Goal: Check status: Check status

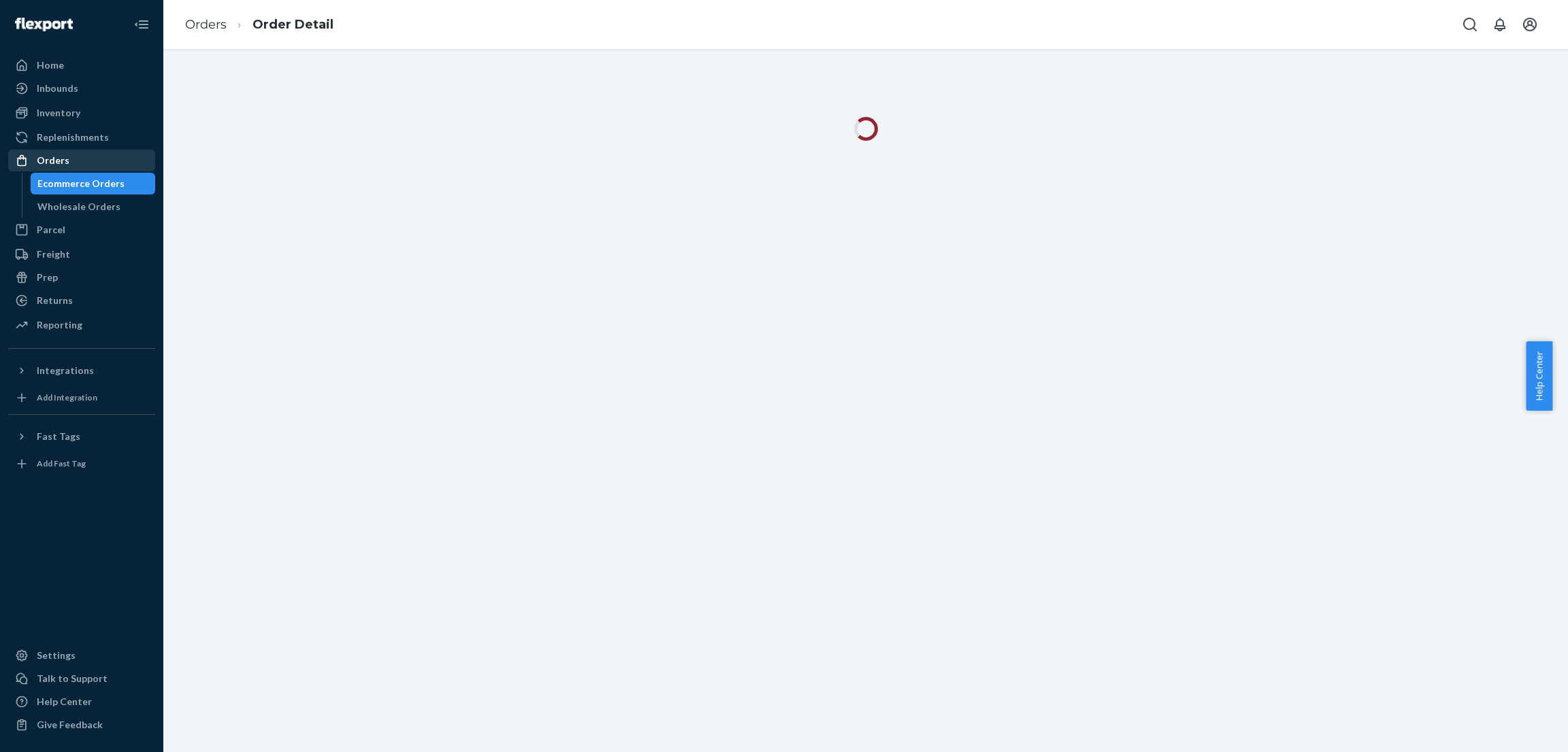
click at [89, 159] on div "Orders" at bounding box center [81, 160] width 144 height 19
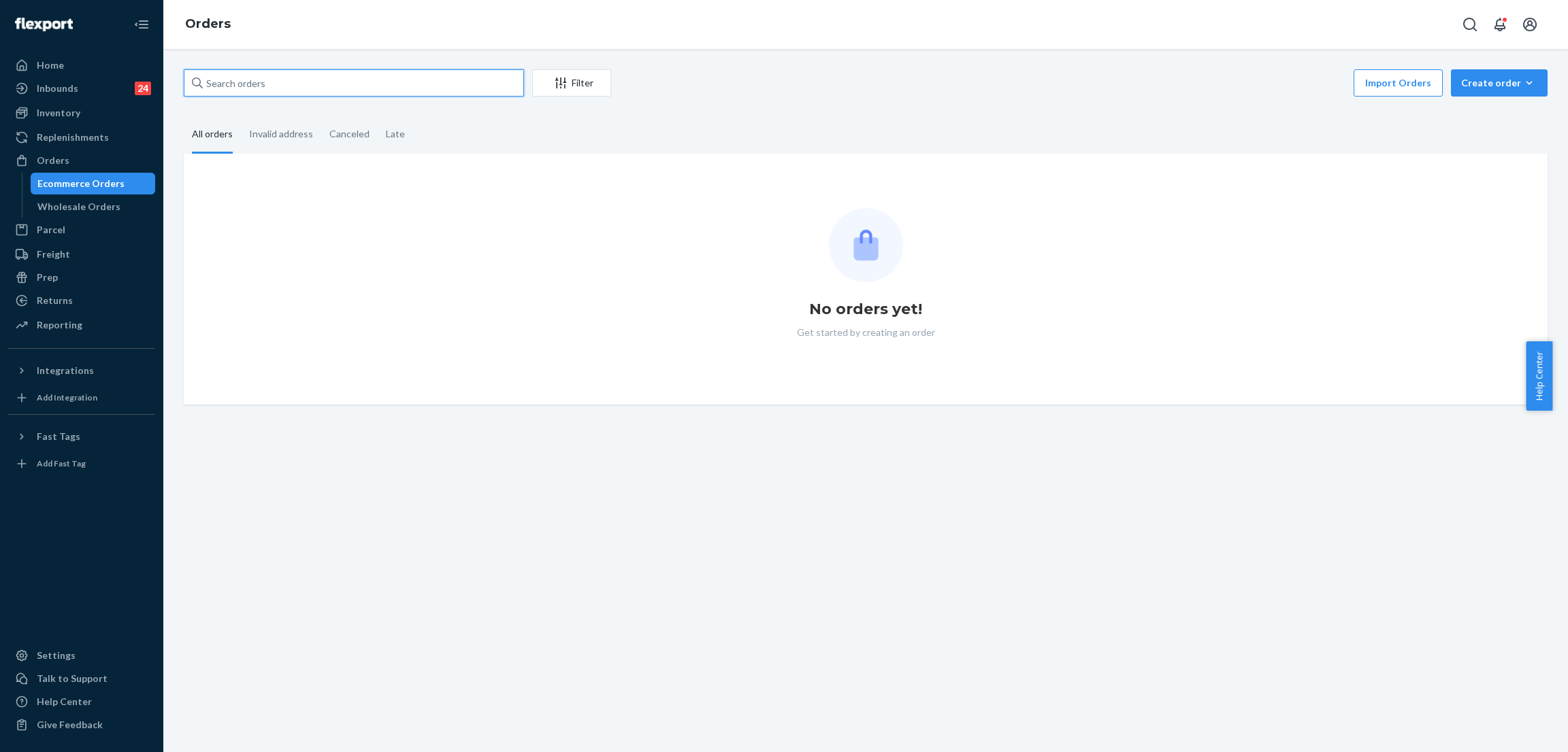
click at [292, 95] on input "text" at bounding box center [354, 83] width 340 height 27
paste input "255171860"
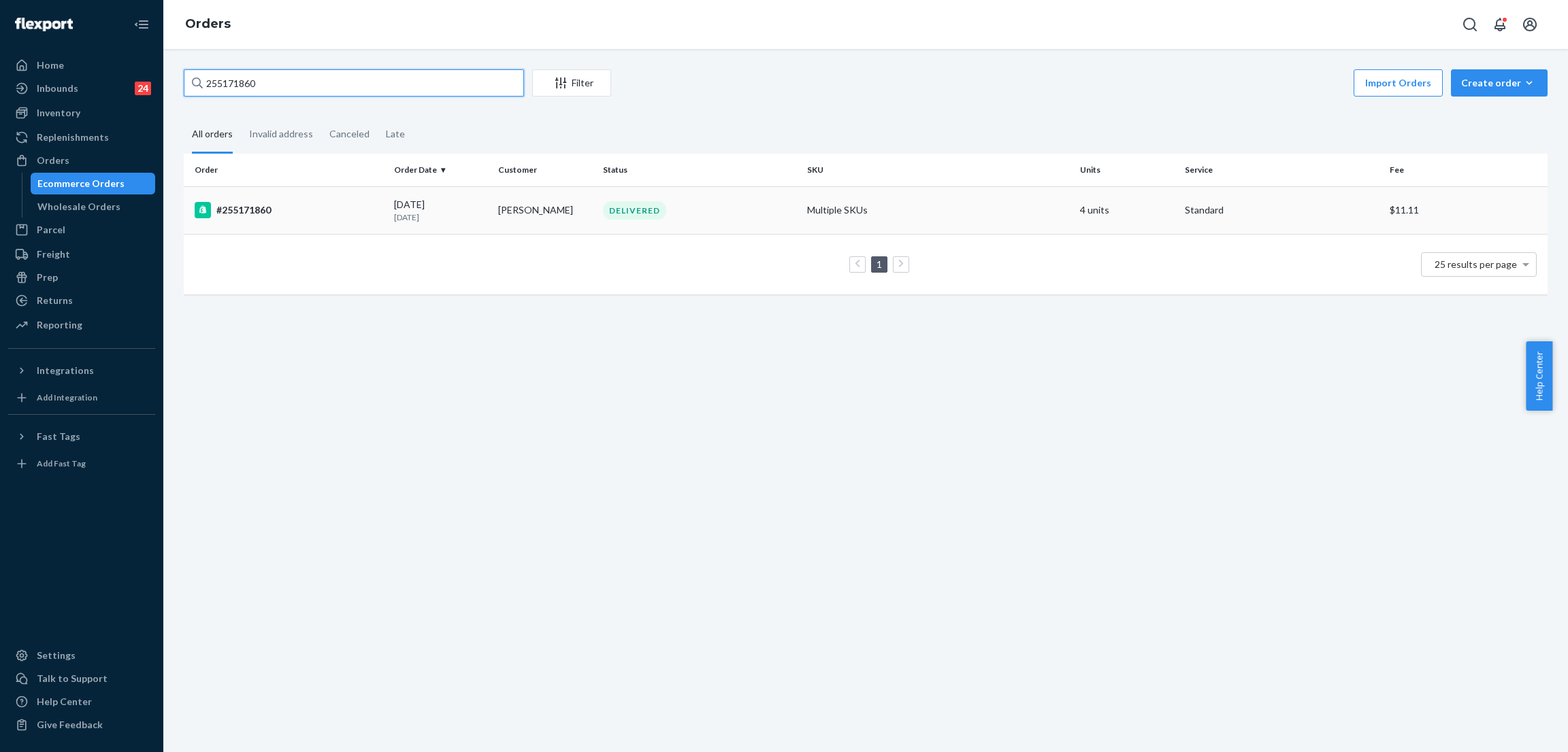
type input "255171860"
click at [603, 204] on div "DELIVERED" at bounding box center [634, 210] width 63 height 19
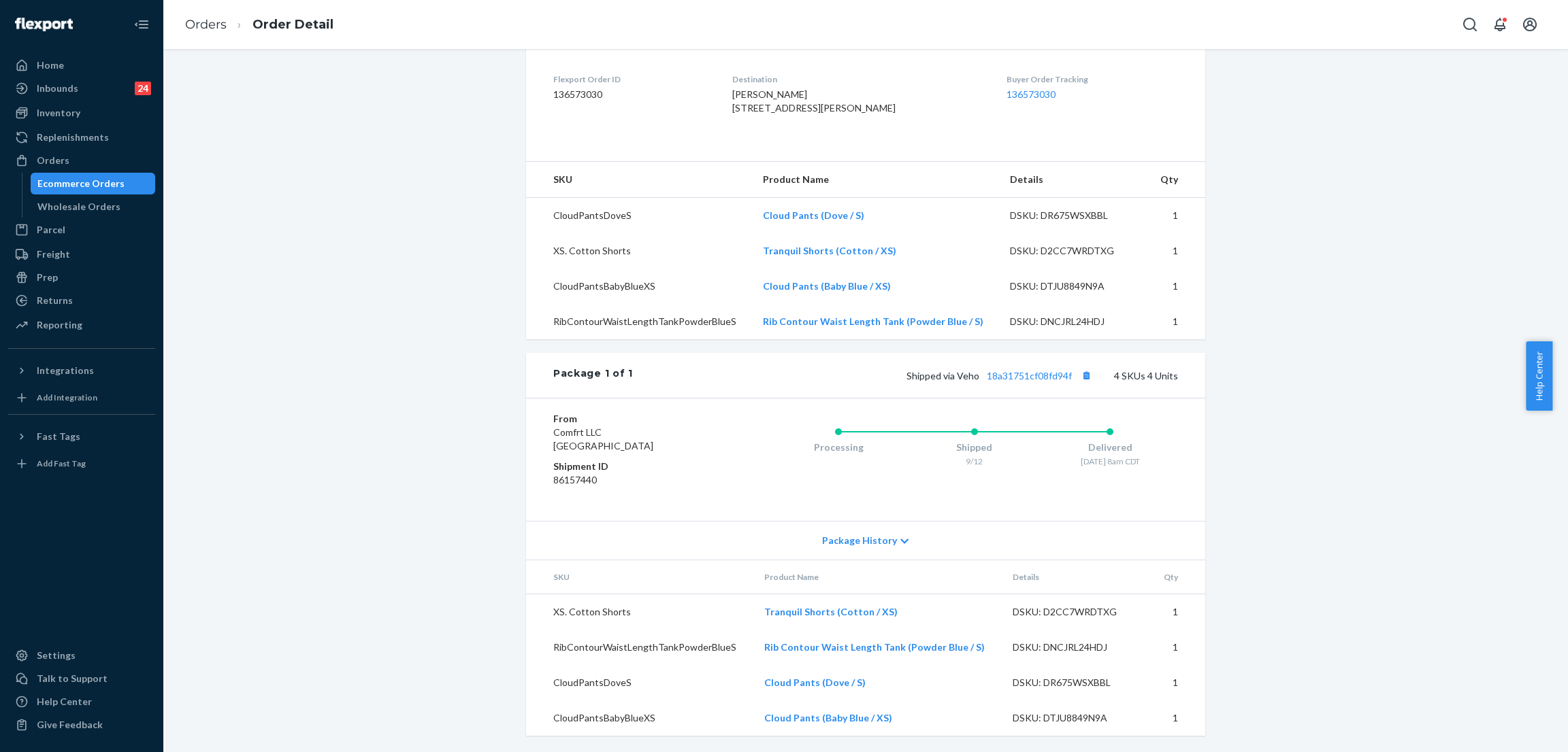
scroll to position [158, 0]
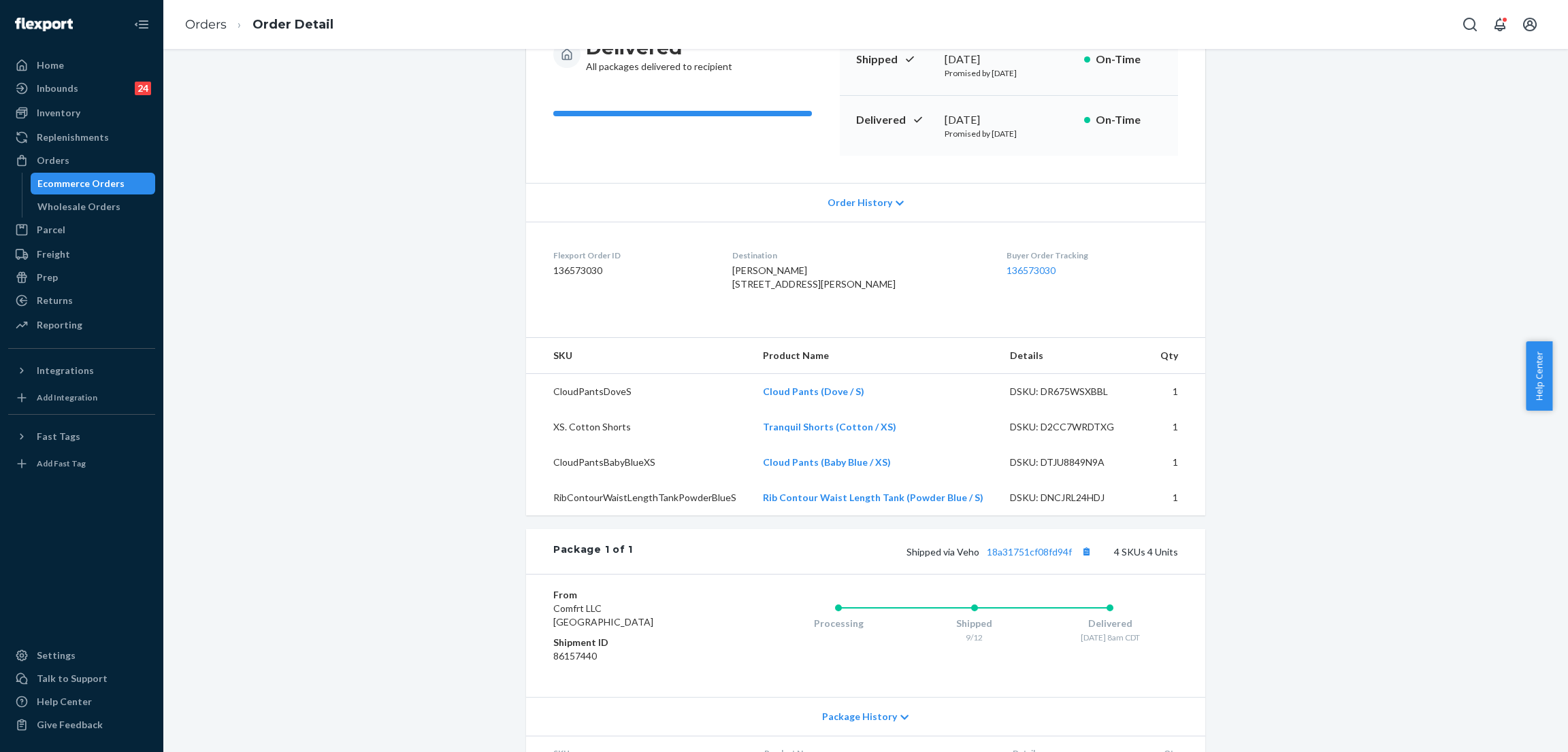
click at [776, 547] on div "Shopify Order # #255171860 • Standard / $11.11 View Details Submit Claim Create…" at bounding box center [866, 411] width 679 height 1001
click at [803, 543] on div "Shopify Order # #255171860 • Standard / $11.11 View Details Submit Claim Create…" at bounding box center [866, 411] width 679 height 1001
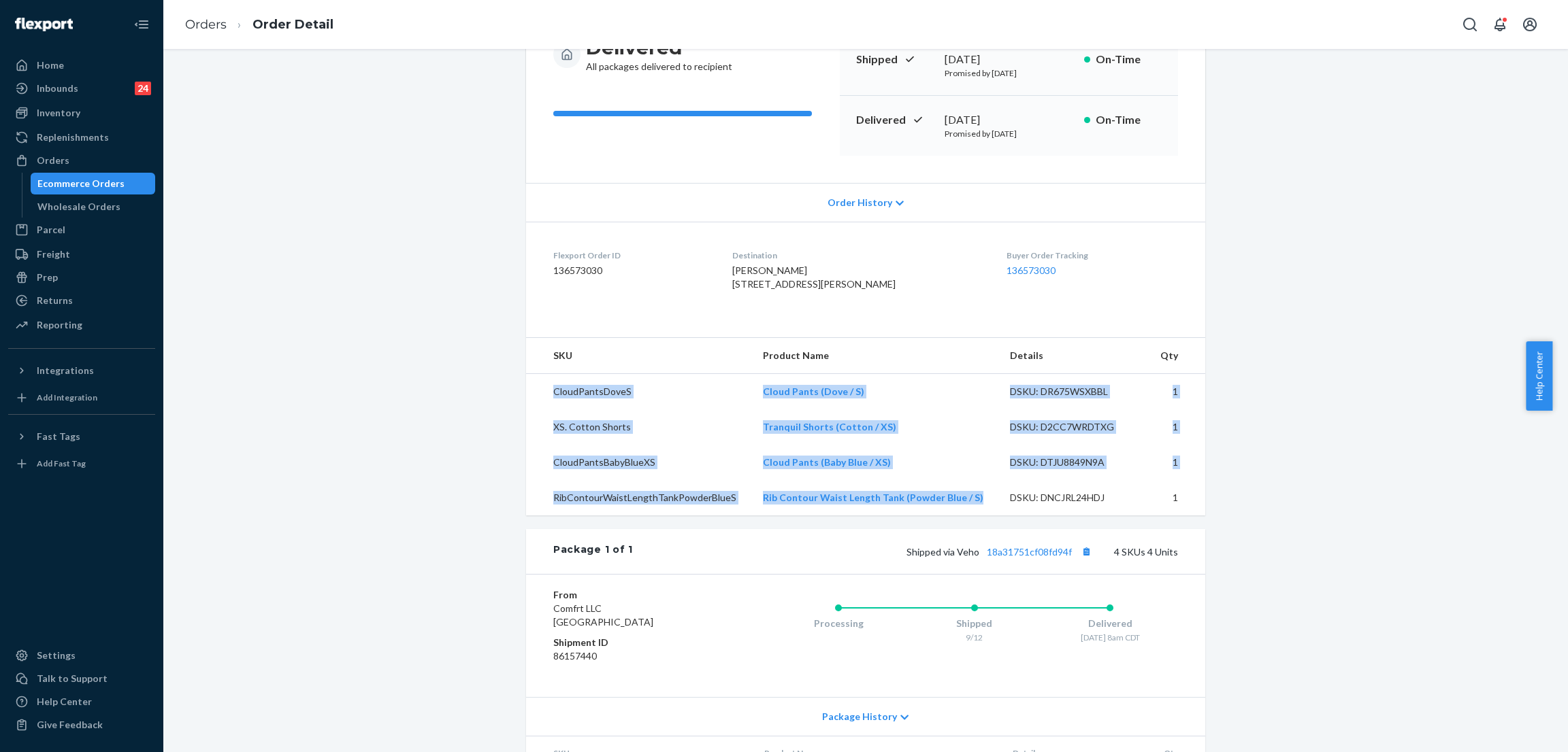
drag, startPoint x: 542, startPoint y: 409, endPoint x: 982, endPoint y: 534, distance: 457.4
click at [982, 516] on tbody "CloudPantsDoveS Cloud Pants (Dove / S) DSKU: DR675WSXBBL 1 XS. Cotton Shorts Tr…" at bounding box center [866, 445] width 679 height 142
click at [977, 515] on td "Rib Contour Waist Length Tank (Powder Blue / S)" at bounding box center [875, 497] width 247 height 35
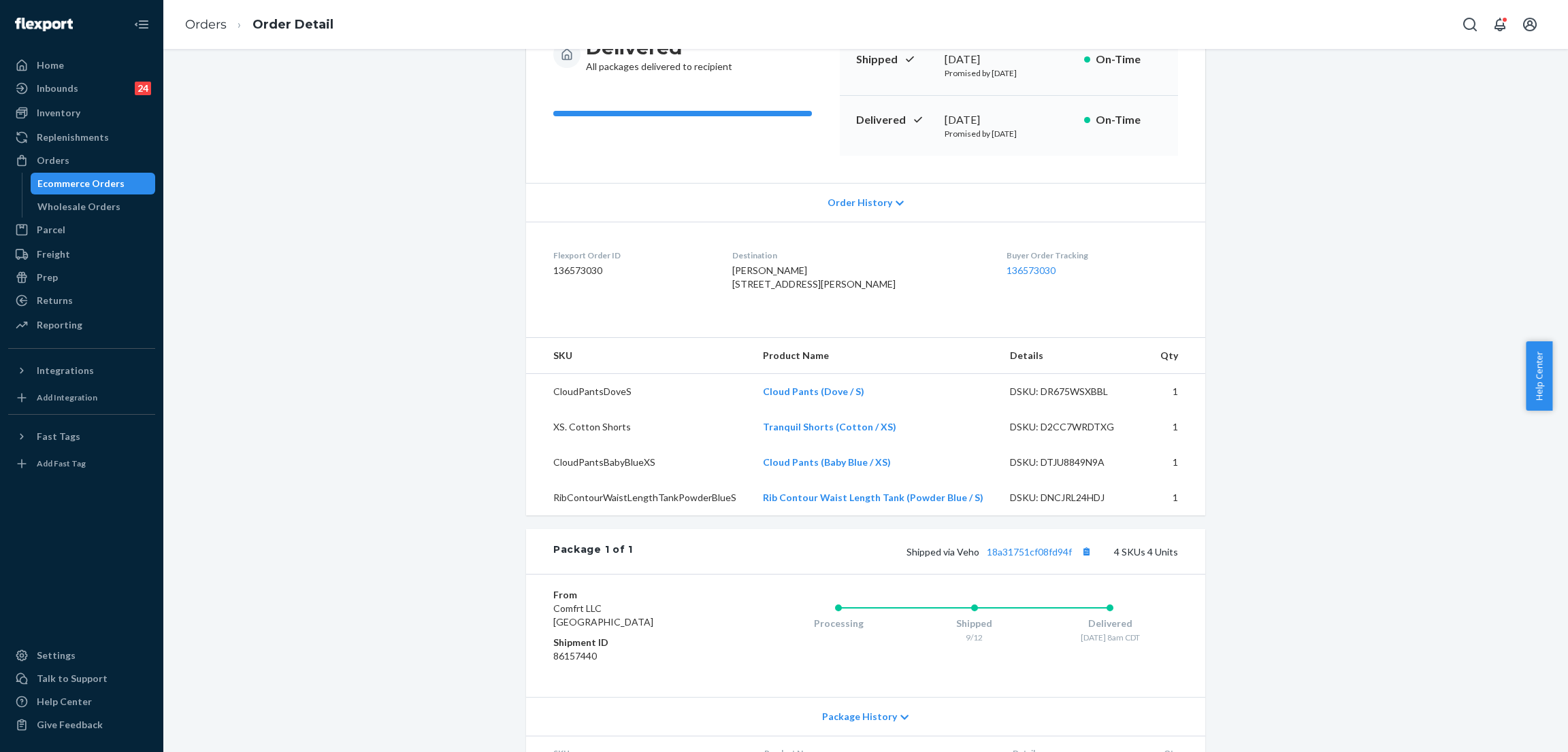
click at [287, 182] on div "Shopify Order # #255171860 • Standard / $11.11 View Details Submit Claim Create…" at bounding box center [865, 420] width 1384 height 1017
click at [357, 344] on div "Shopify Order # #255171860 • Standard / $11.11 View Details Submit Claim Create…" at bounding box center [865, 420] width 1384 height 1017
click at [1326, 385] on div "Shopify Order # #255171860 • Standard / $11.11 View Details Submit Claim Create…" at bounding box center [865, 420] width 1384 height 1017
click at [1382, 398] on div "Shopify Order # #255171860 • Standard / $11.11 View Details Submit Claim Create…" at bounding box center [865, 420] width 1384 height 1017
click at [379, 91] on div "Shopify Order # #255171860 • Standard / $11.11 View Details Submit Claim Create…" at bounding box center [865, 420] width 1384 height 1017
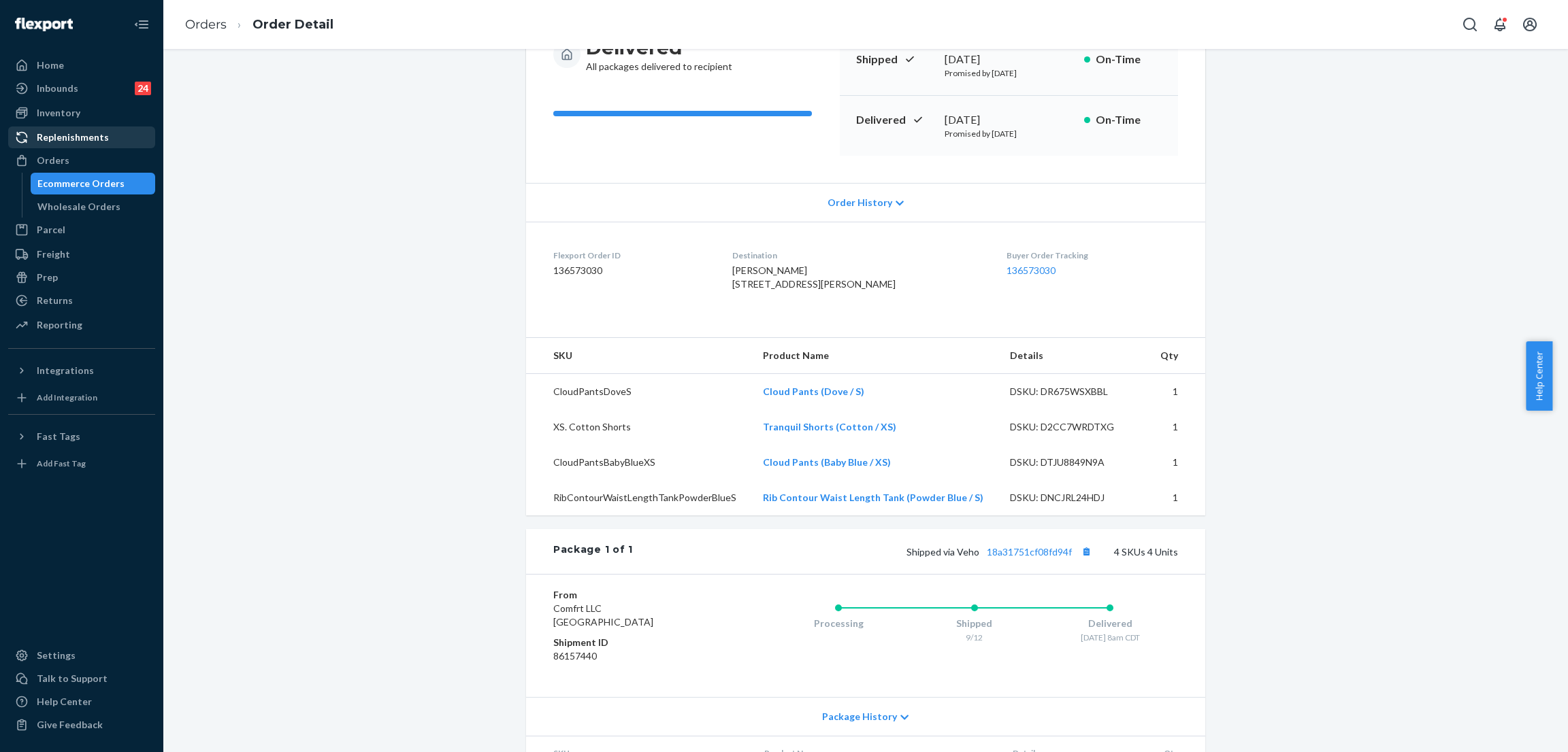
click at [115, 147] on div "Replenishments" at bounding box center [81, 137] width 144 height 19
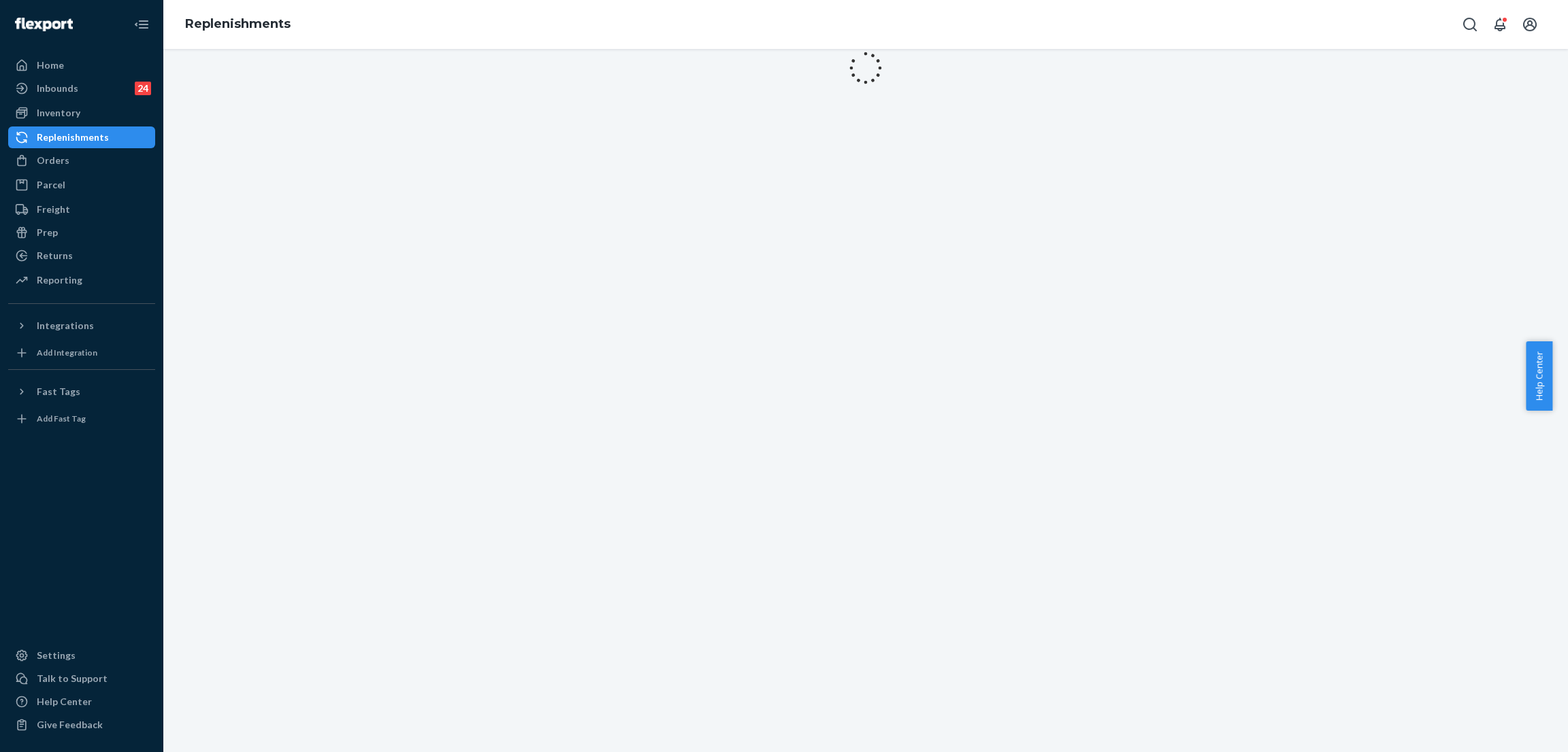
click at [116, 155] on div "Orders" at bounding box center [81, 160] width 144 height 19
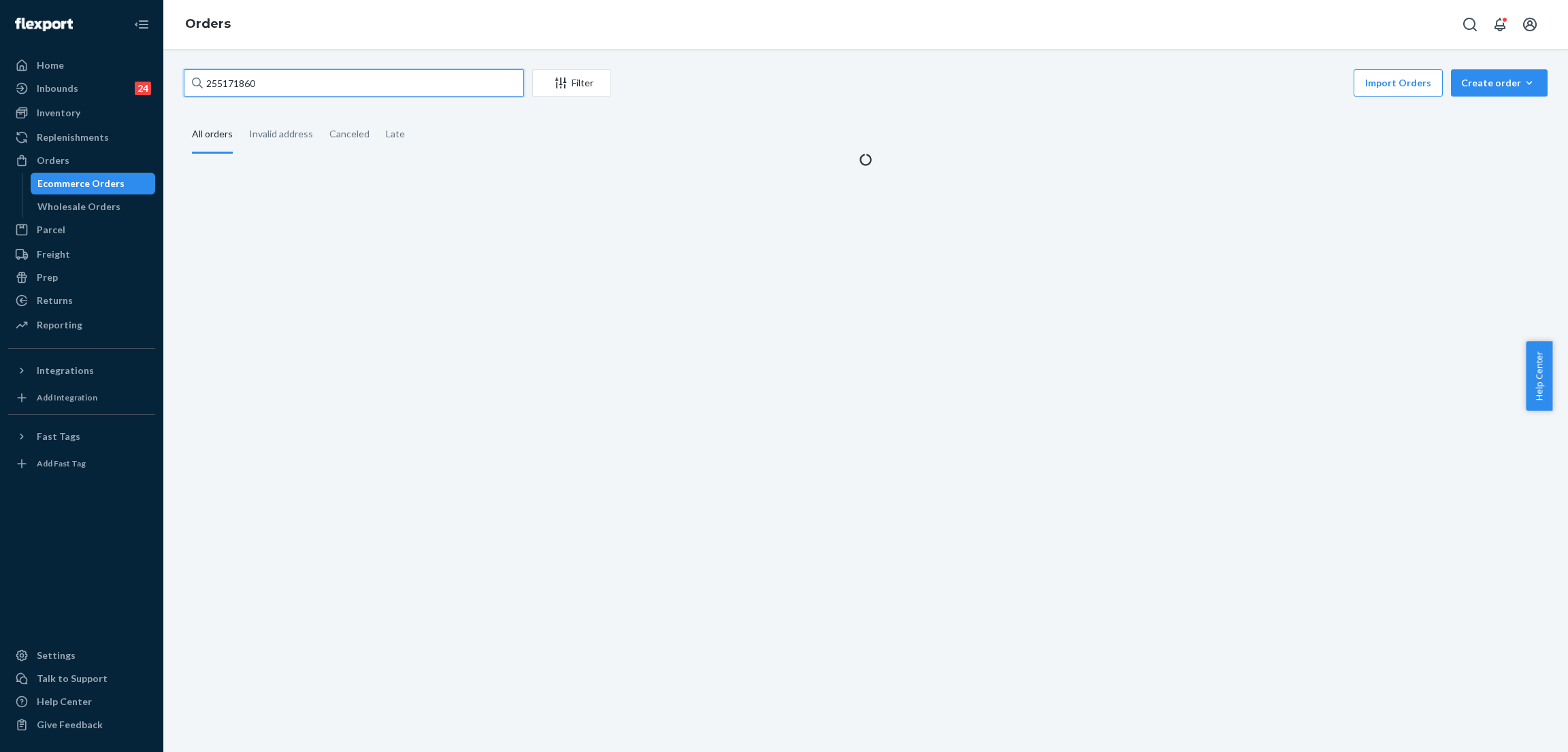
click at [311, 75] on input "255171860" at bounding box center [354, 83] width 340 height 27
paste input "283282"
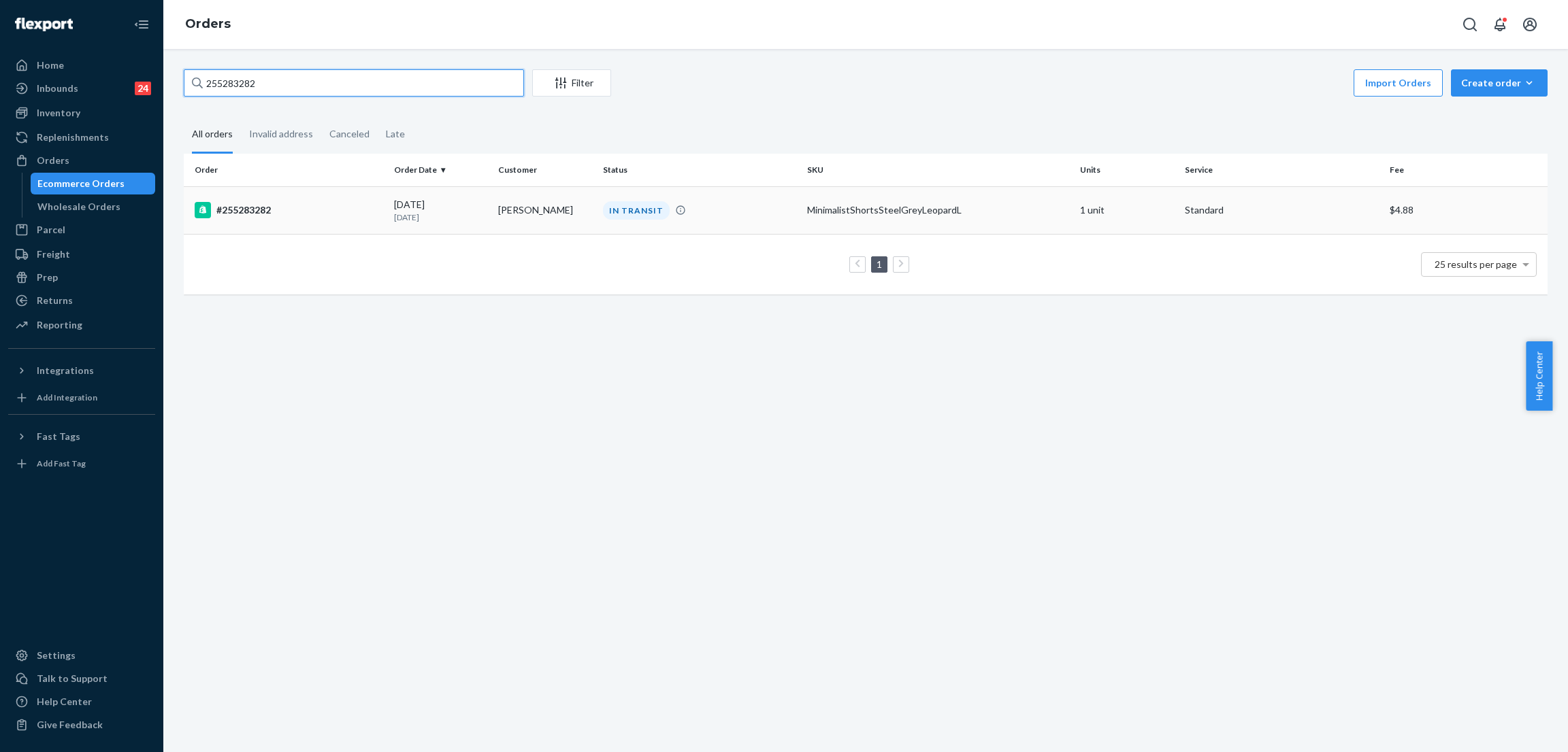
type input "255283282"
click at [624, 206] on div "IN TRANSIT" at bounding box center [636, 210] width 67 height 19
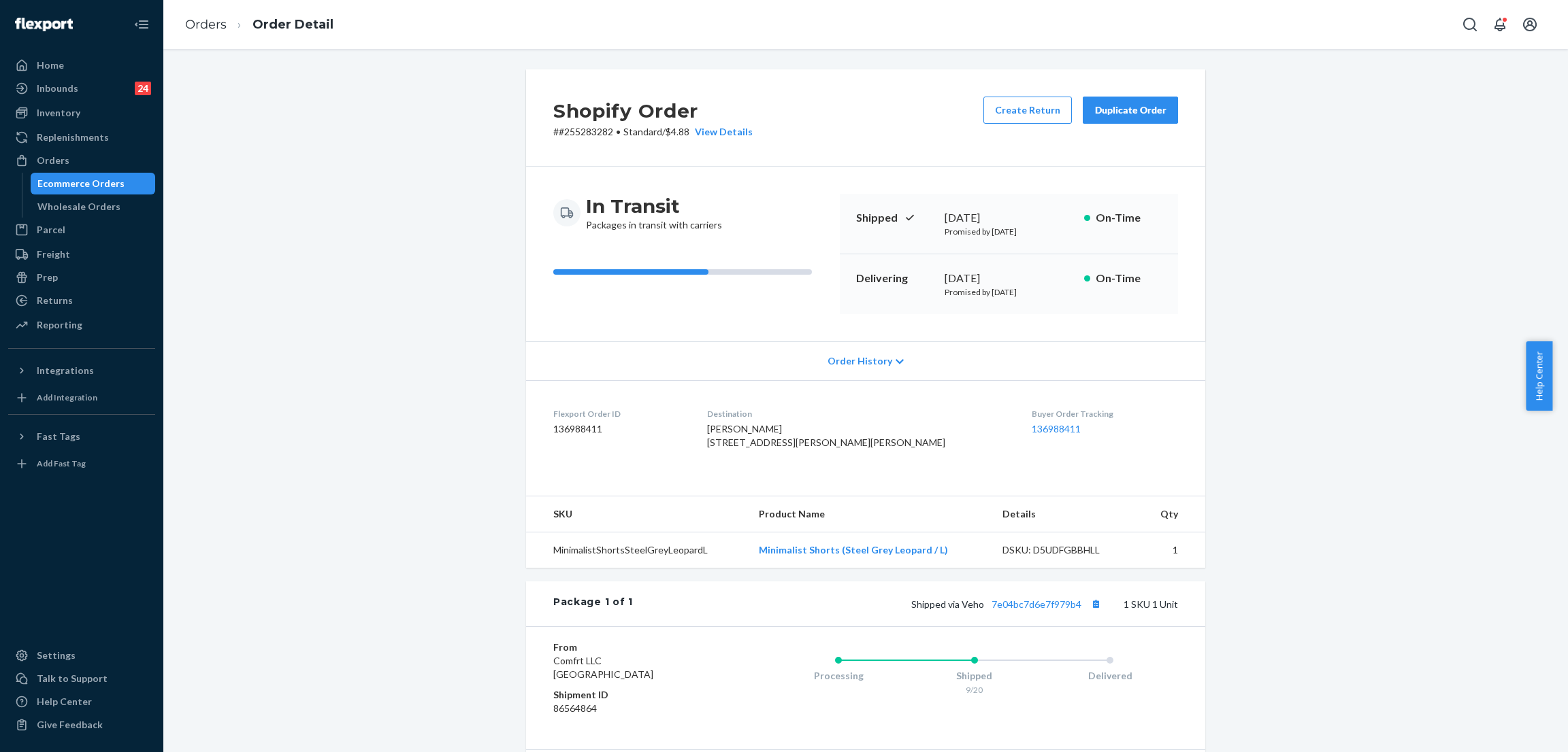
scroll to position [102, 0]
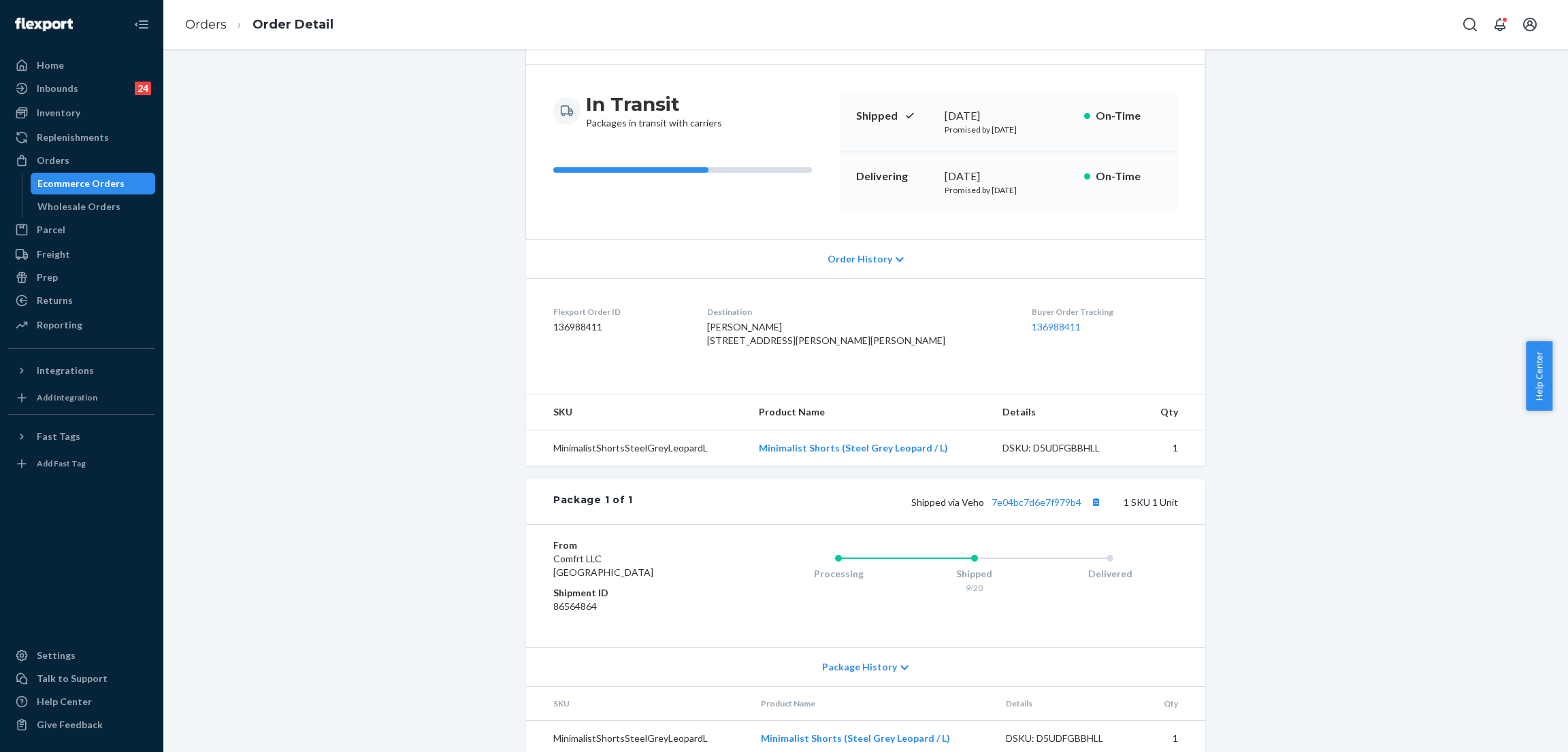
click at [1028, 511] on div "Shipped via Veho 7e04bc7d6e7f979b4 1 SKU 1 Unit" at bounding box center [905, 502] width 545 height 18
click at [1016, 508] on link "7e04bc7d6e7f979b4" at bounding box center [1036, 502] width 89 height 11
click at [353, 202] on div "Shopify Order # #255283282 • Standard / $4.88 View Details Create Return Duplic…" at bounding box center [865, 369] width 1384 height 805
click at [105, 163] on div "Orders" at bounding box center [81, 160] width 144 height 19
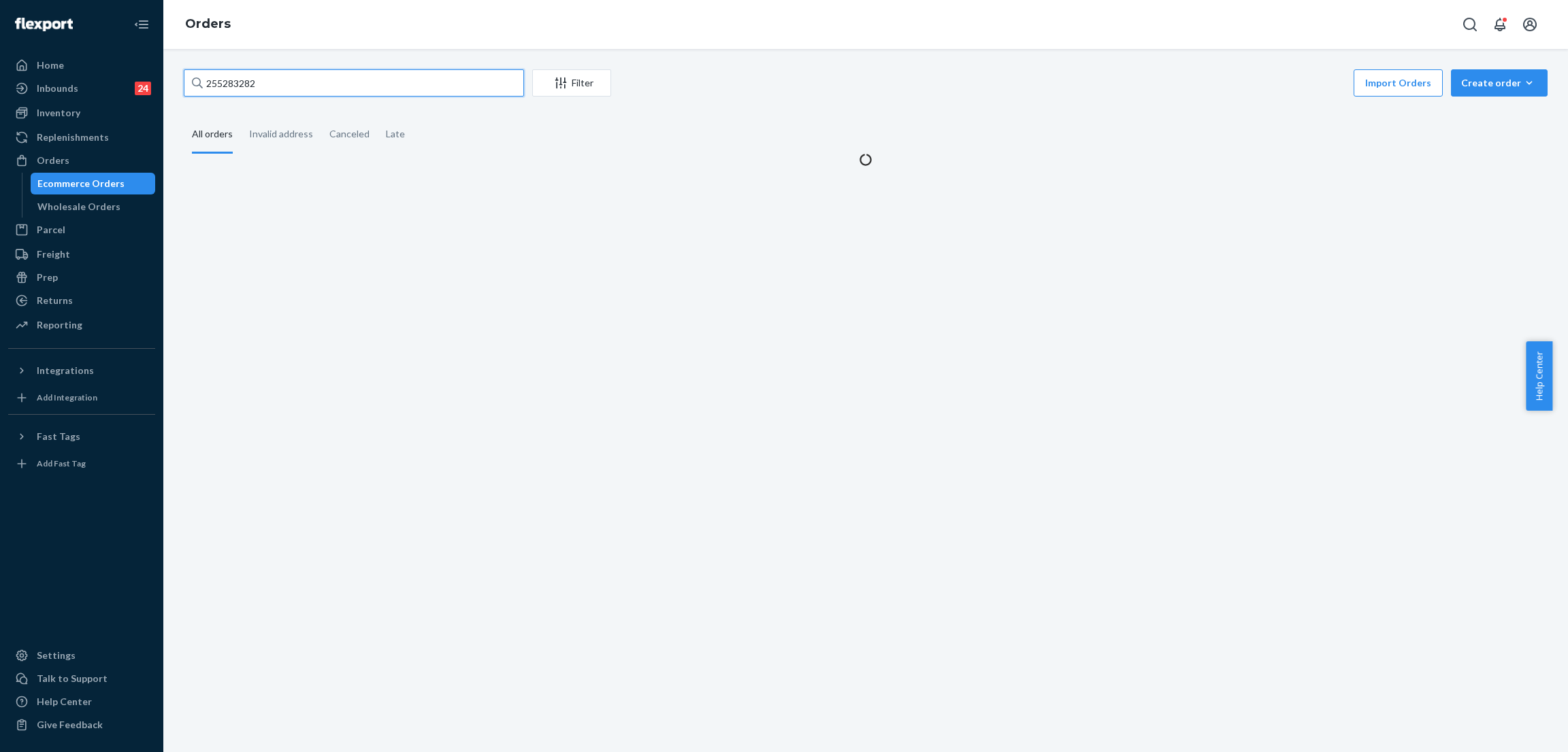
click at [451, 89] on input "255283282" at bounding box center [354, 83] width 340 height 27
paste input "07191"
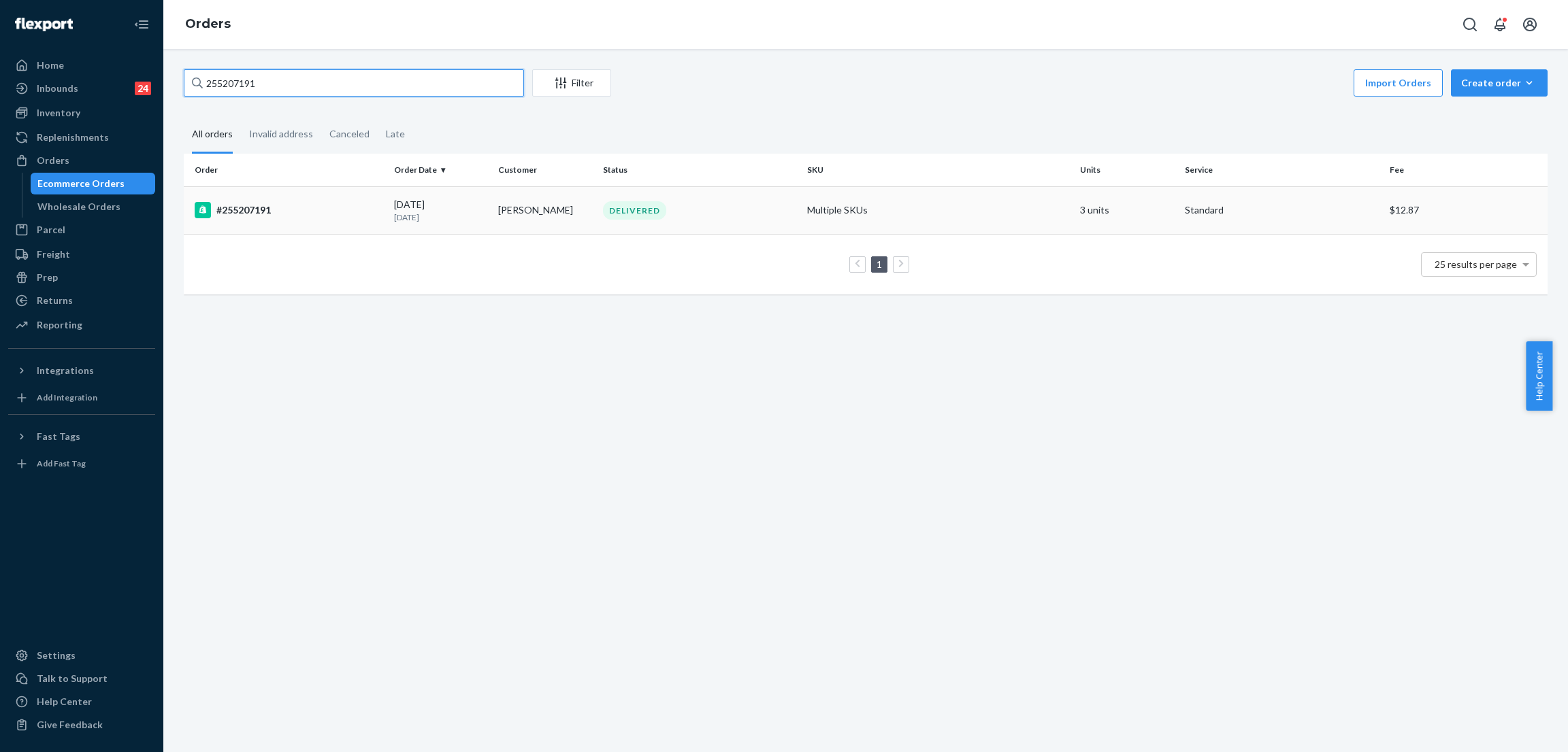
type input "255207191"
click at [630, 207] on div "DELIVERED" at bounding box center [634, 210] width 63 height 19
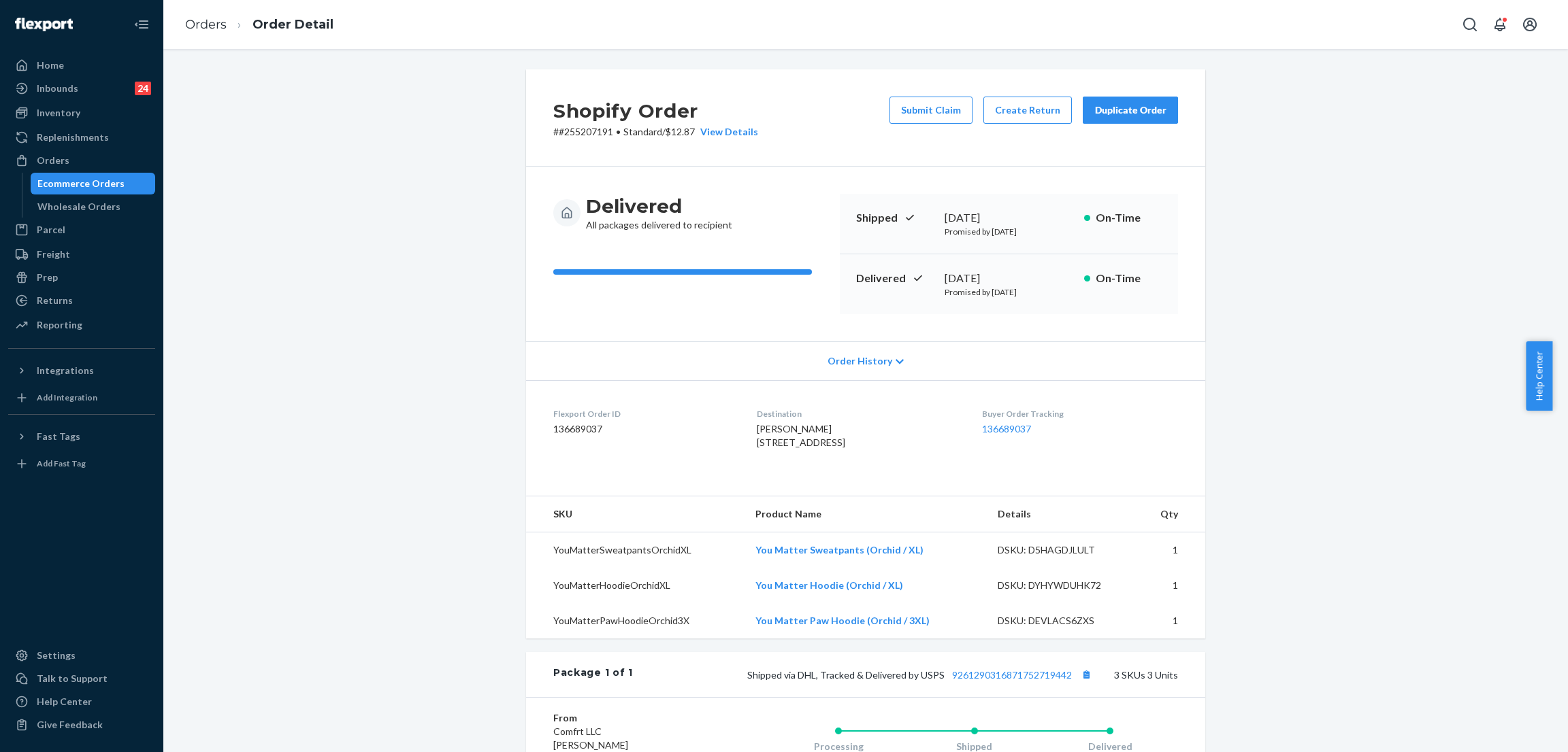
click at [391, 235] on div "Shopify Order # #255207191 • Standard / $12.87 View Details Submit Claim Create…" at bounding box center [865, 550] width 1384 height 960
click at [319, 140] on div "Shopify Order # #255207191 • Standard / $12.87 View Details Submit Claim Create…" at bounding box center [865, 550] width 1384 height 960
click at [75, 159] on div "Orders" at bounding box center [81, 160] width 144 height 19
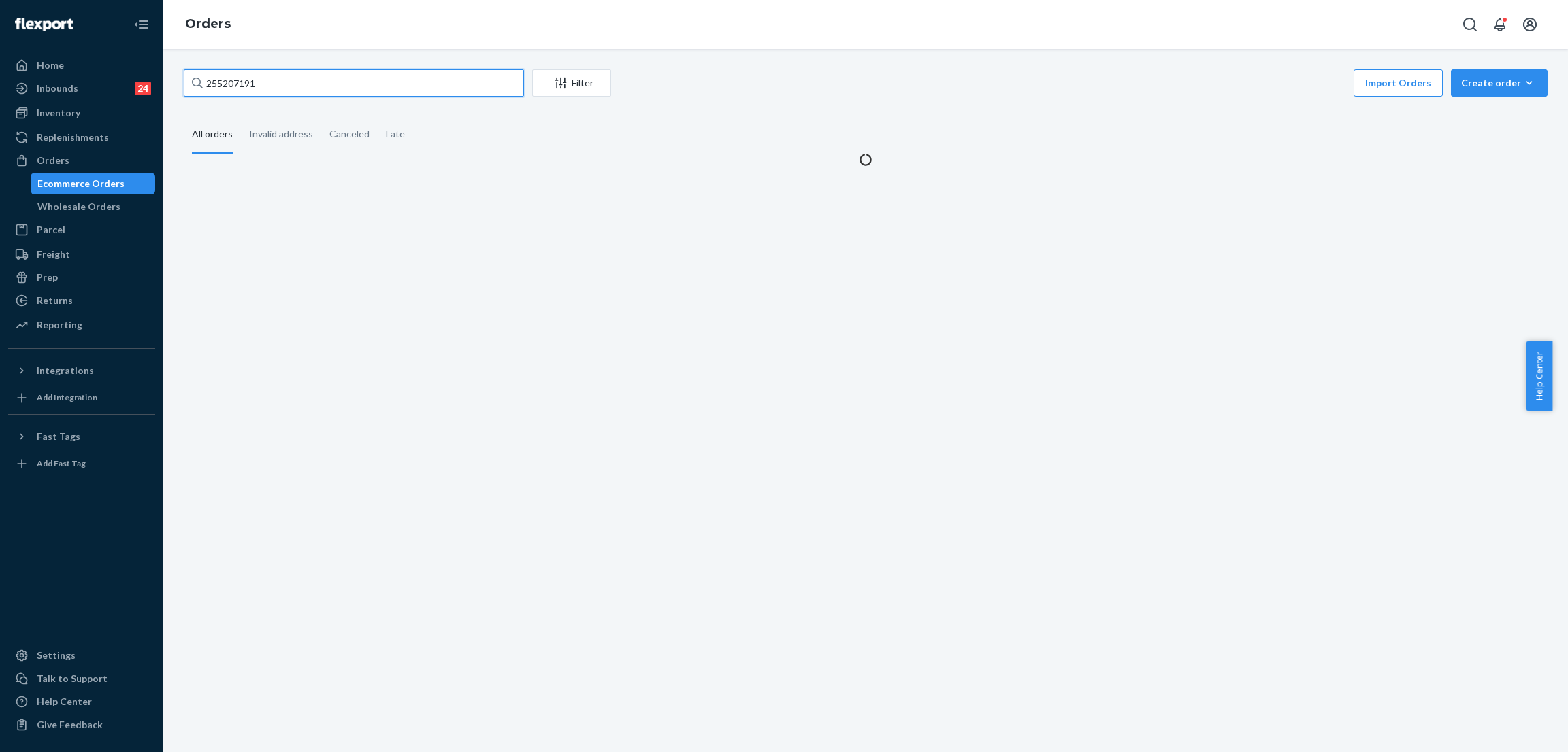
click at [321, 75] on input "255207191" at bounding box center [354, 83] width 340 height 27
paste input "166198"
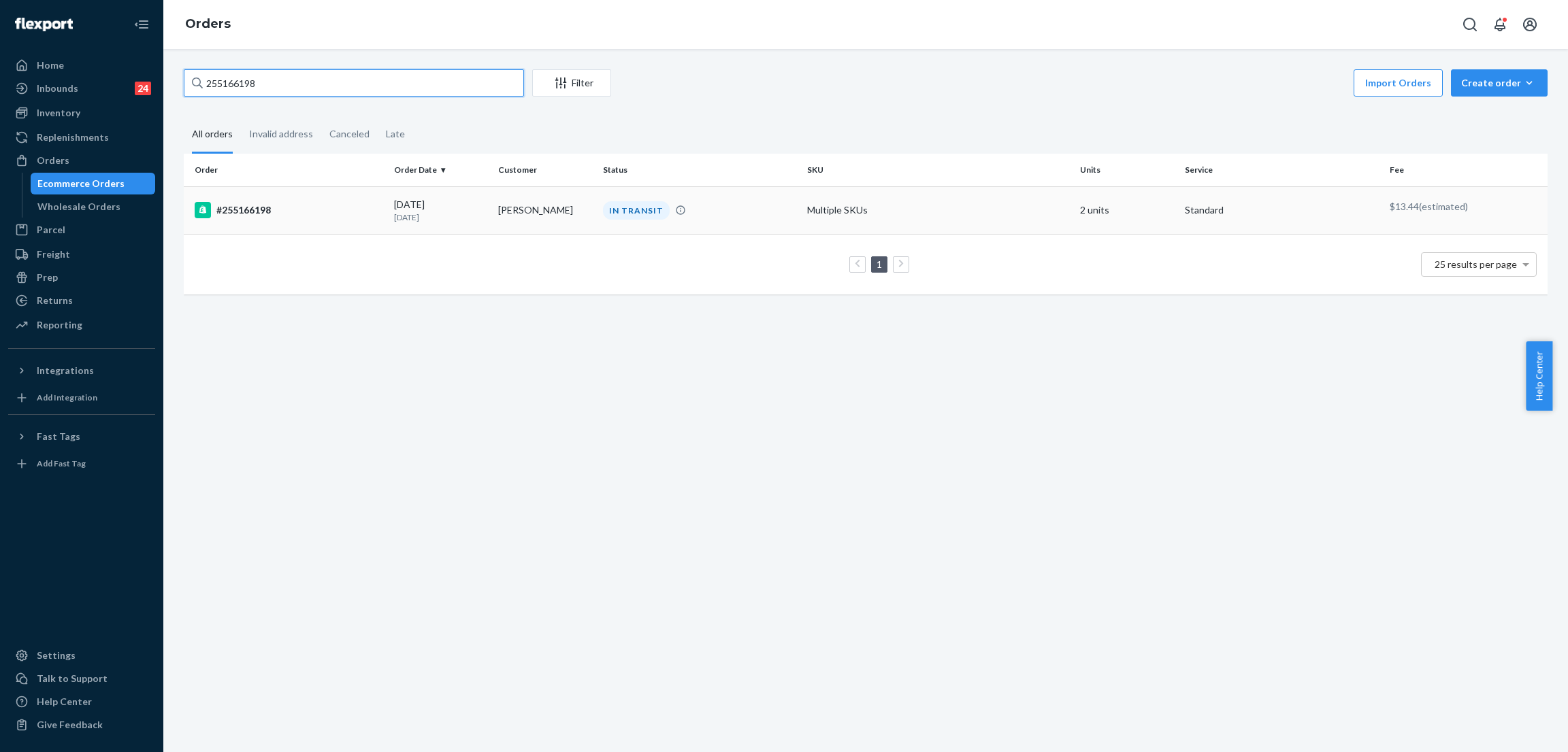
type input "255166198"
click at [611, 206] on div "IN TRANSIT" at bounding box center [636, 210] width 67 height 19
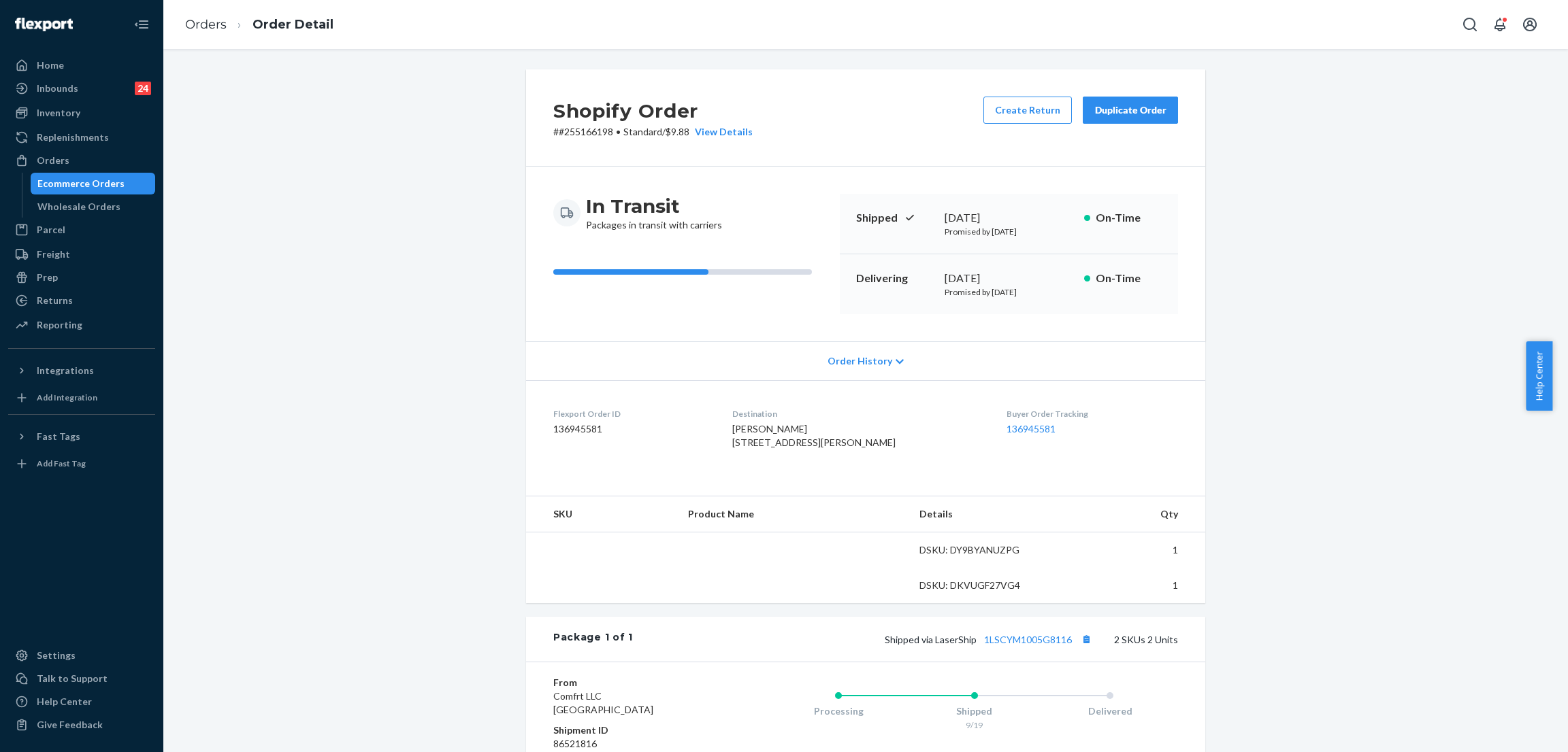
scroll to position [182, 0]
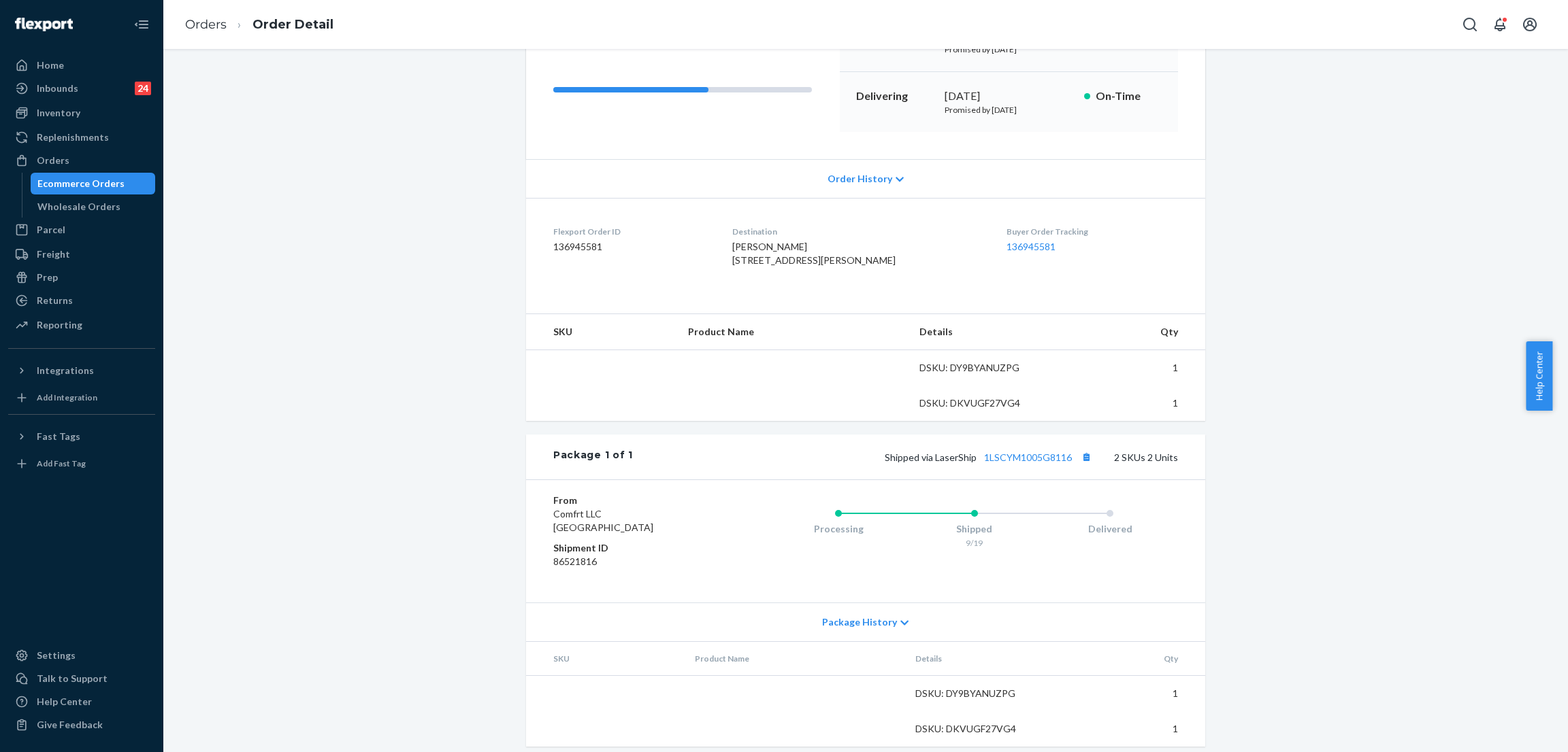
click at [406, 281] on div "Shopify Order # #255166198 • Standard / $9.88 View Details Create Return Duplic…" at bounding box center [865, 325] width 1384 height 876
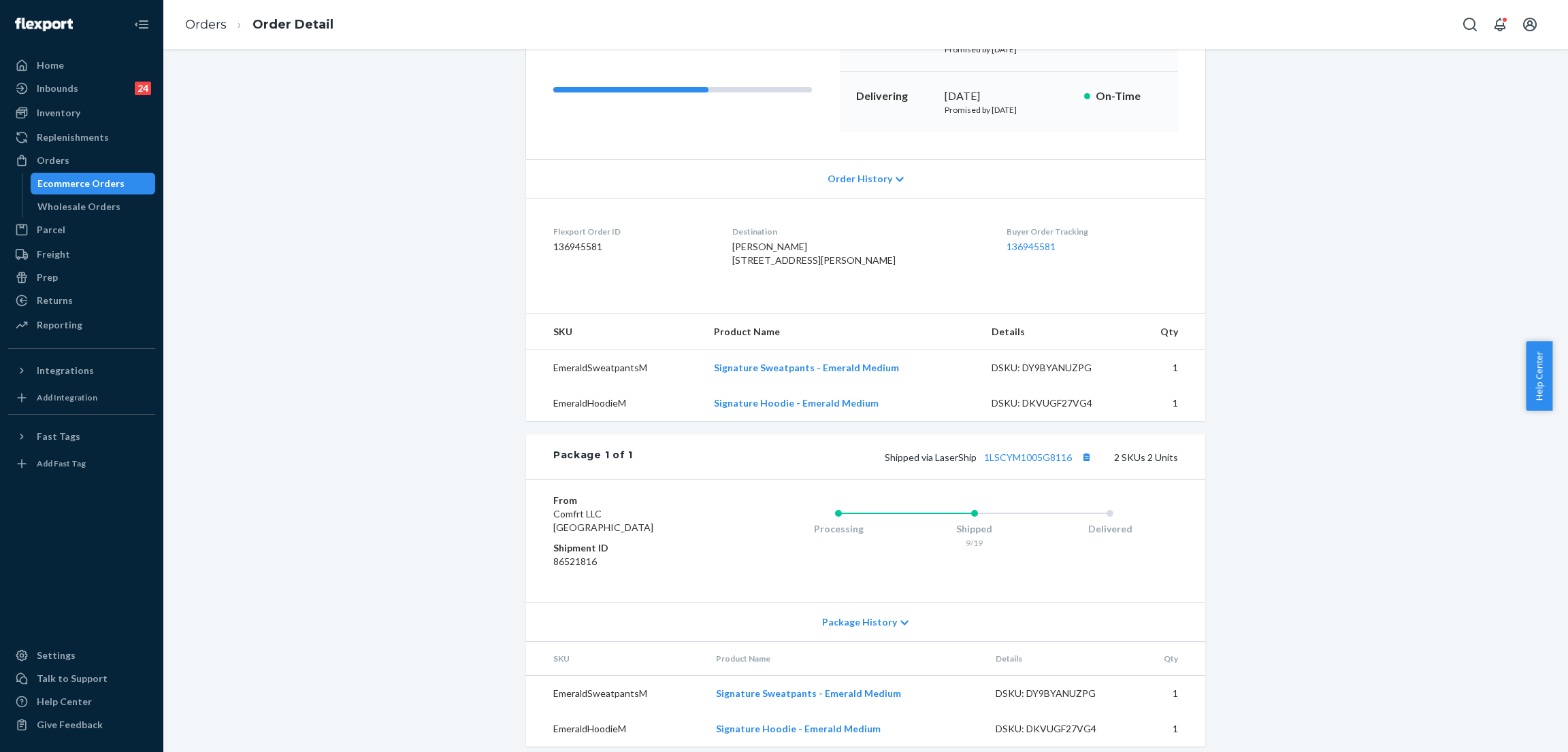
click at [368, 176] on div "Shopify Order # #255166198 • Standard / $9.88 View Details Create Return Duplic…" at bounding box center [865, 325] width 1384 height 876
click at [370, 155] on div "Shopify Order # #255166198 • Standard / $9.88 View Details Create Return Duplic…" at bounding box center [865, 325] width 1384 height 876
click at [313, 206] on div "Shopify Order # #255166198 • Standard / $9.88 View Details Create Return Duplic…" at bounding box center [865, 325] width 1384 height 876
click at [1023, 463] on link "1LSCYM1005G8116" at bounding box center [1027, 457] width 88 height 11
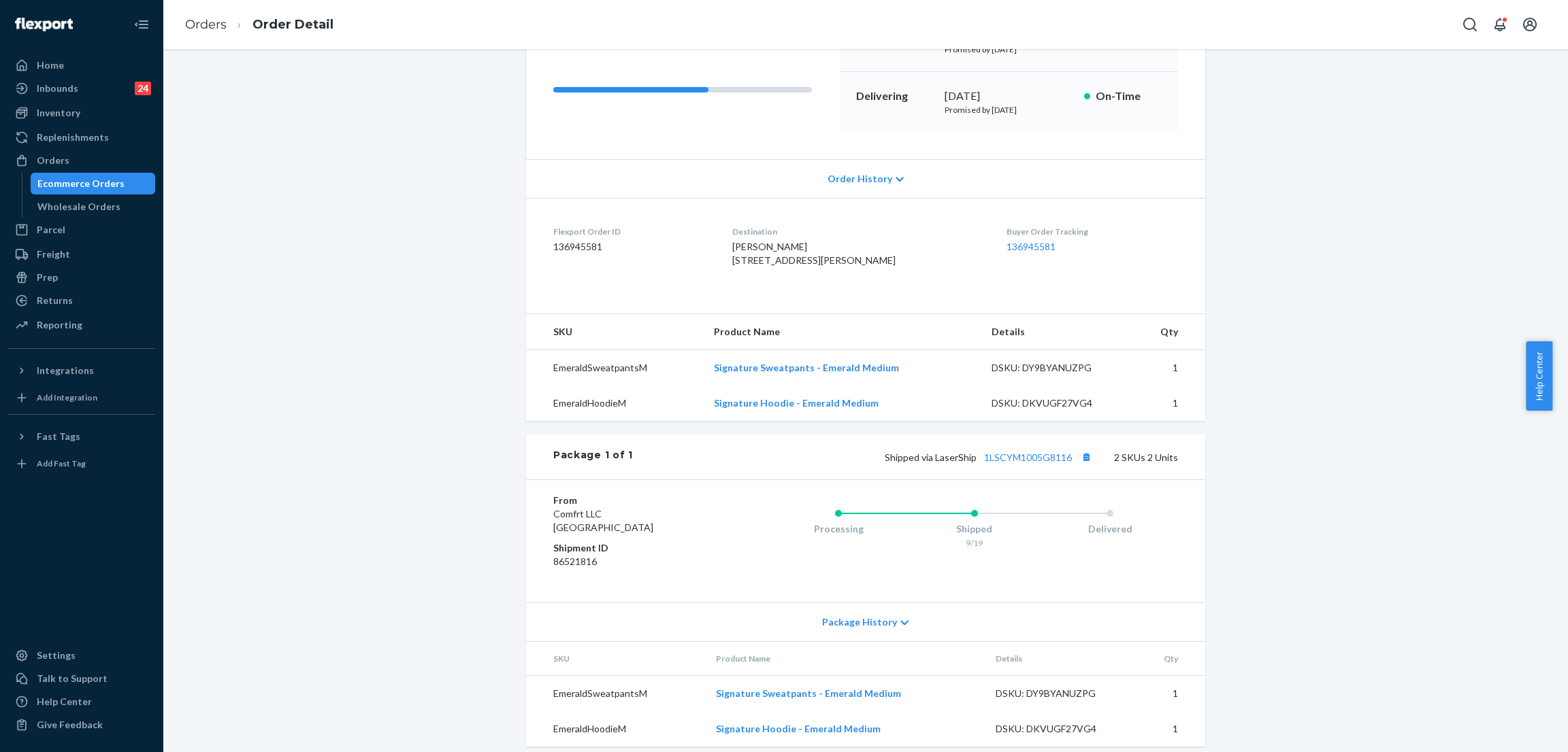
click at [340, 81] on div "Shopify Order # #255166198 • Standard / $9.88 View Details Create Return Duplic…" at bounding box center [865, 325] width 1384 height 876
click at [117, 157] on div "Orders" at bounding box center [81, 160] width 144 height 19
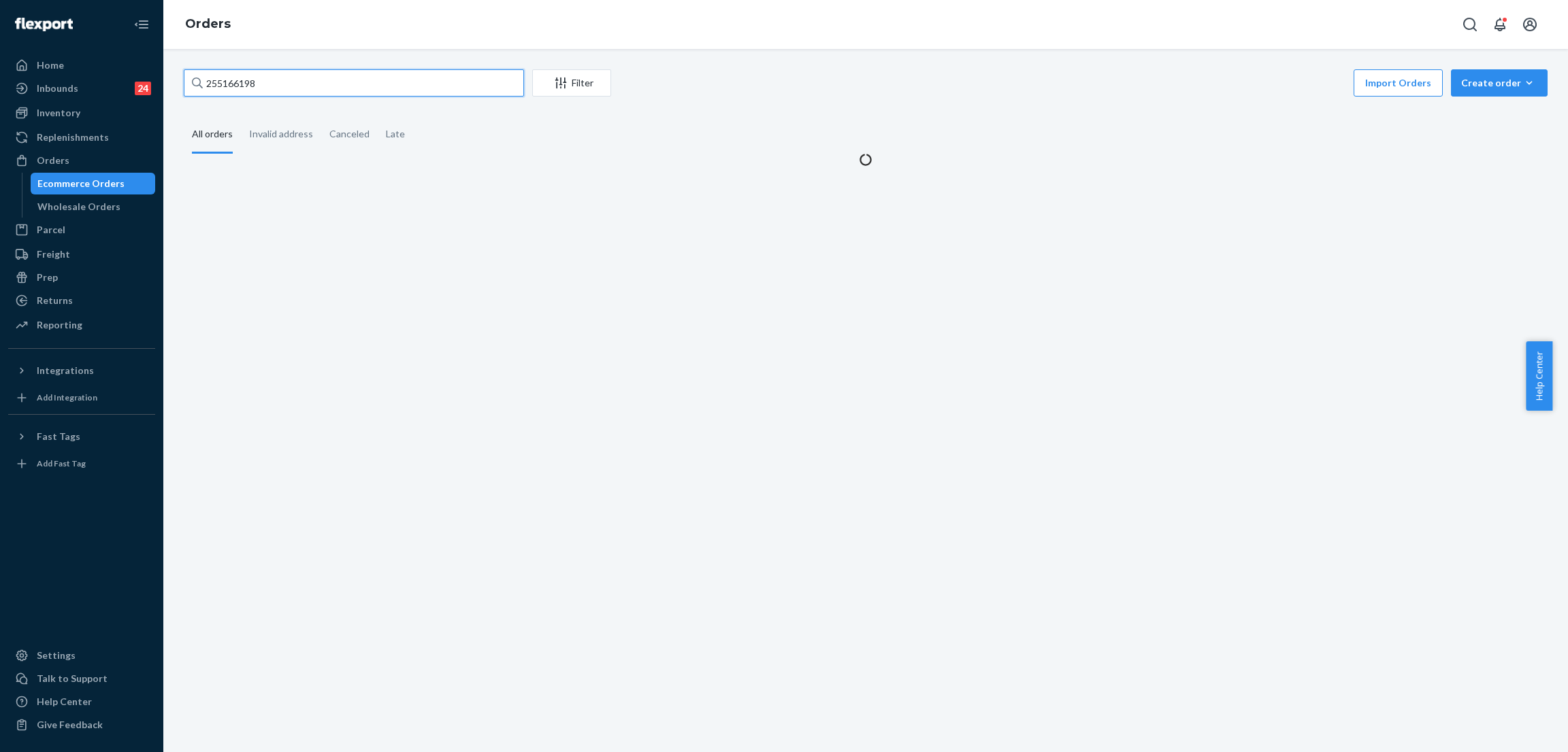
click at [291, 72] on input "255166198" at bounding box center [354, 83] width 340 height 27
click at [292, 78] on input "255166198" at bounding box center [354, 83] width 340 height 27
paste input "222660"
type input "255222660"
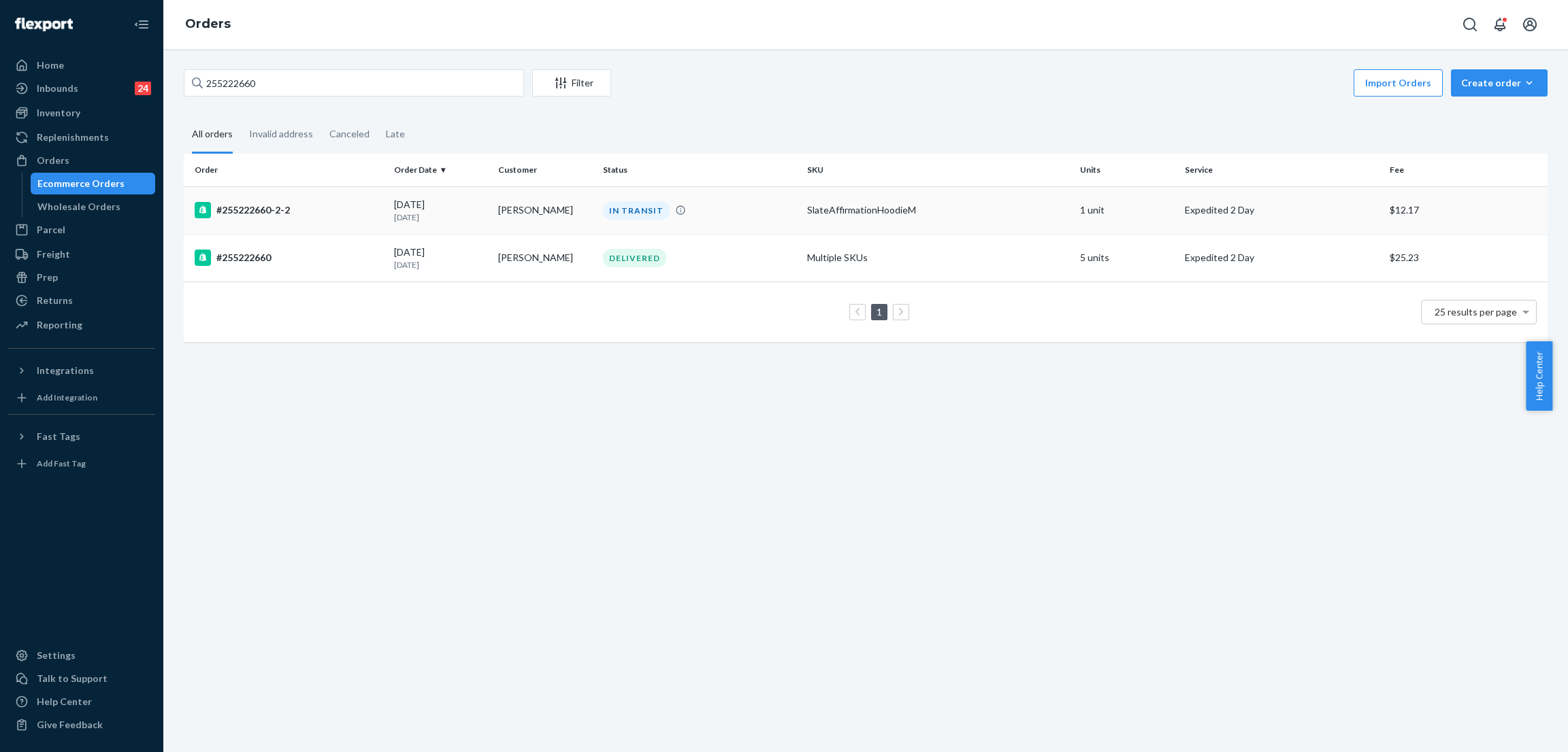
click at [638, 209] on div "IN TRANSIT" at bounding box center [636, 210] width 67 height 19
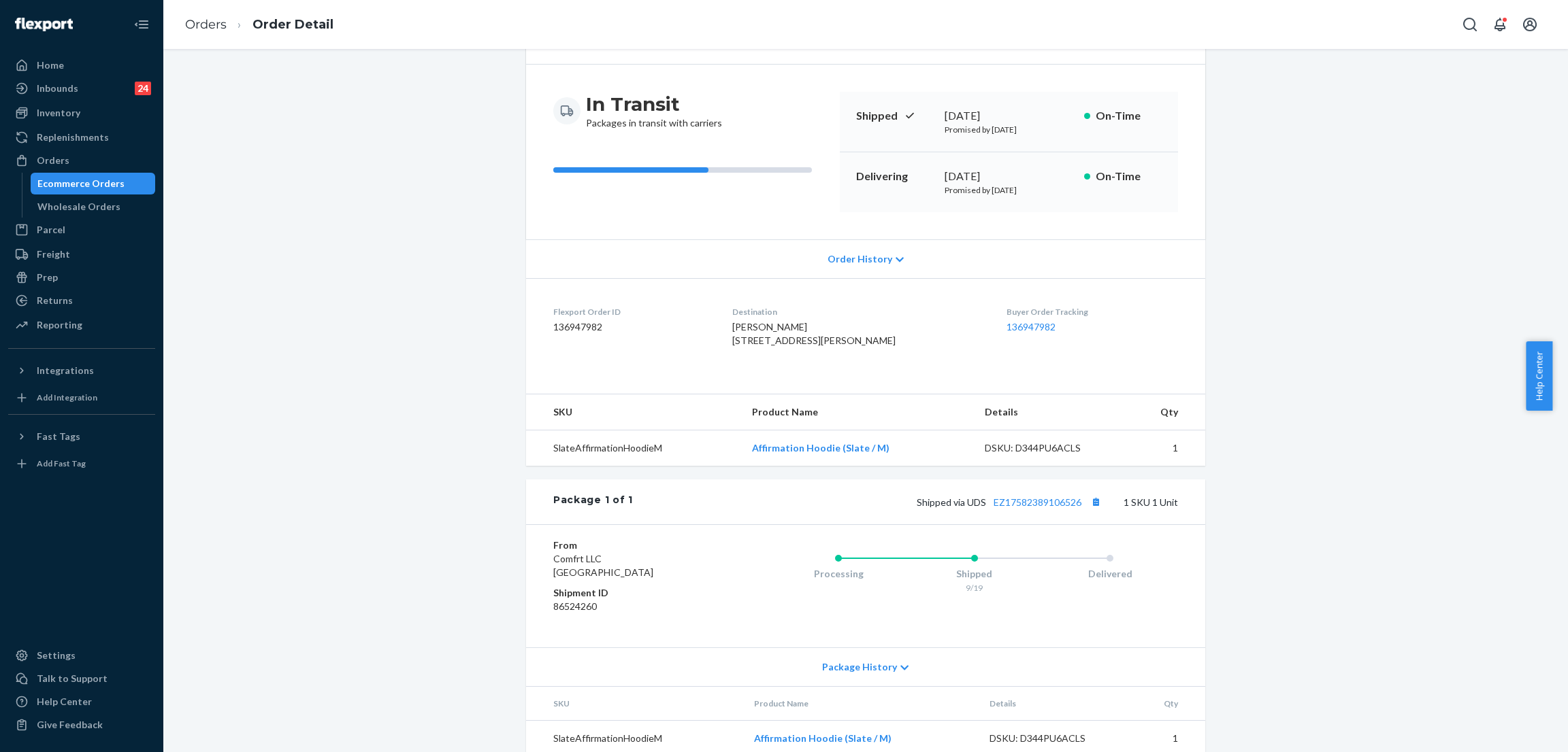
scroll to position [150, 0]
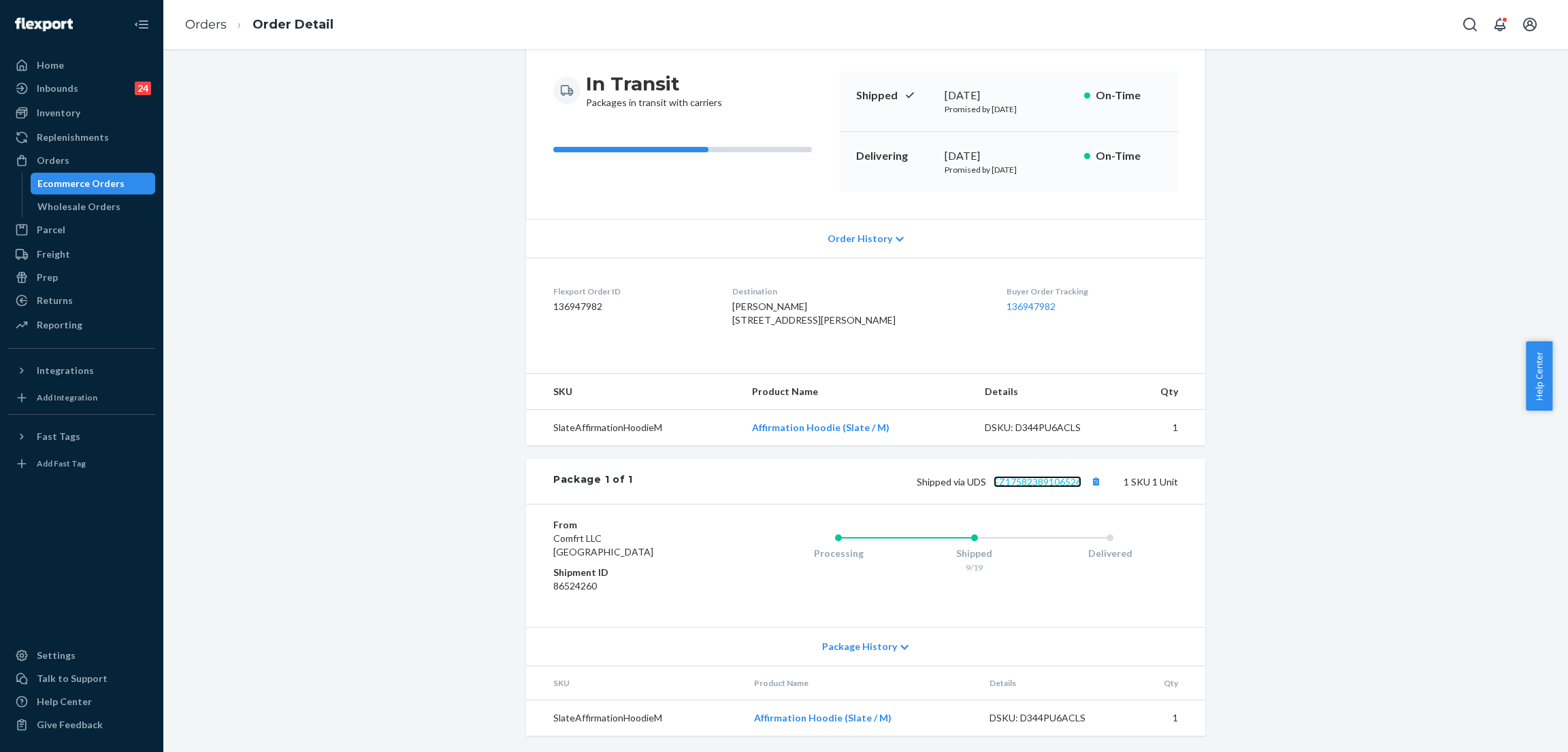
click at [1035, 482] on link "EZ17582389106526" at bounding box center [1037, 482] width 88 height 11
click at [414, 373] on div "Shopify Order # #255222660-2-2 • Expedited 2 Day / $12.17 View Details Create R…" at bounding box center [865, 349] width 1384 height 805
click at [397, 429] on div "Shopify Order # #255222660-2-2 • Expedited 2 Day / $12.17 View Details Create R…" at bounding box center [865, 349] width 1384 height 805
click at [422, 310] on div "Shopify Order # #255222660-2-2 • Expedited 2 Day / $12.17 View Details Create R…" at bounding box center [865, 349] width 1384 height 805
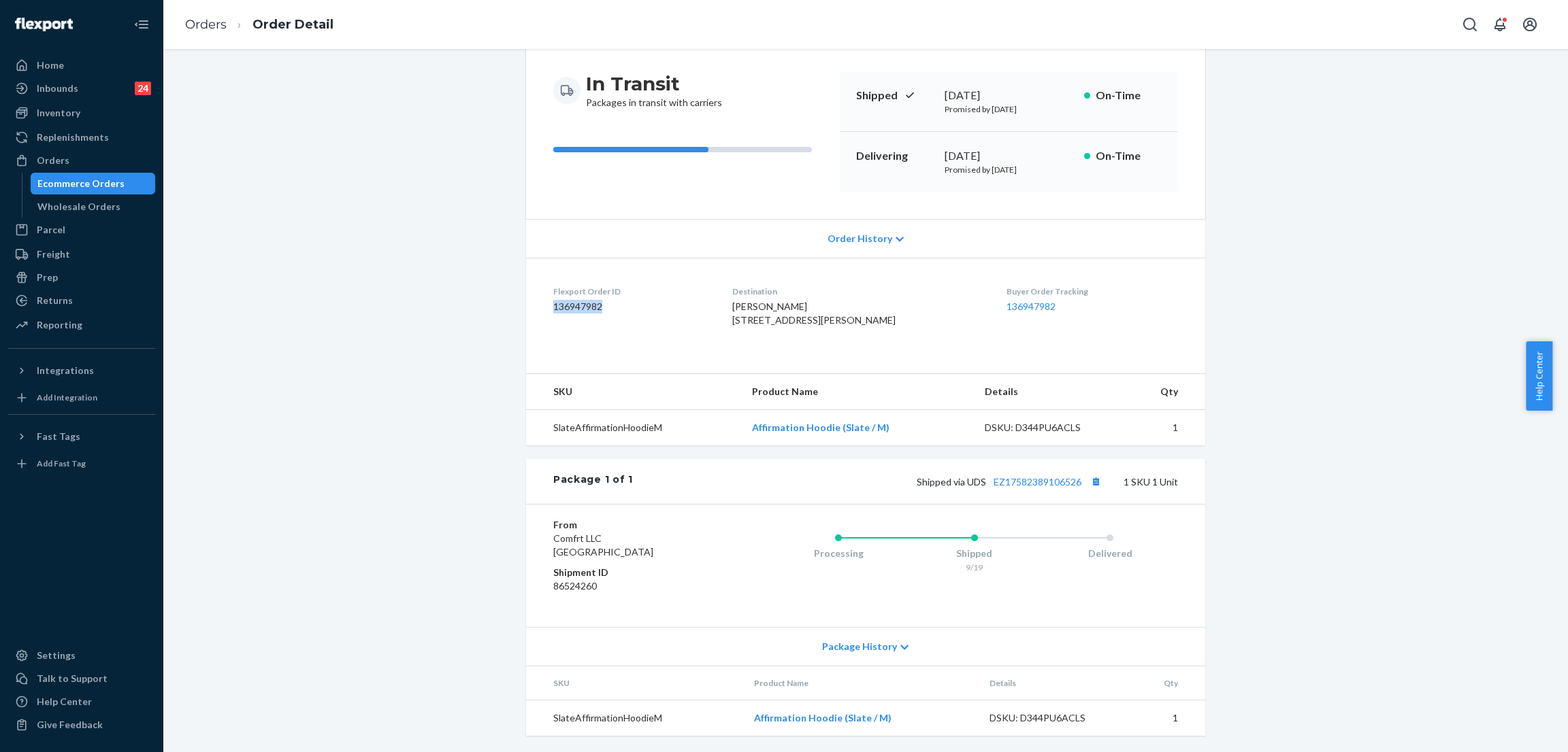
click at [422, 310] on div "Shopify Order # #255222660-2-2 • Expedited 2 Day / $12.17 View Details Create R…" at bounding box center [865, 349] width 1384 height 805
click at [414, 257] on div "Shopify Order # #255222660-2-2 • Expedited 2 Day / $12.17 View Details Create R…" at bounding box center [865, 349] width 1384 height 805
click at [378, 108] on div "Shopify Order # #255222660-2-2 • Expedited 2 Day / $12.17 View Details Create R…" at bounding box center [865, 349] width 1384 height 805
click at [75, 144] on div "Replenishments" at bounding box center [72, 137] width 72 height 14
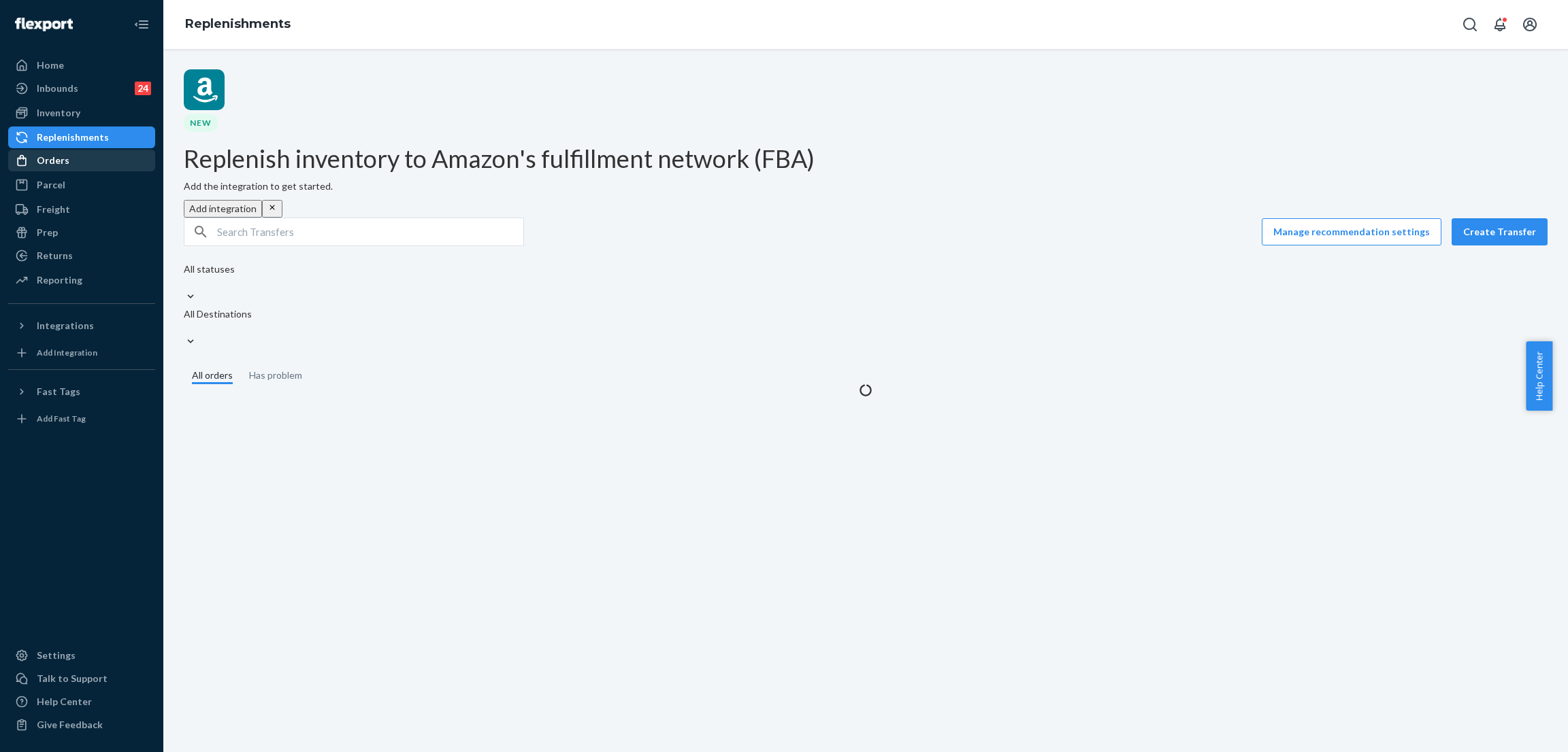
click at [77, 157] on div "Orders" at bounding box center [81, 160] width 144 height 19
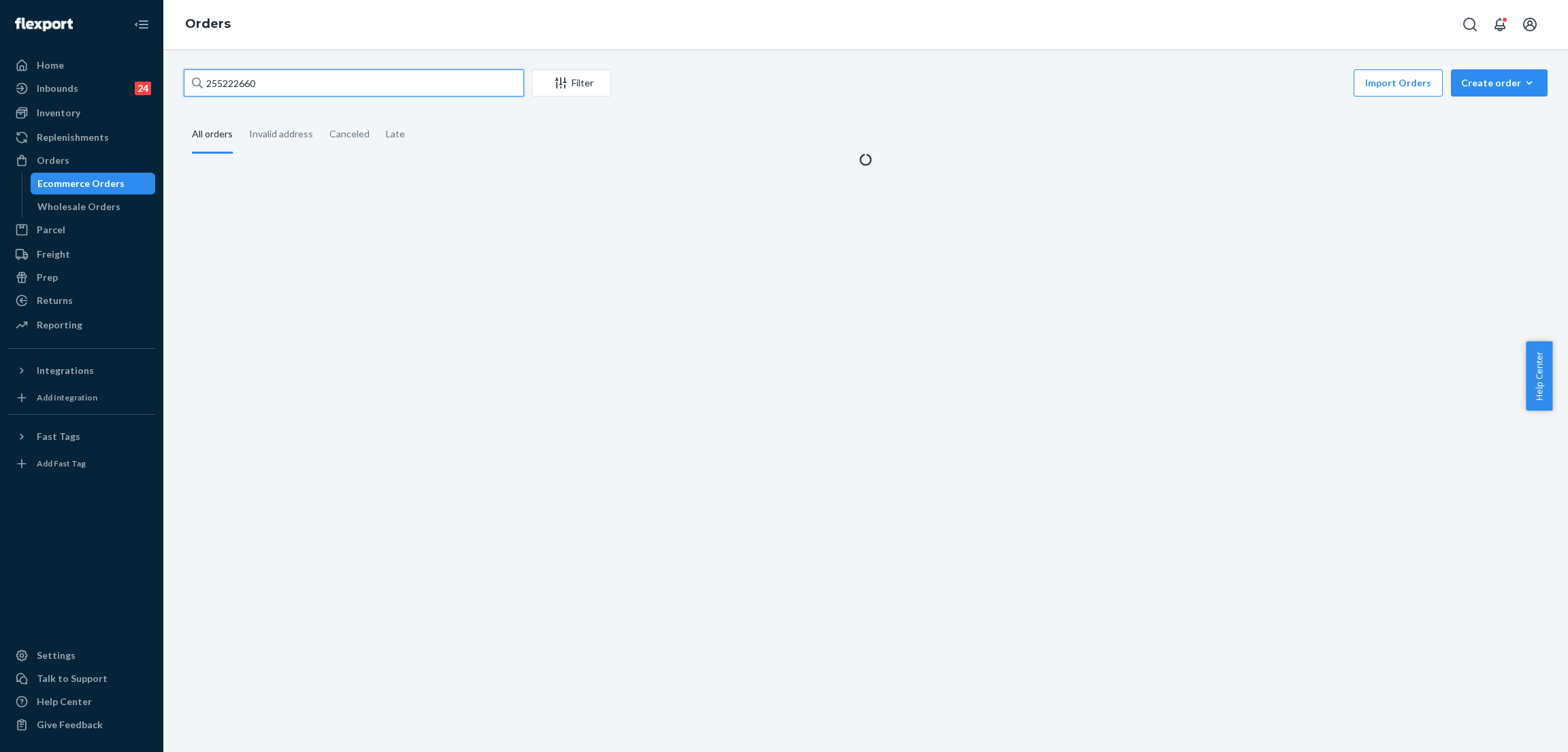
click at [289, 88] on input "255222660" at bounding box center [354, 83] width 340 height 27
paste input "147408"
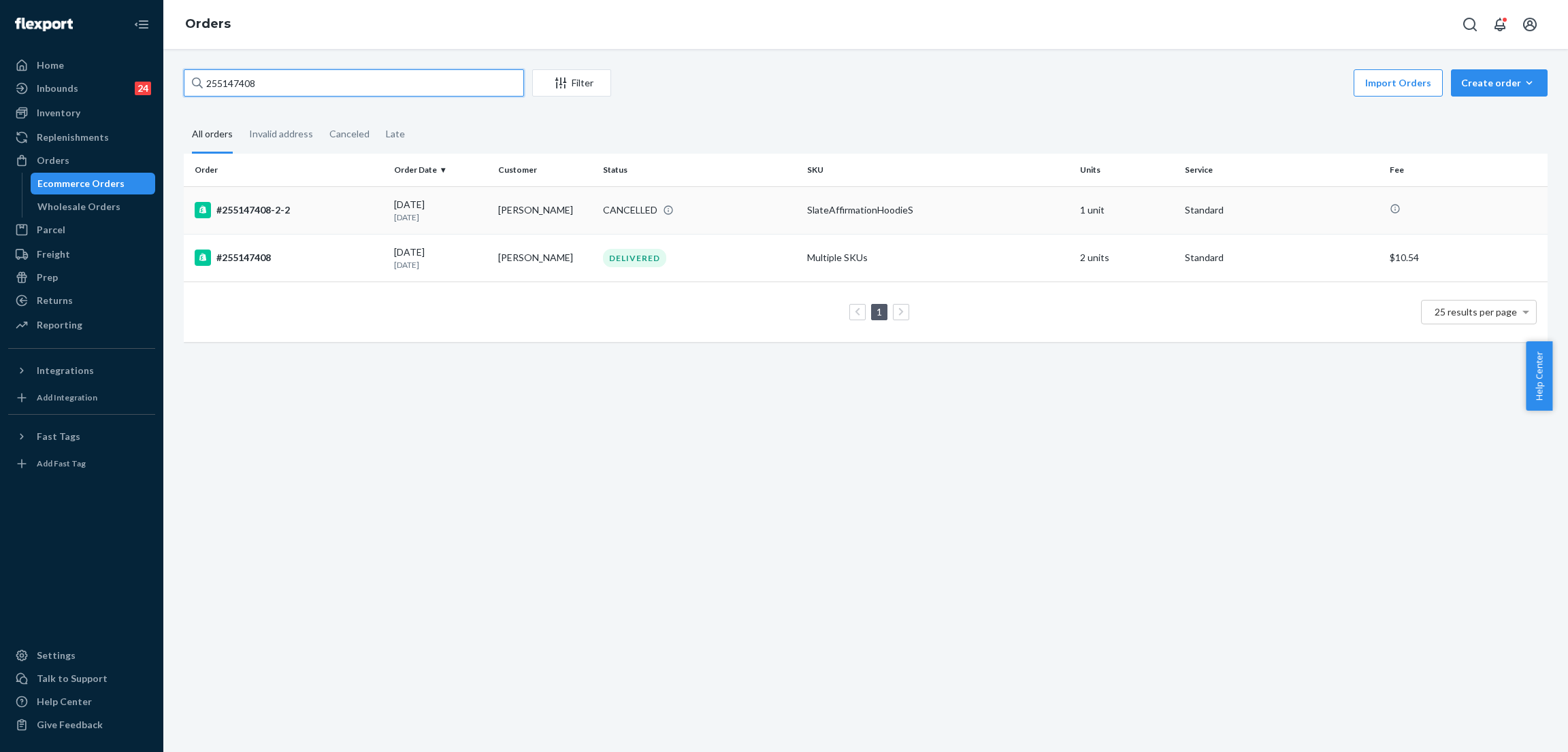
type input "255147408"
click at [635, 213] on div "CANCELLED" at bounding box center [630, 210] width 54 height 14
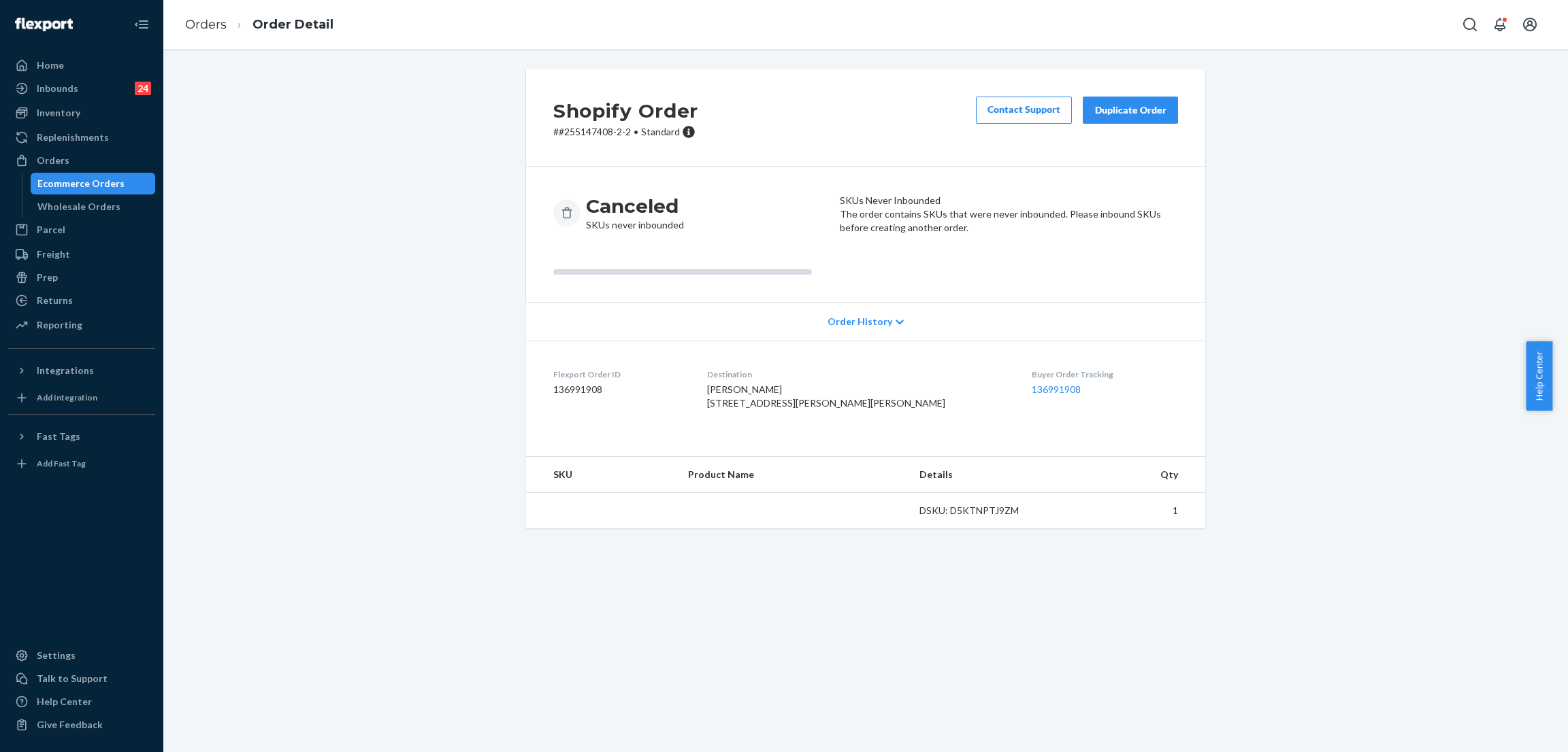
click at [417, 228] on div "Shopify Order # #255147408-2-2 • Standard Contact Support Duplicate Order Cance…" at bounding box center [865, 307] width 1384 height 475
click at [415, 173] on div "Shopify Order # #255147408-2-2 • Standard Contact Support Duplicate Order Cance…" at bounding box center [865, 307] width 1384 height 475
click at [411, 160] on div "Shopify Order # #255147408-2-2 • Standard Contact Support Duplicate Order Cance…" at bounding box center [865, 307] width 1384 height 475
click at [122, 140] on div "Replenishments" at bounding box center [81, 137] width 144 height 19
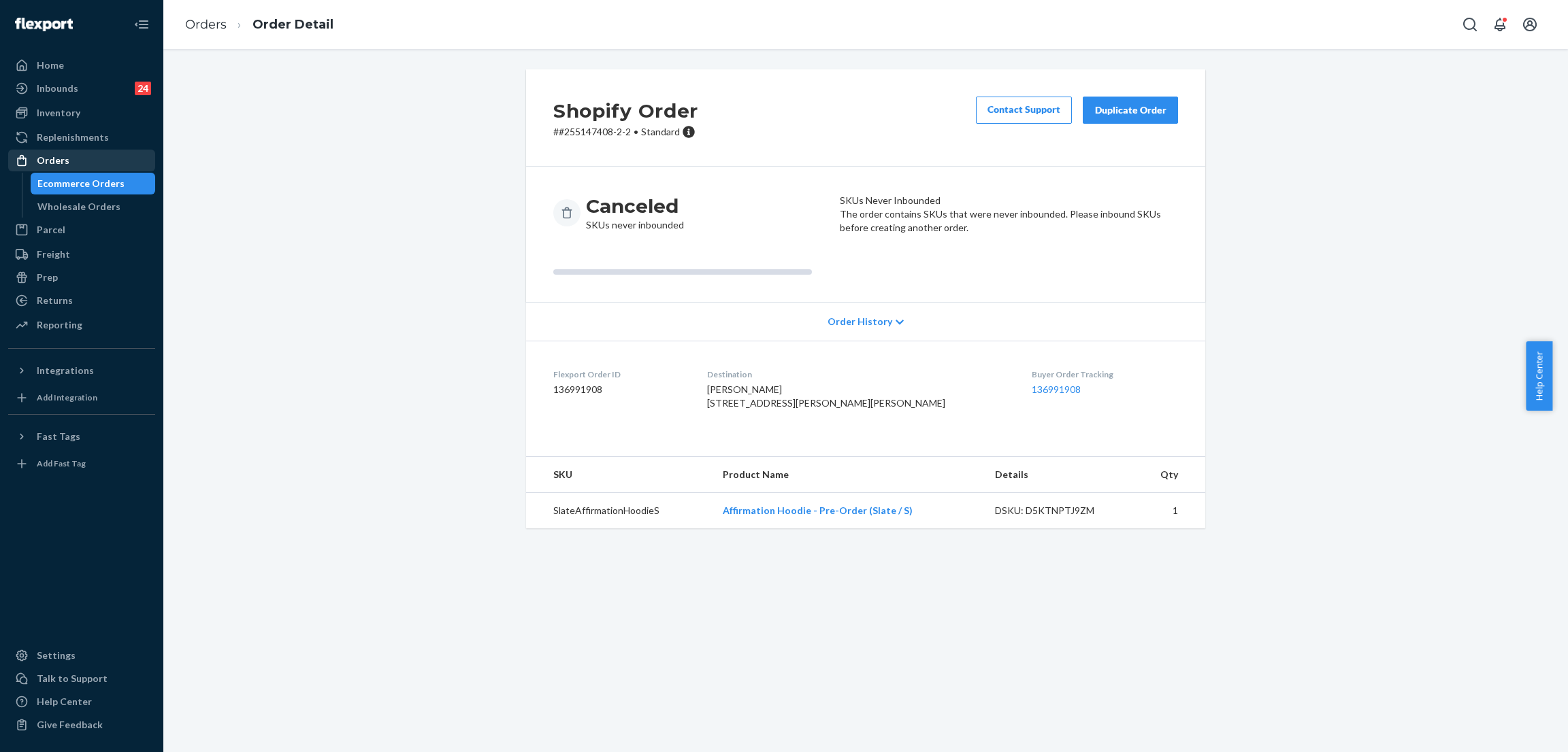
click at [116, 158] on div "Orders" at bounding box center [81, 160] width 144 height 19
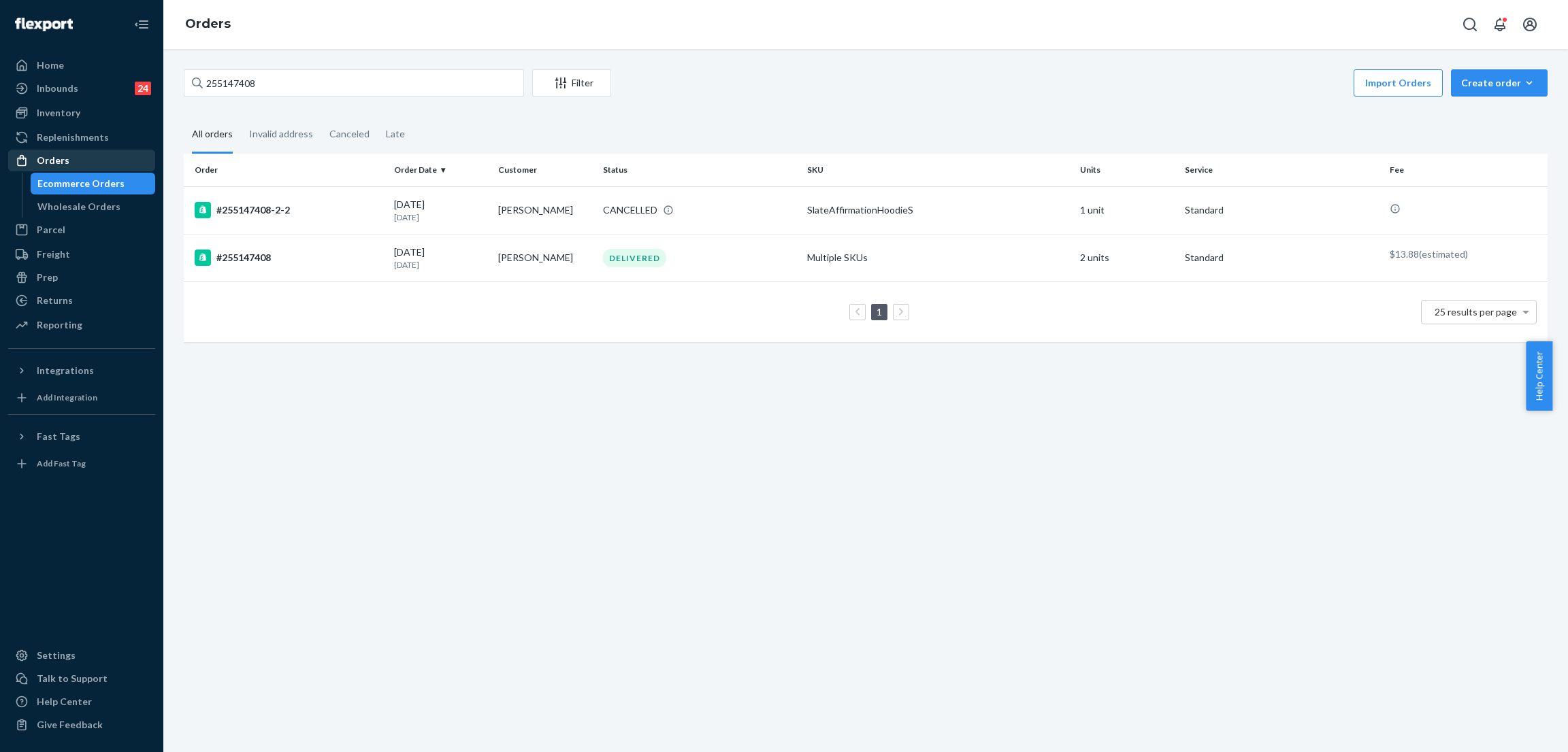
click at [125, 158] on div "Orders" at bounding box center [81, 160] width 144 height 19
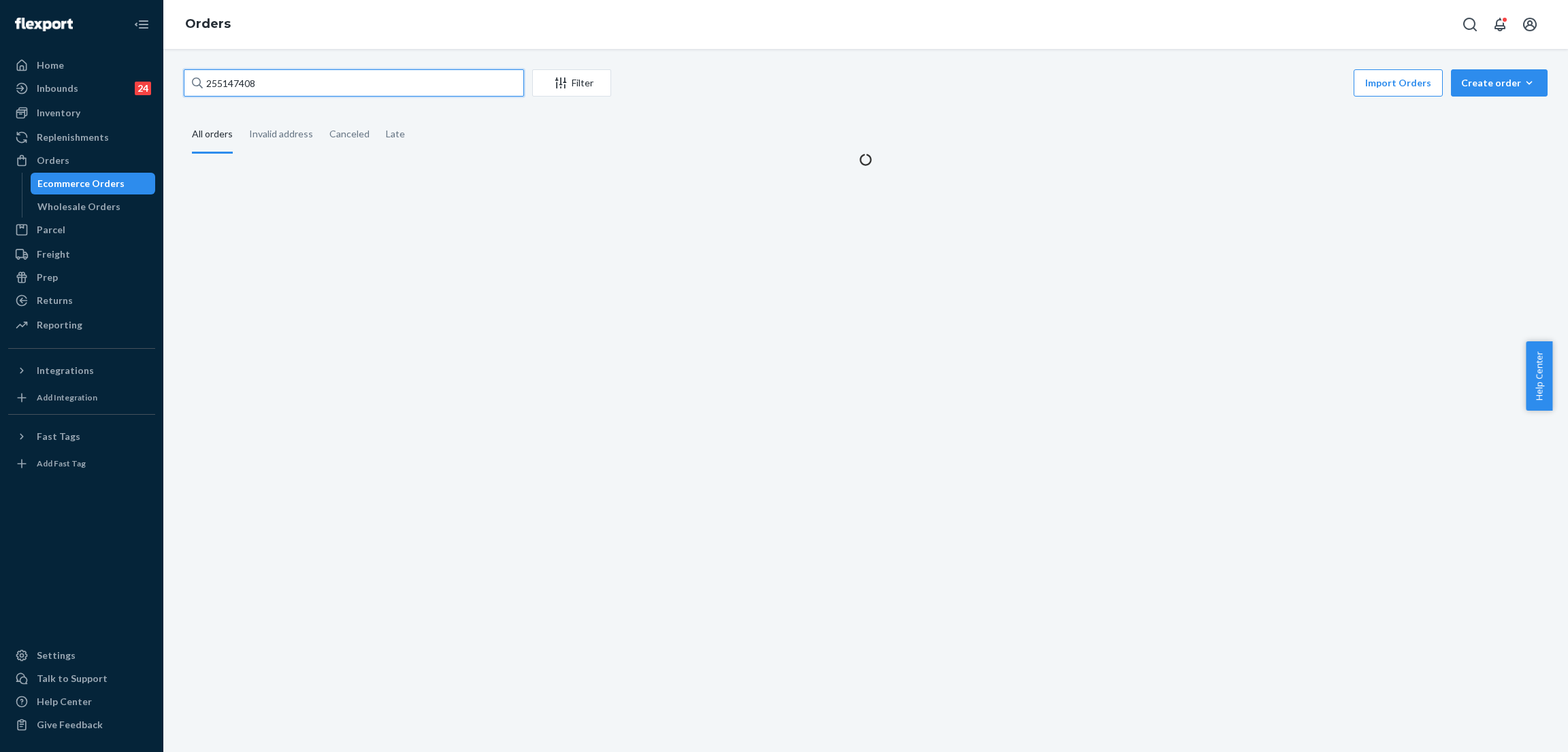
click at [306, 93] on input "255147408" at bounding box center [354, 83] width 340 height 27
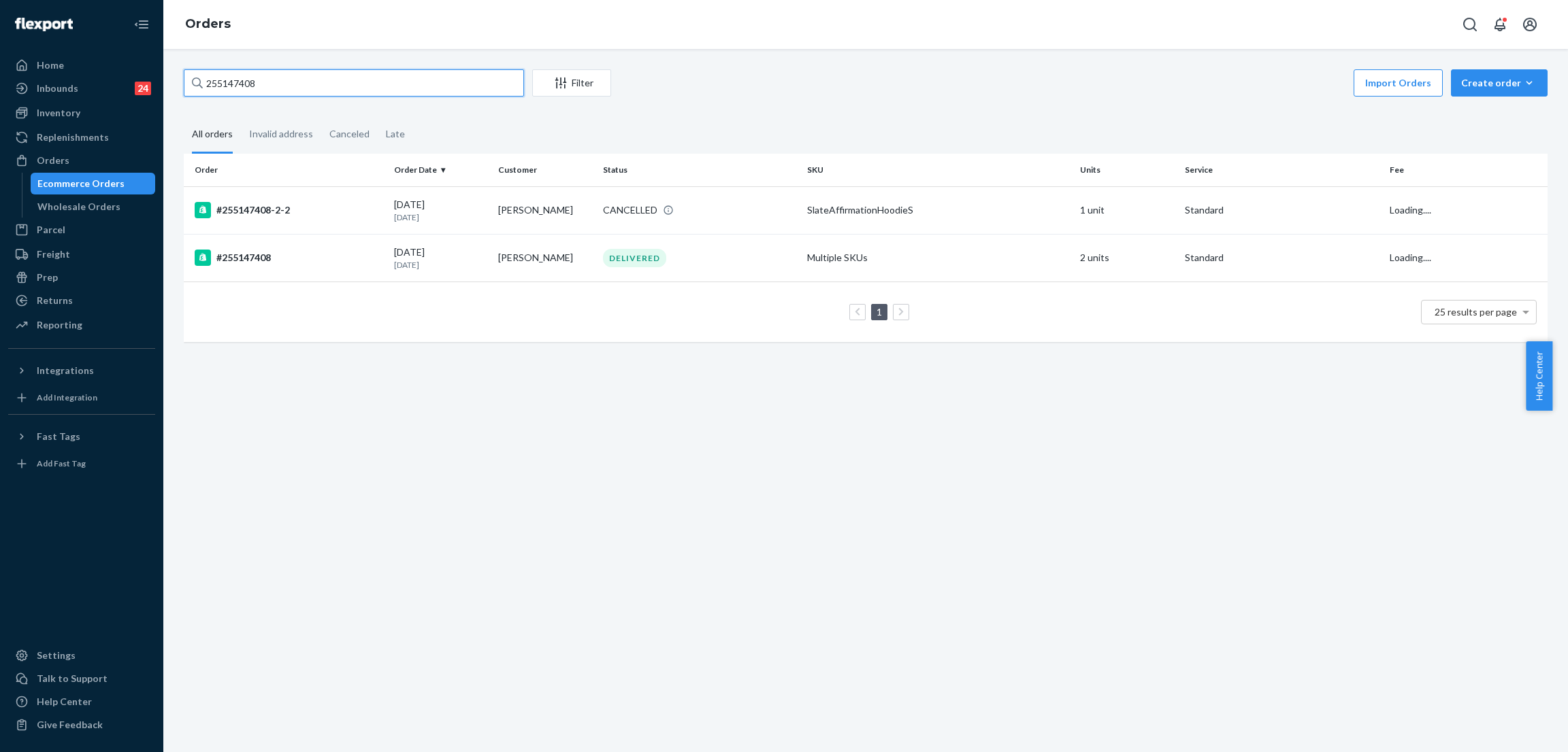
paste input "98443"
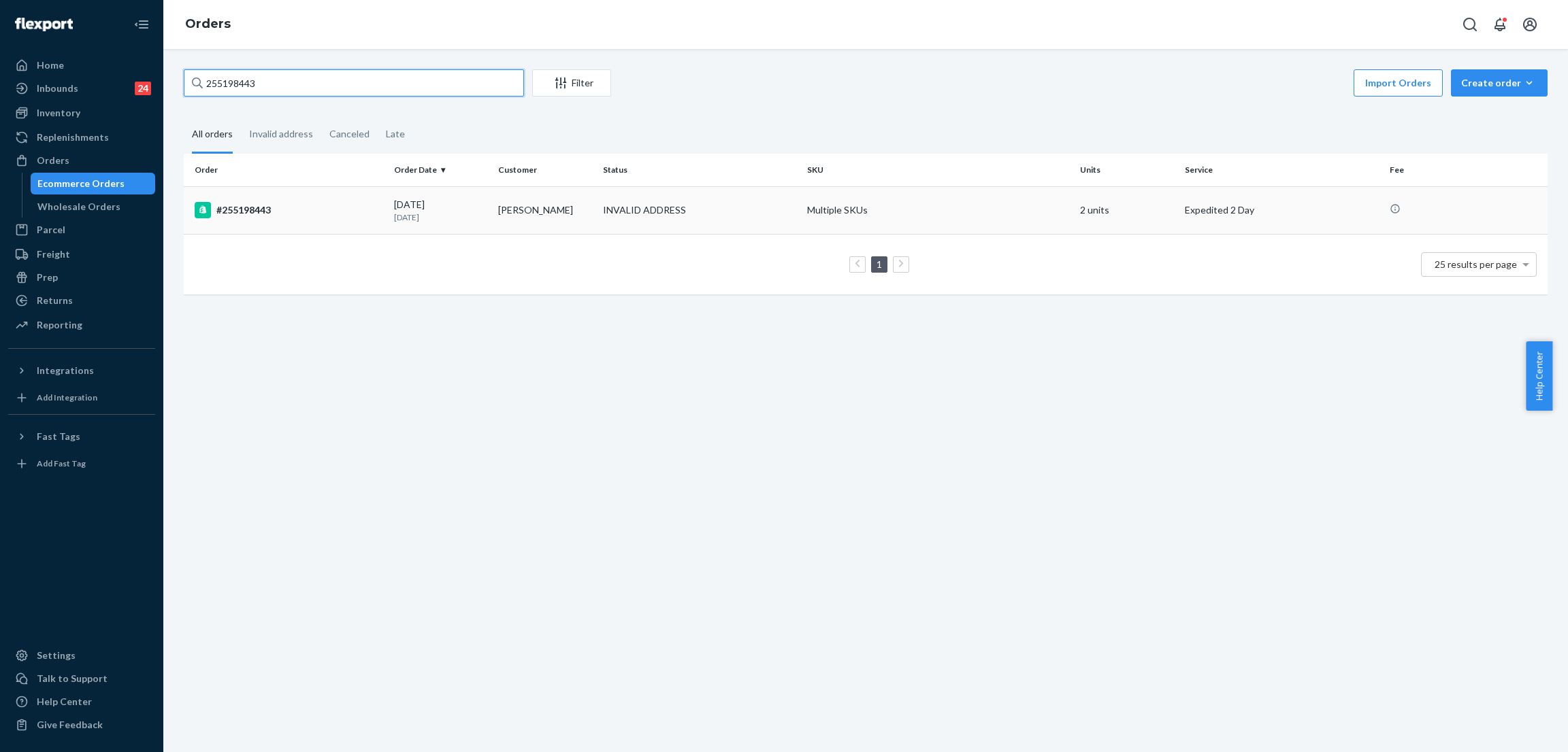
type input "255198443"
click at [628, 203] on div "INVALID ADDRESS" at bounding box center [644, 210] width 83 height 14
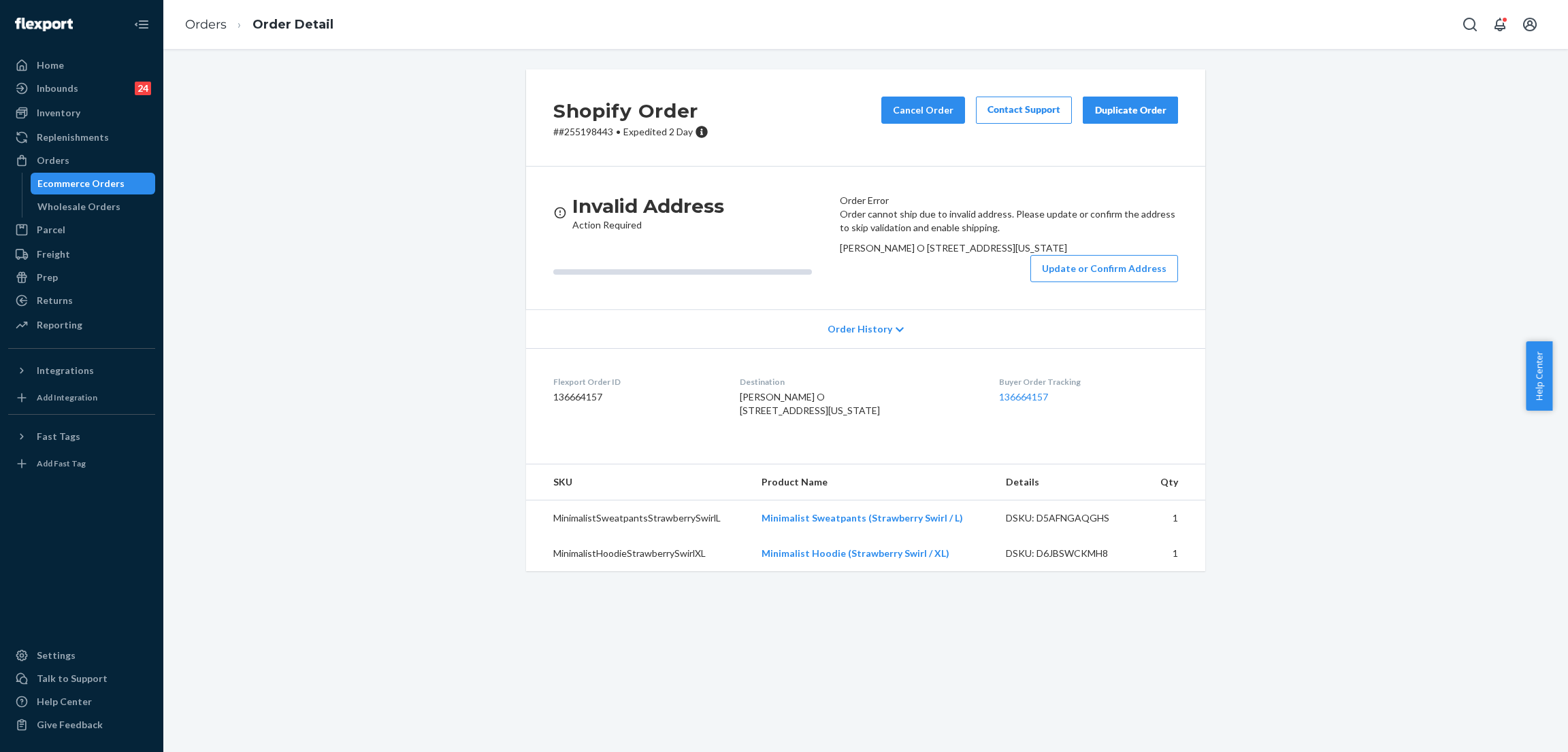
click at [407, 194] on div "Shopify Order # #255198443 • Expedited 2 Day Cancel Order Contact Support Dupli…" at bounding box center [865, 328] width 1384 height 518
click at [405, 254] on div "Shopify Order # #255198443 • Expedited 2 Day Cancel Order Contact Support Dupli…" at bounding box center [865, 328] width 1384 height 518
click at [405, 259] on div "Shopify Order # #255198443 • Expedited 2 Day Cancel Order Contact Support Dupli…" at bounding box center [865, 328] width 1384 height 518
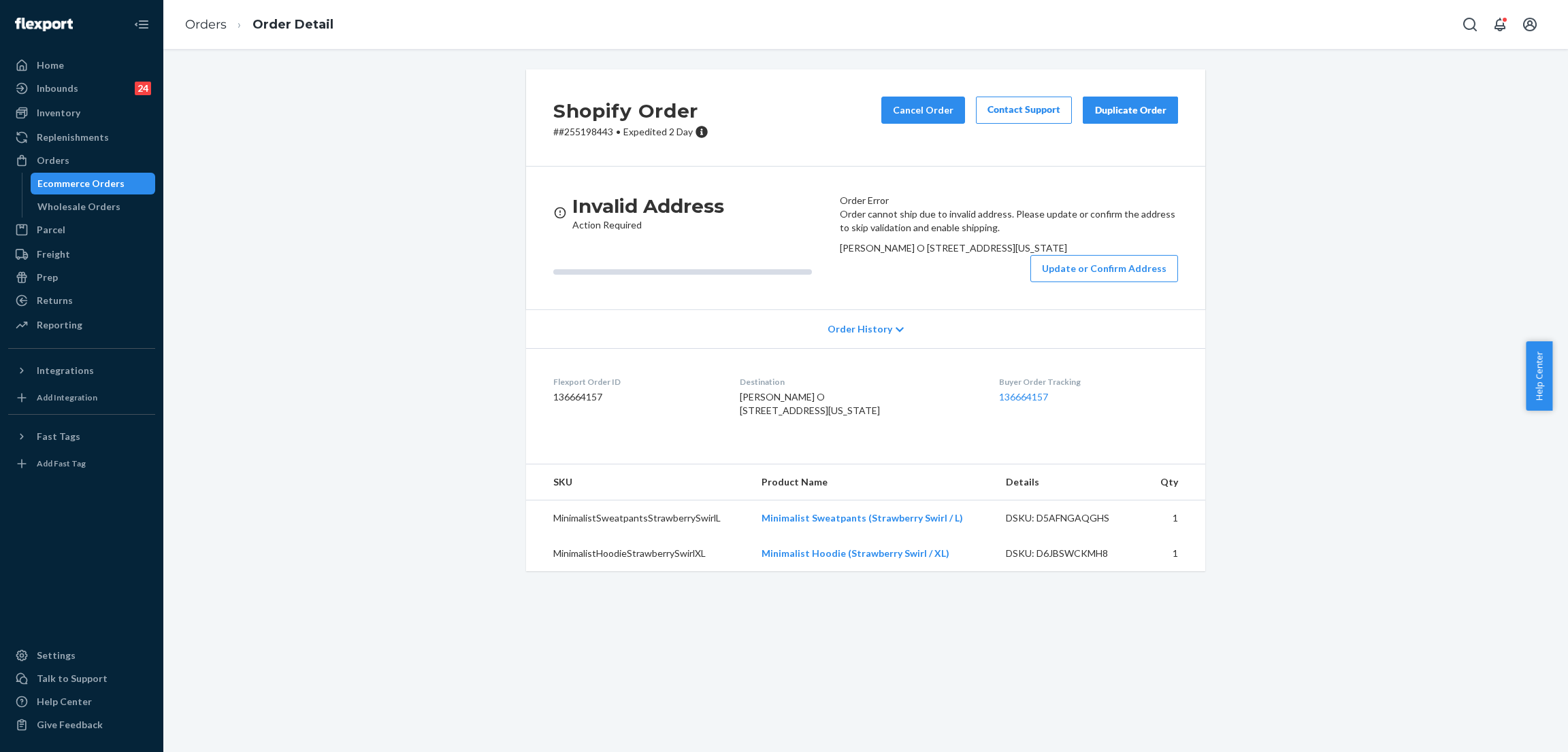
click at [375, 180] on div "Shopify Order # #255198443 • Expedited 2 Day Cancel Order Contact Support Dupli…" at bounding box center [865, 328] width 1384 height 518
click at [283, 192] on div "Shopify Order # #255198443 • Expedited 2 Day Cancel Order Contact Support Dupli…" at bounding box center [865, 328] width 1384 height 518
click at [421, 140] on div "Shopify Order # #255198443 • Expedited 2 Day Cancel Order Contact Support Dupli…" at bounding box center [865, 328] width 1384 height 518
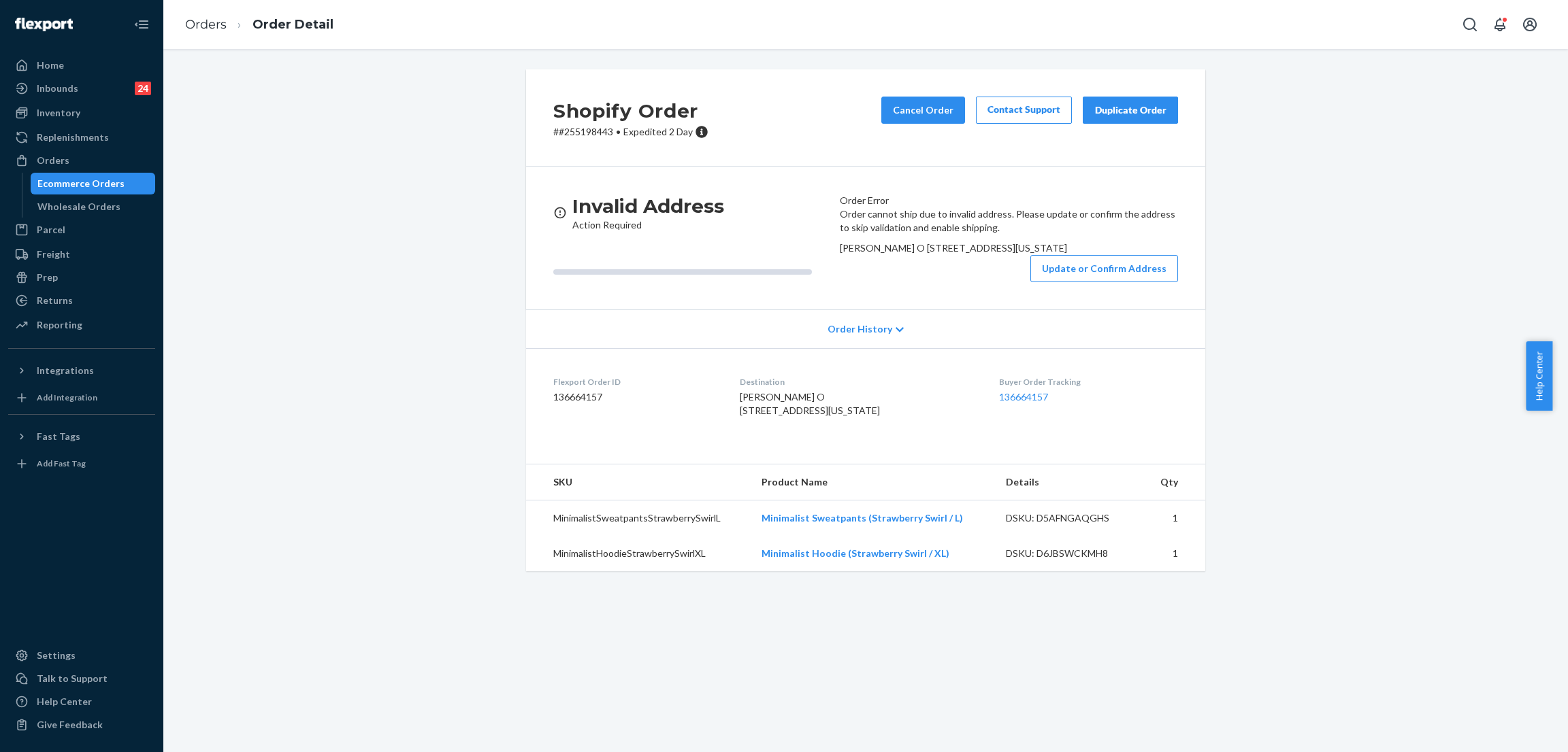
click at [292, 209] on div "Shopify Order # #255198443 • Expedited 2 Day Cancel Order Contact Support Dupli…" at bounding box center [865, 328] width 1384 height 518
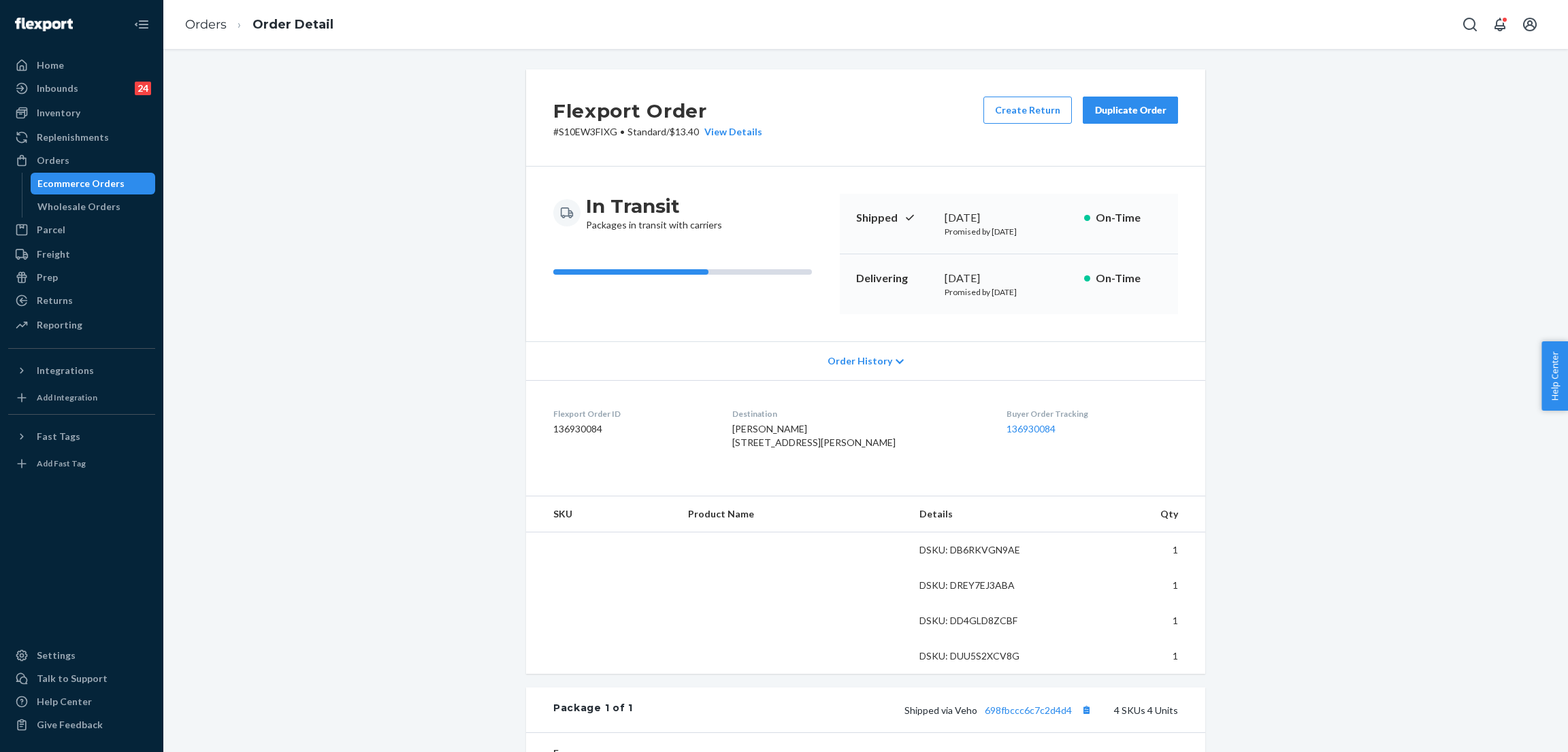
scroll to position [306, 0]
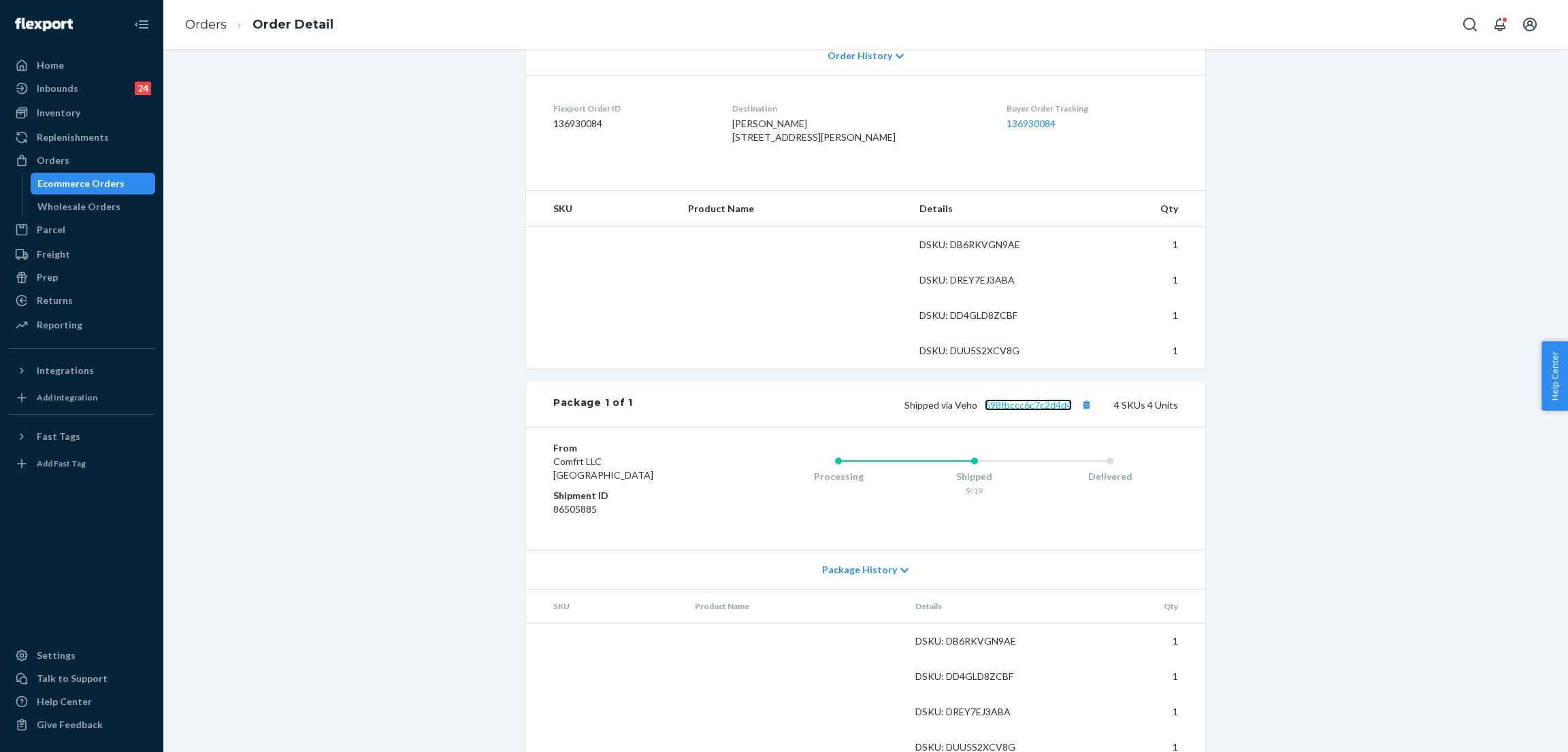
click at [1036, 411] on link "698fbccc6c7c2d4d4" at bounding box center [1028, 405] width 87 height 11
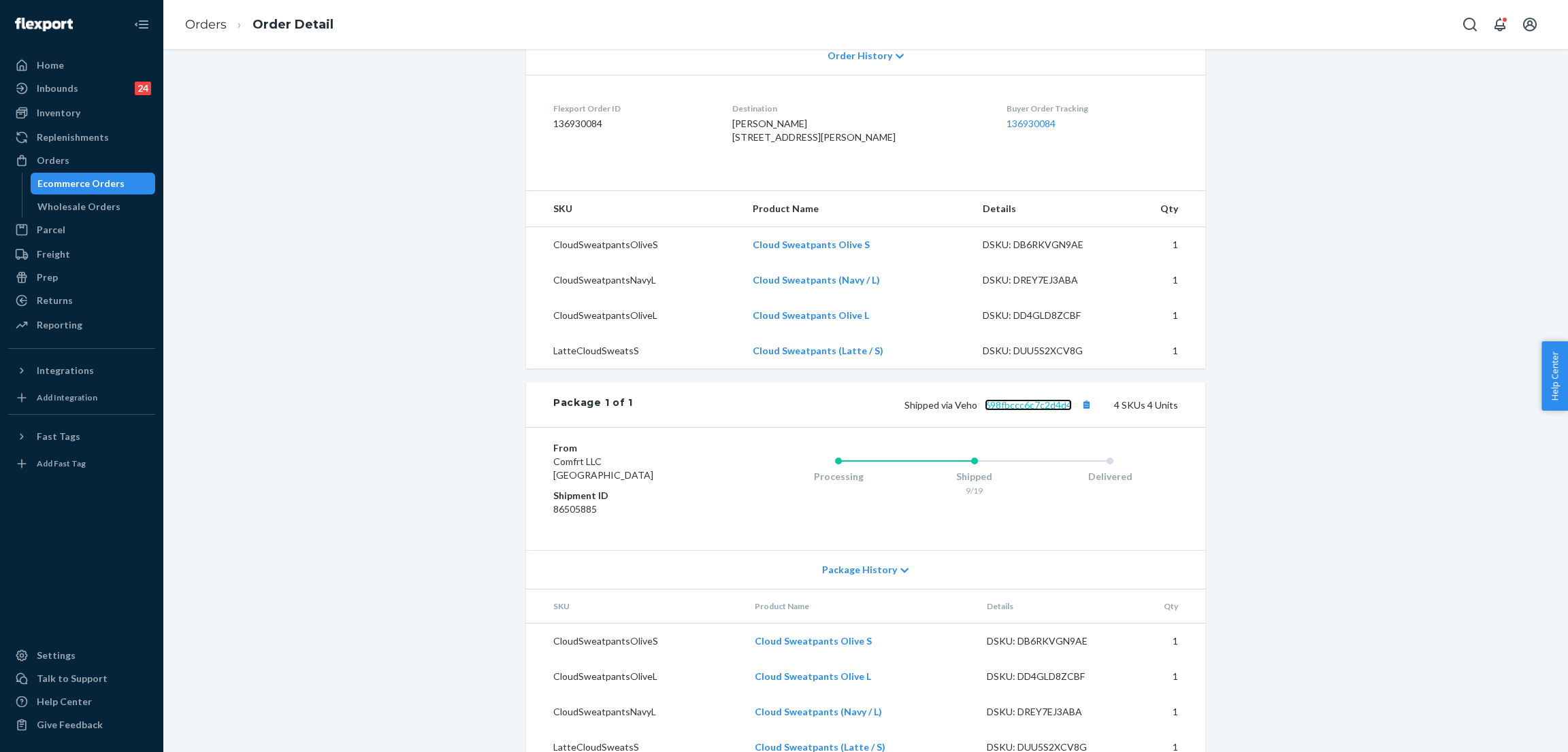
scroll to position [204, 0]
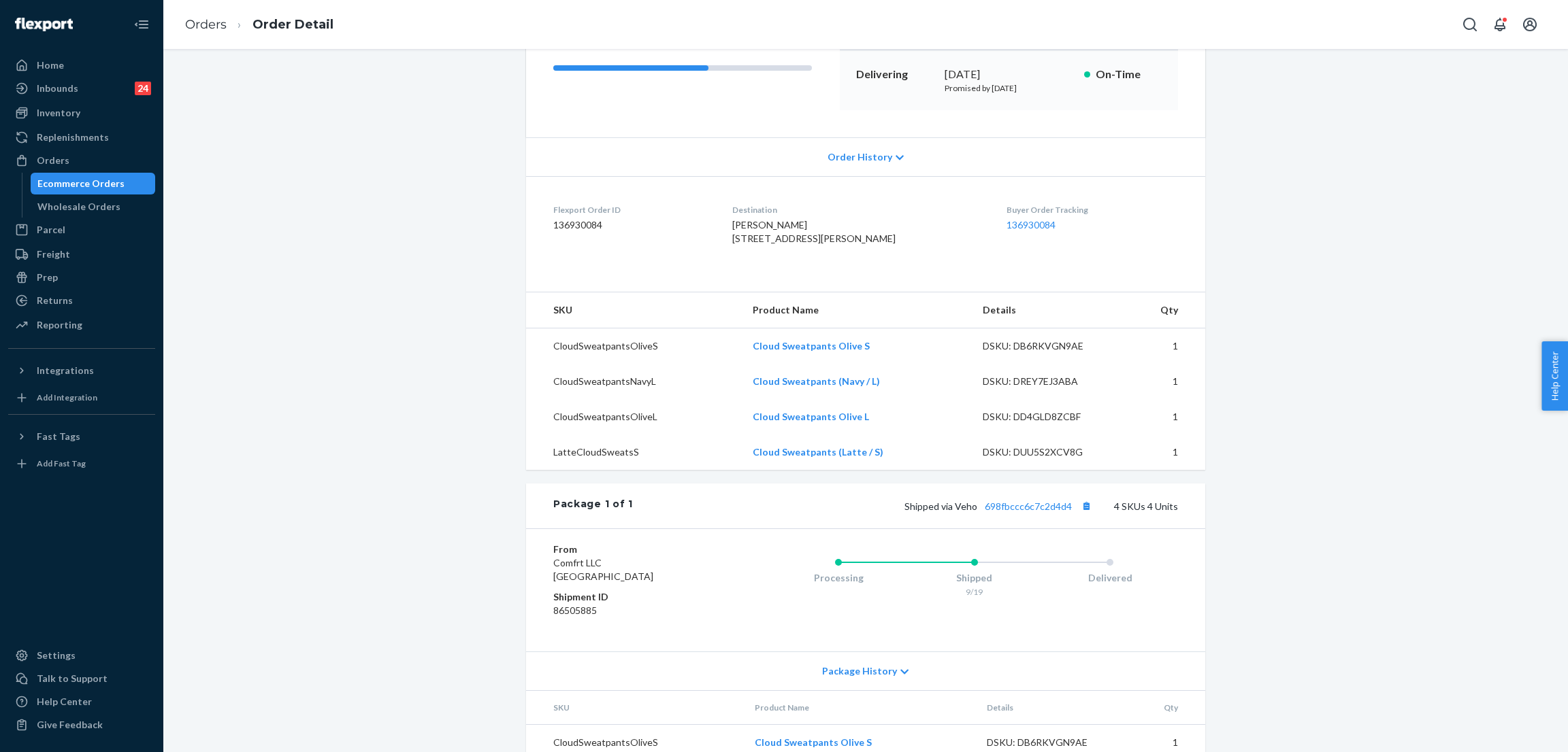
drag, startPoint x: 785, startPoint y: 262, endPoint x: 740, endPoint y: 228, distance: 56.4
click at [740, 228] on dl "Flexport Order ID 136930084 Destination Kari Tawater 10819 Milliken St Parker, …" at bounding box center [866, 227] width 679 height 102
copy span "Kari Tawater 10819 Milliken St Parker, CO 80134-7620 US"
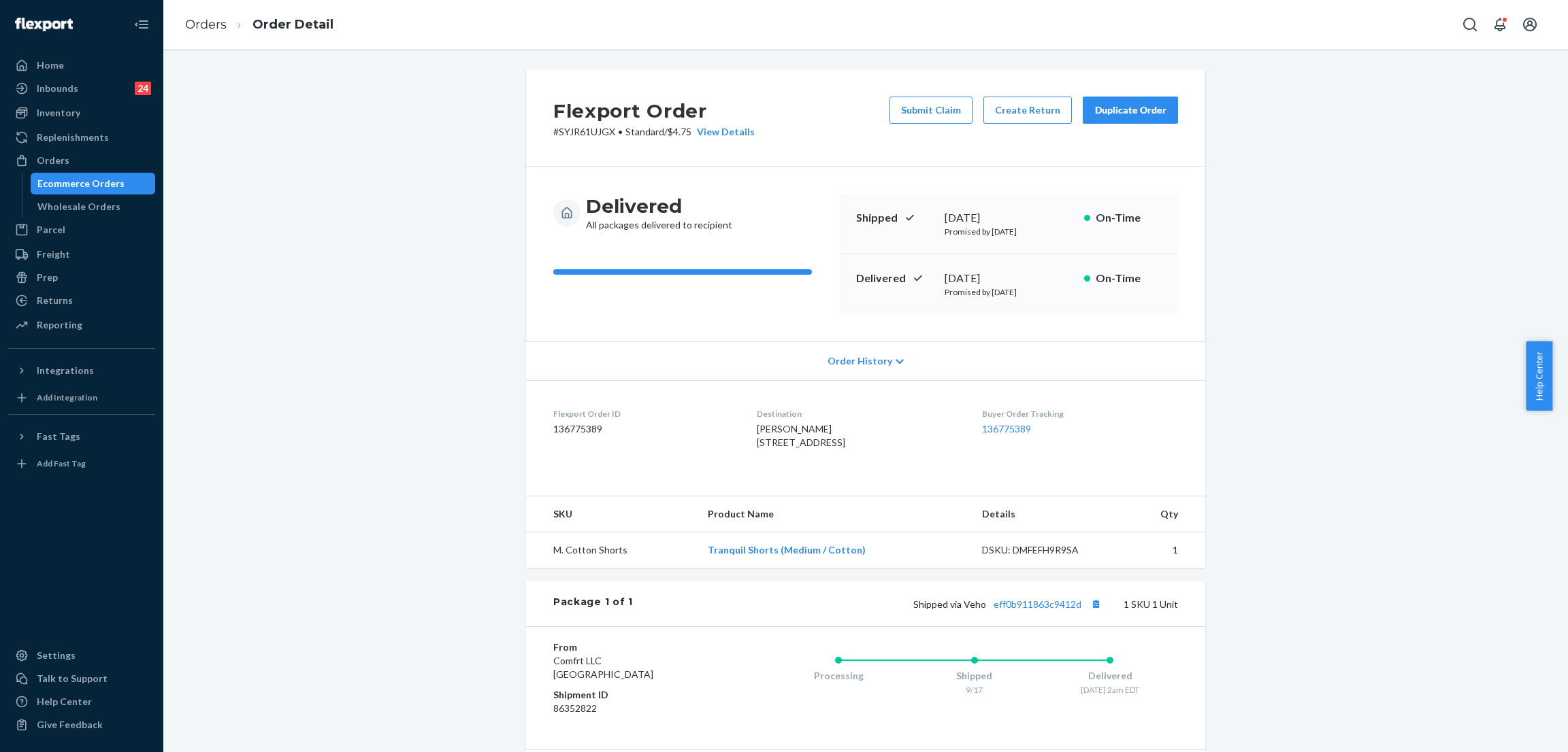
click at [287, 127] on div "Flexport Order # SYJR61UJGX • Standard / $4.75 View Details Submit Claim Create…" at bounding box center [865, 472] width 1384 height 805
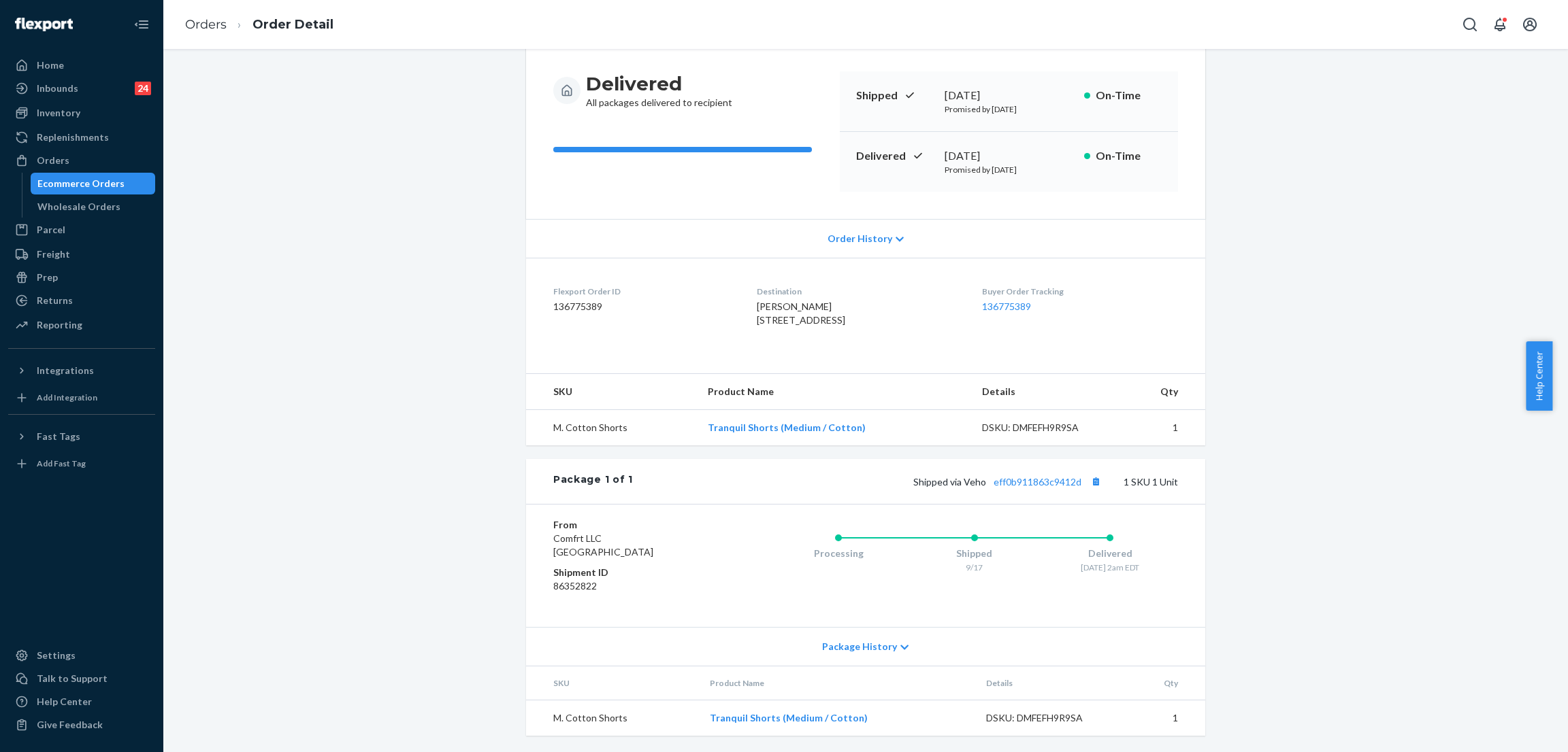
click at [358, 197] on div "Flexport Order # SYJR61UJGX • Standard / $4.75 View Details Submit Claim Create…" at bounding box center [865, 349] width 1384 height 805
click at [1017, 481] on link "eff0b911863c9412d" at bounding box center [1037, 482] width 88 height 11
drag, startPoint x: 732, startPoint y: 280, endPoint x: 858, endPoint y: 313, distance: 130.2
click at [858, 313] on dl "Flexport Order ID 136775389 Destination PAM DAY 169 Timberwolf Way Brookville, …" at bounding box center [866, 308] width 679 height 102
copy span "PAM DAY 169 Timberwolf Way Brookville, OH 45309-9343 US"
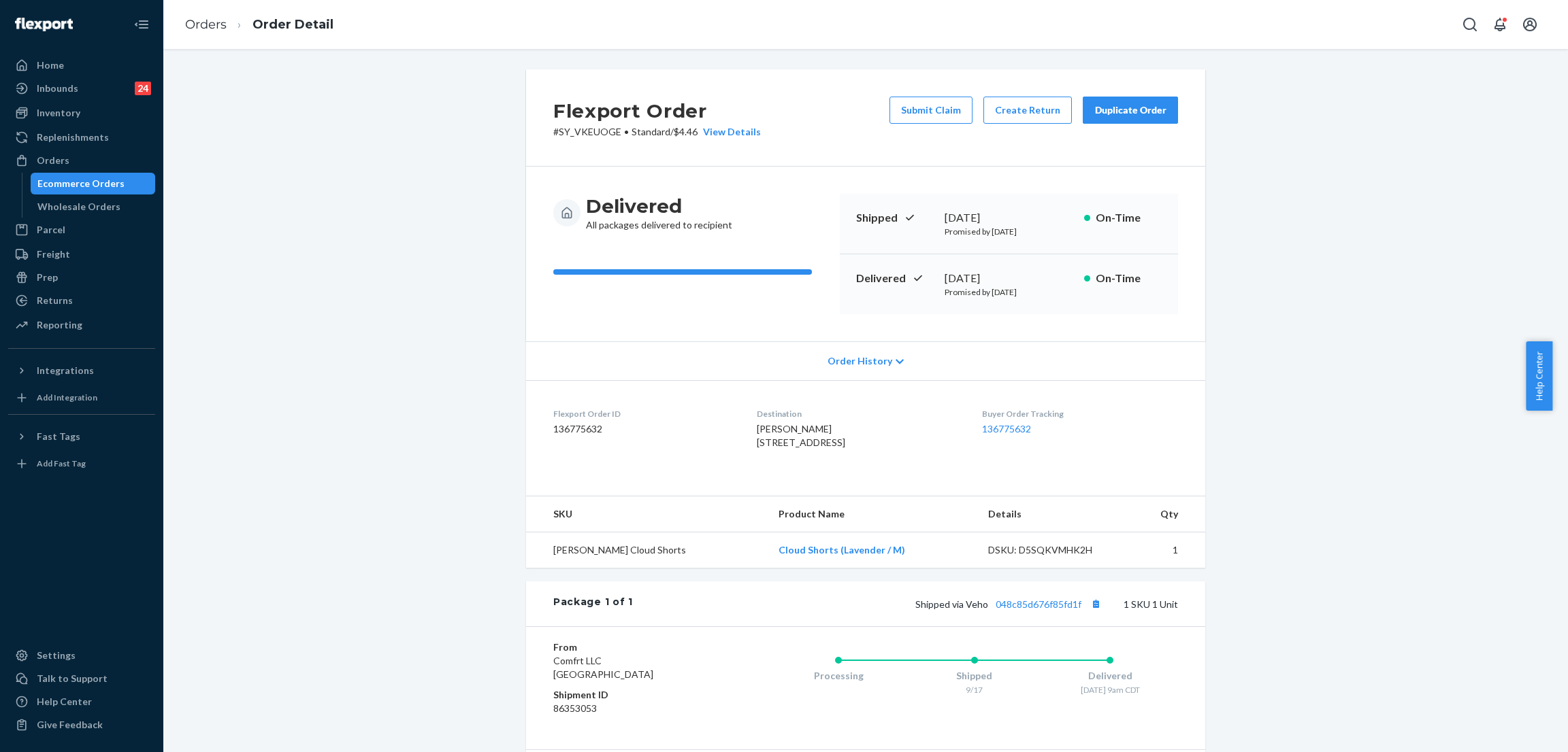
scroll to position [150, 0]
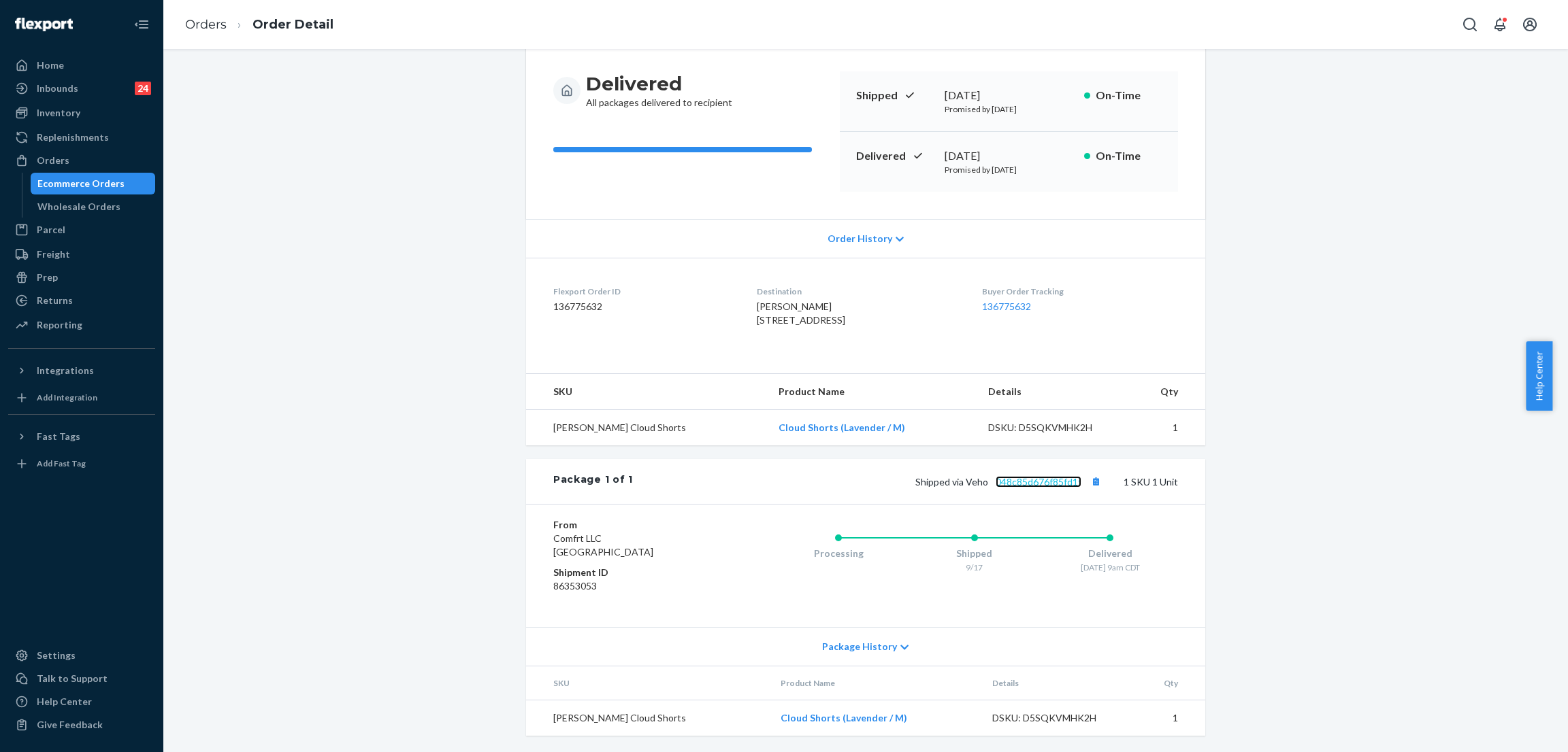
click at [1003, 476] on link "048c85d676f85fd1f" at bounding box center [1038, 482] width 86 height 11
drag, startPoint x: 823, startPoint y: 326, endPoint x: 724, endPoint y: 274, distance: 111.8
click at [724, 274] on dl "Flexport Order ID 136775632 Destination Misty M Haney 536 Sagebrush Ct Aledo, T…" at bounding box center [866, 308] width 679 height 102
copy dl "Destination Misty M Haney 536 Sagebrush Ct Aledo, TX 76008-1349 US"
click at [309, 96] on div "Flexport Order # SY_VKEUOGE • Standard / $4.46 View Details Submit Claim Create…" at bounding box center [865, 349] width 1384 height 805
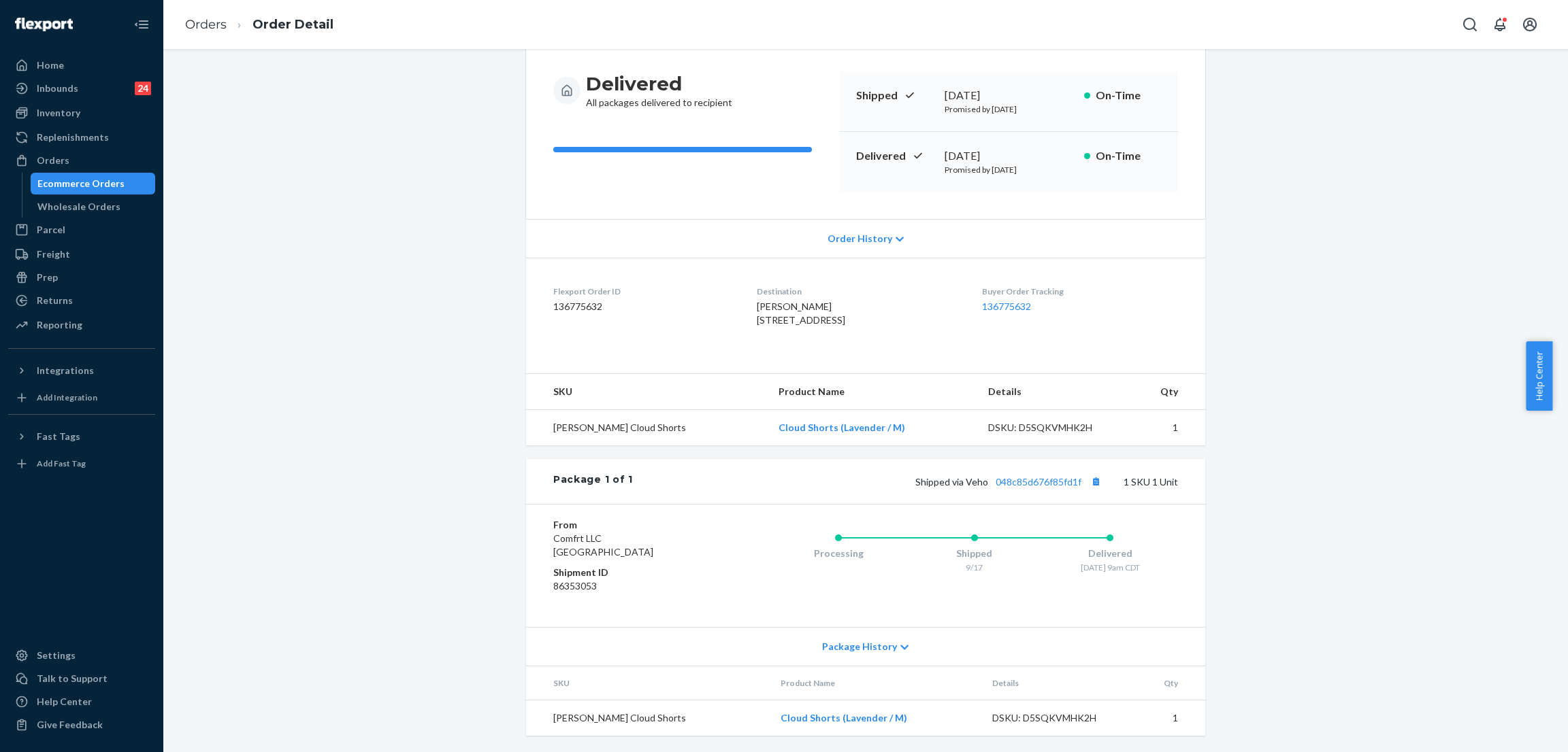
scroll to position [0, 0]
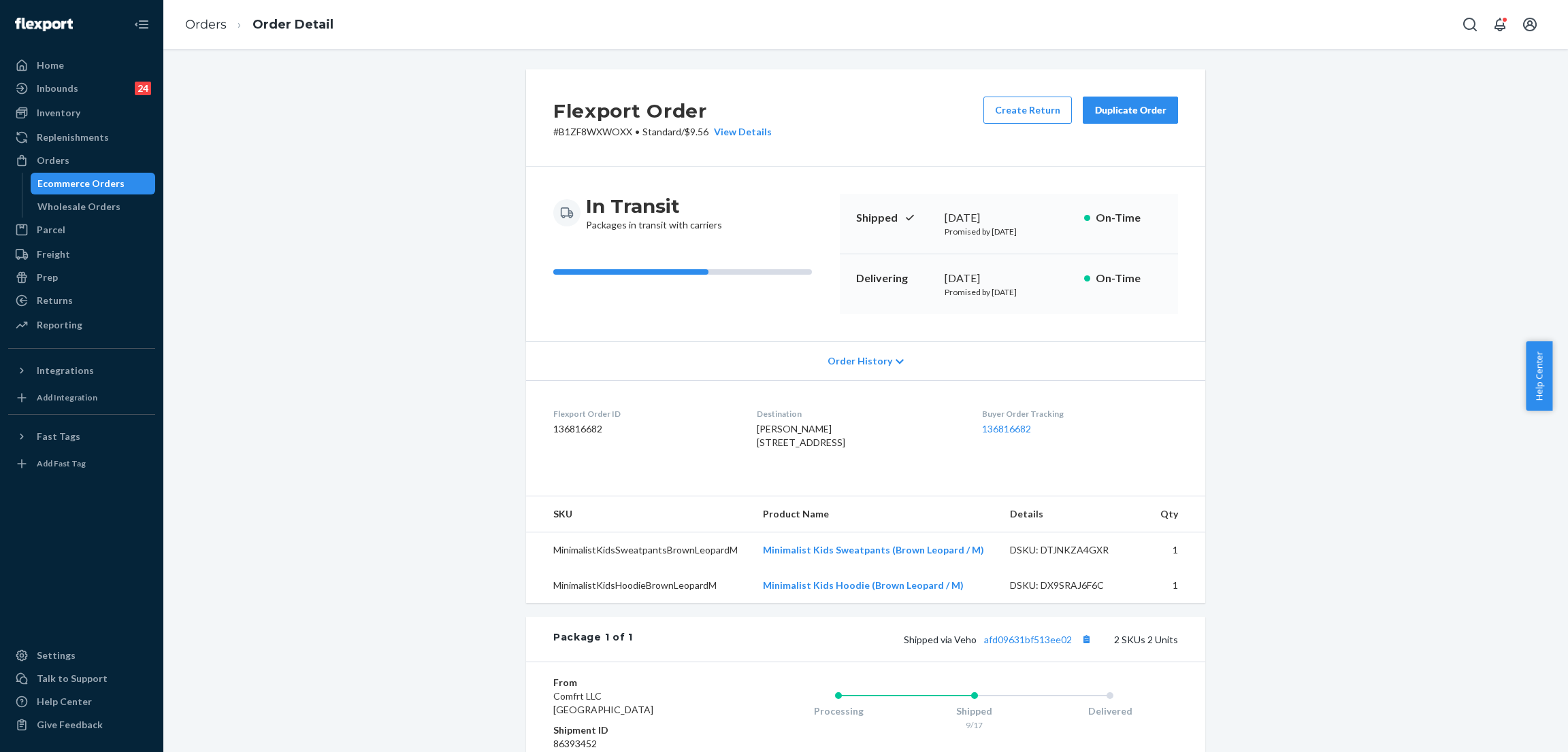
scroll to position [204, 0]
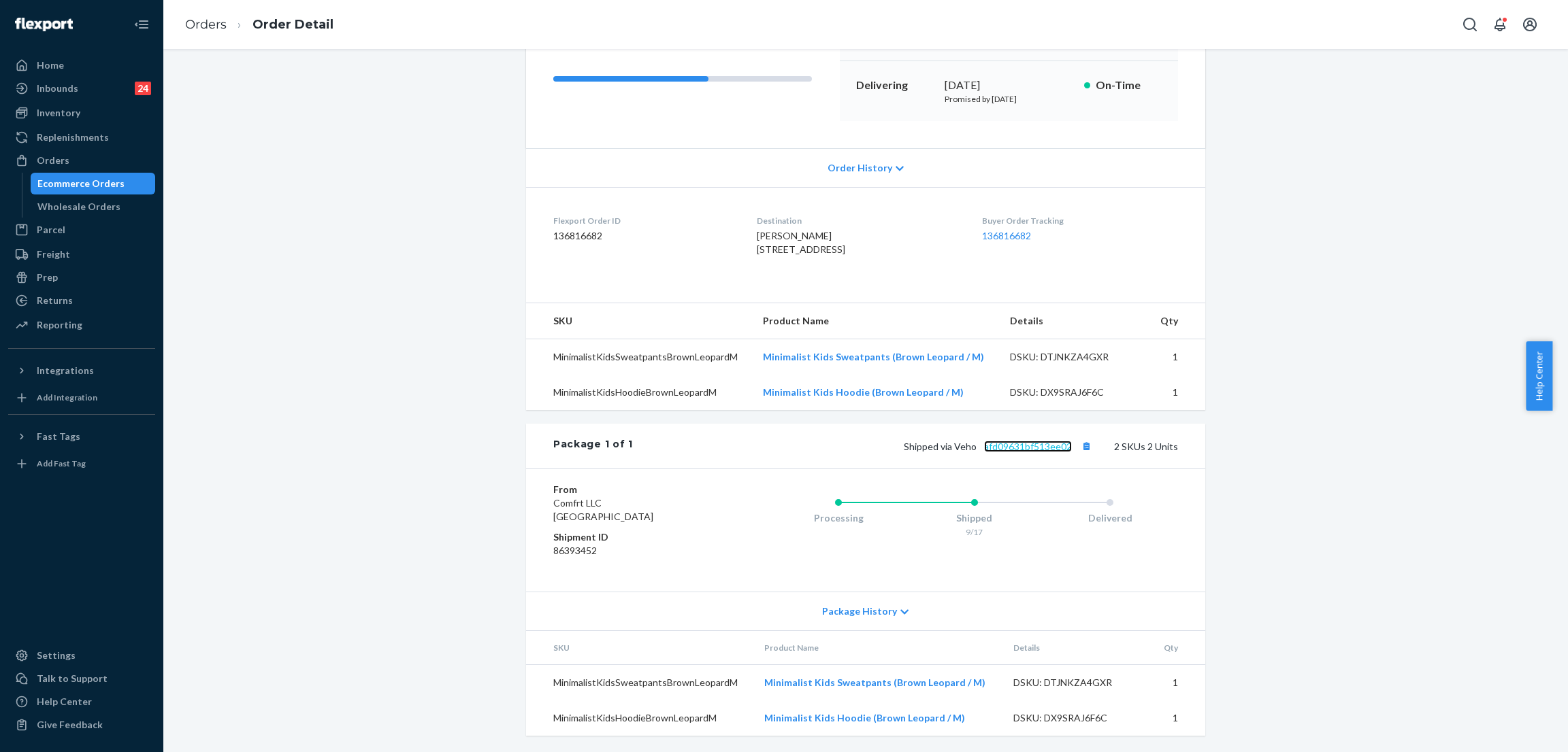
click at [997, 452] on link "afd09631bf513ee02" at bounding box center [1027, 446] width 88 height 11
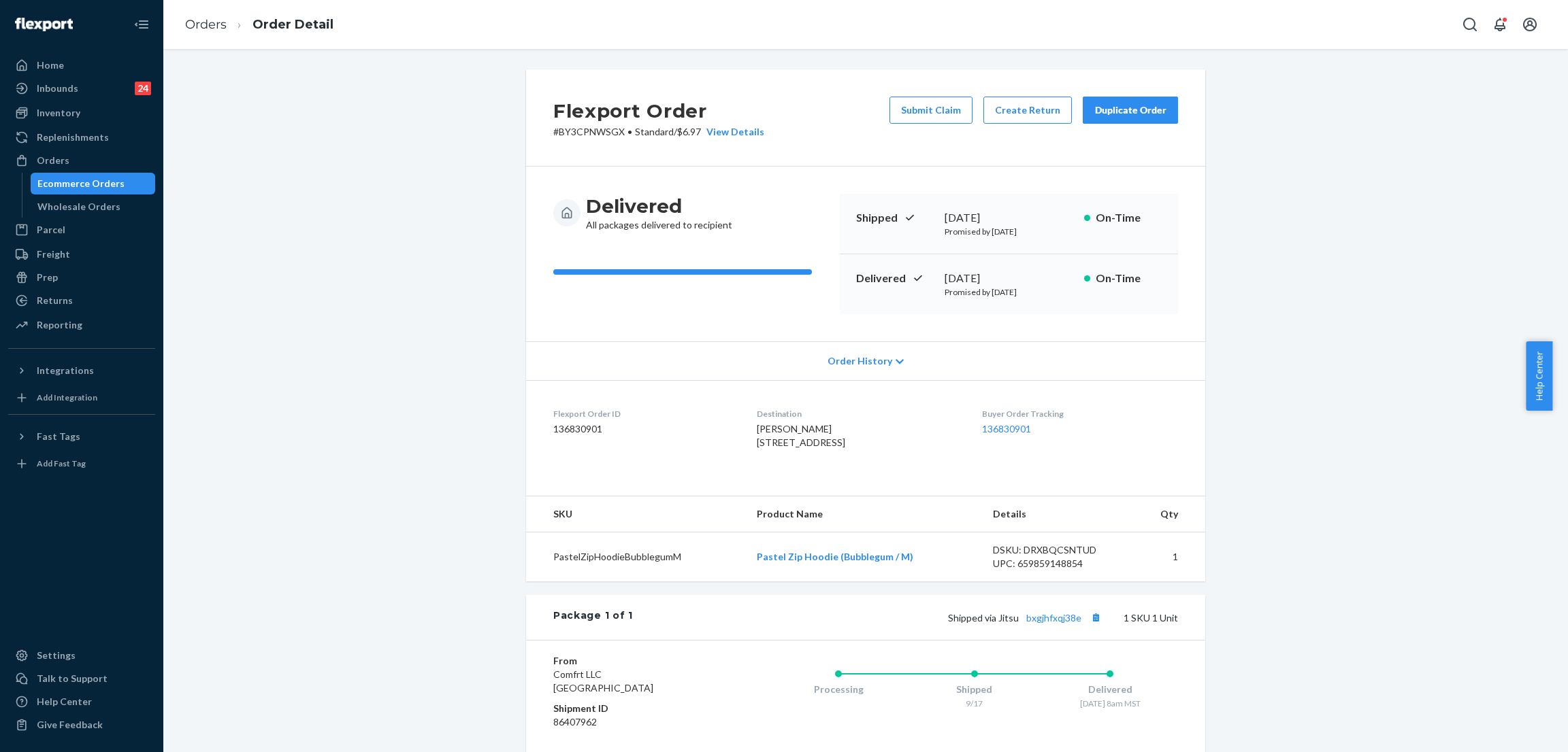
scroll to position [177, 0]
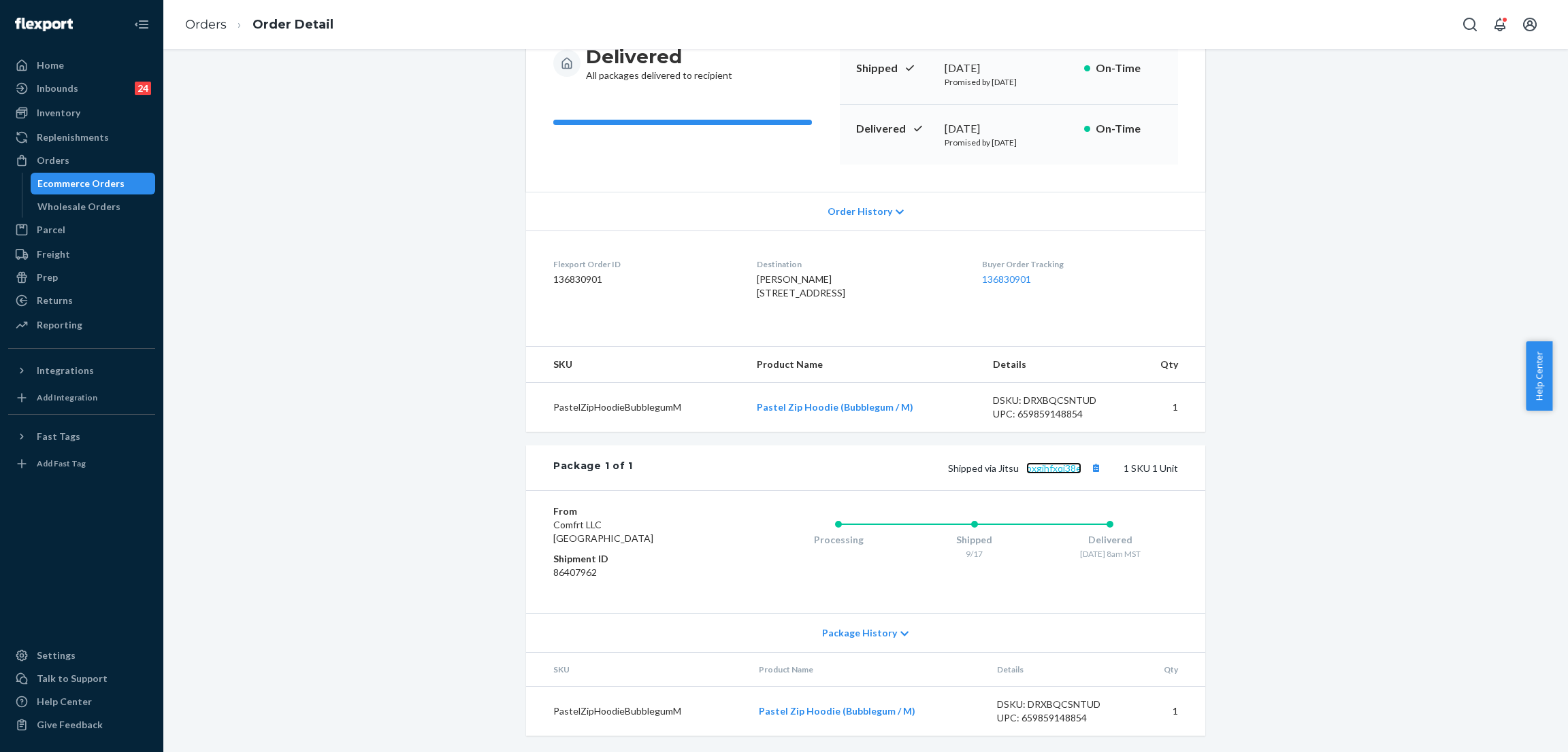
click at [1060, 467] on link "bxgjhfxqj38e" at bounding box center [1053, 468] width 55 height 11
drag, startPoint x: 811, startPoint y: 318, endPoint x: 726, endPoint y: 249, distance: 109.5
click at [726, 249] on dl "Flexport Order ID 136830901 Destination Erika Moore 3822 E Nighthawk Way Phoeni…" at bounding box center [866, 281] width 679 height 102
copy dl "Destination Erika Moore 3822 E Nighthawk Way Phoenix, AZ 85048-7908 US"
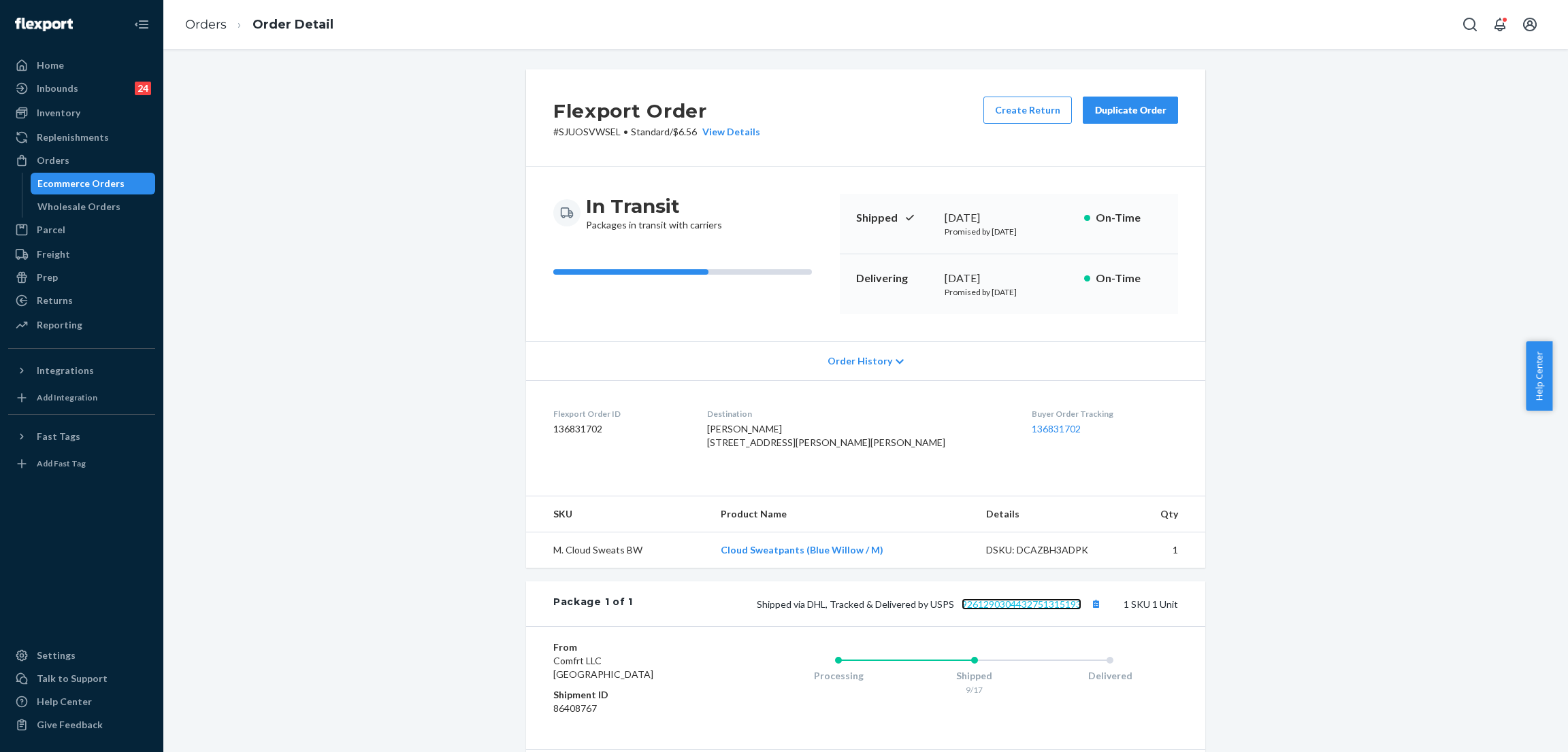
click at [1003, 610] on link "9261290304432751315193" at bounding box center [1021, 604] width 120 height 11
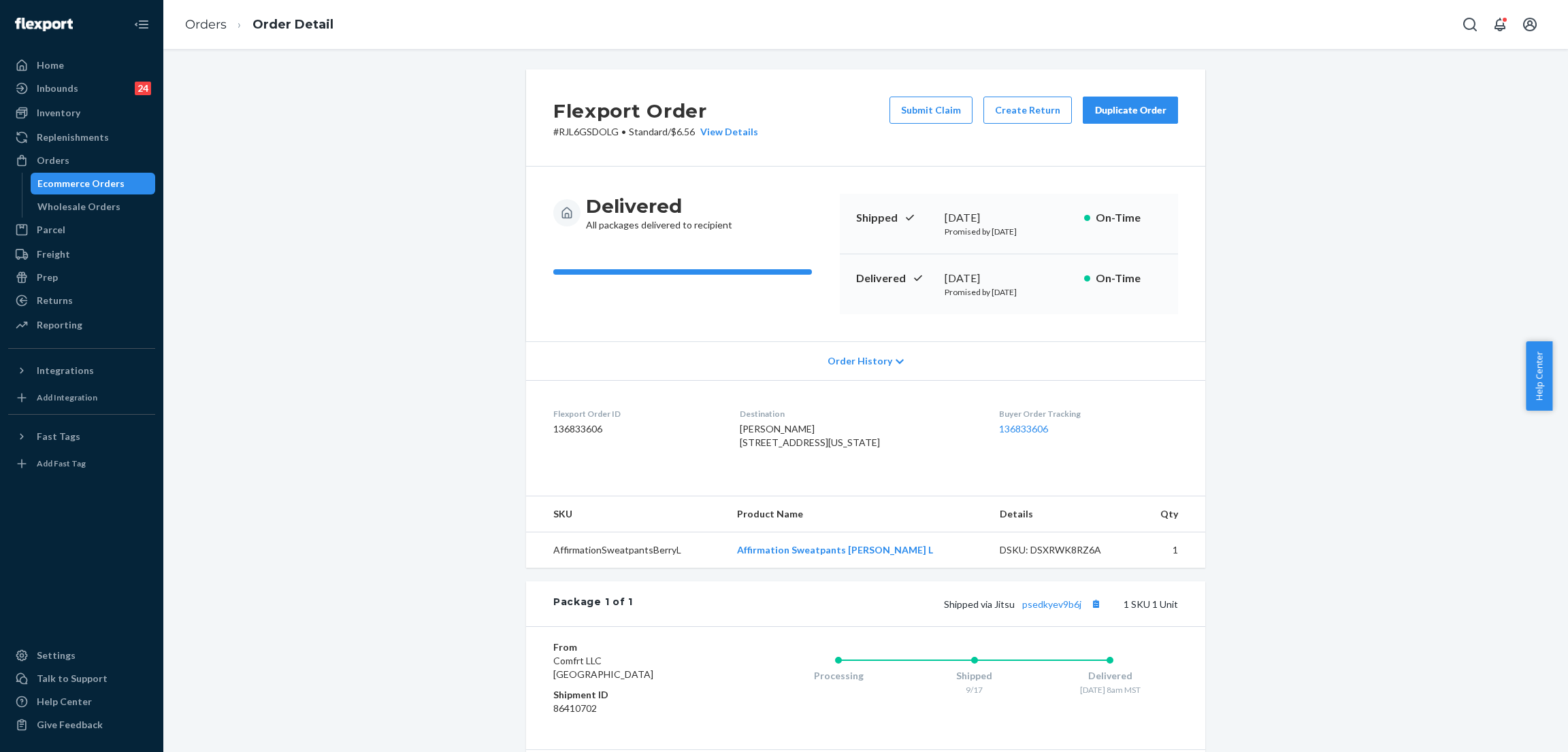
scroll to position [150, 0]
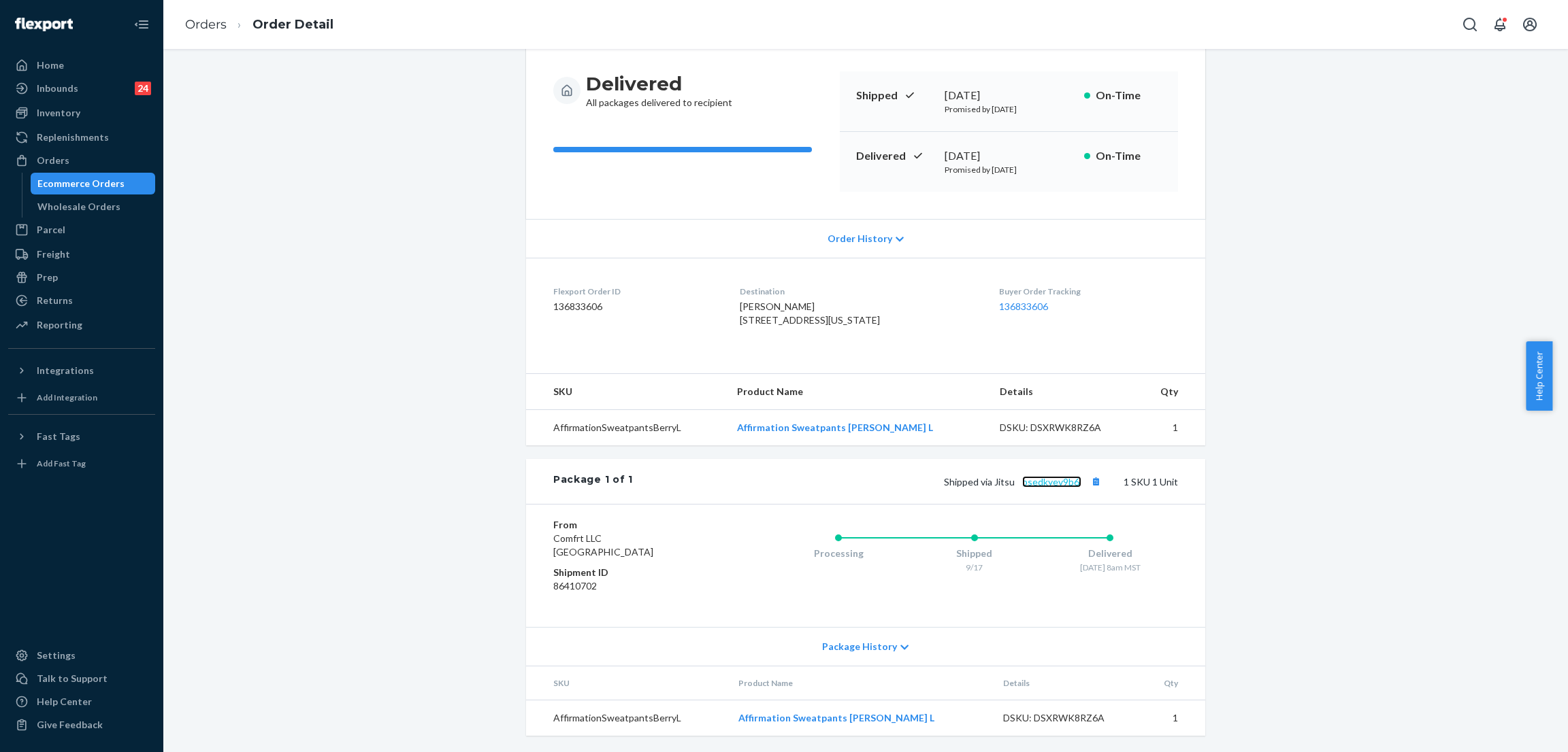
click at [1044, 476] on link "psedkyev9b6j" at bounding box center [1051, 482] width 59 height 11
drag, startPoint x: 778, startPoint y: 328, endPoint x: 737, endPoint y: 268, distance: 72.7
click at [737, 268] on dl "Flexport Order ID 136833606 Destination Natalie Gonzalez 16176 W Washington St …" at bounding box center [866, 308] width 679 height 102
copy div "Destination Natalie Gonzalez 16176 W Washington St Goodyear, AZ 85338-6829 US"
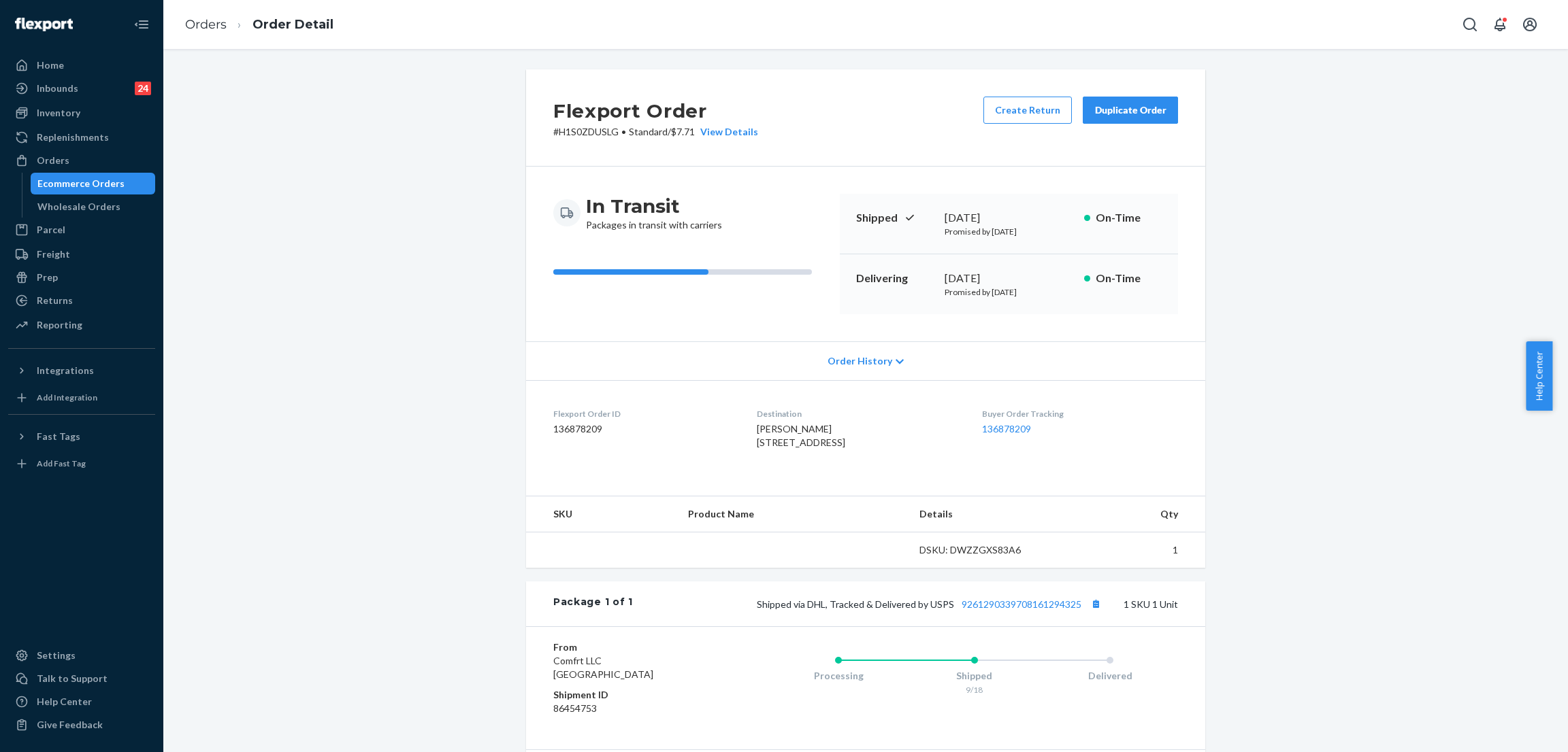
scroll to position [150, 0]
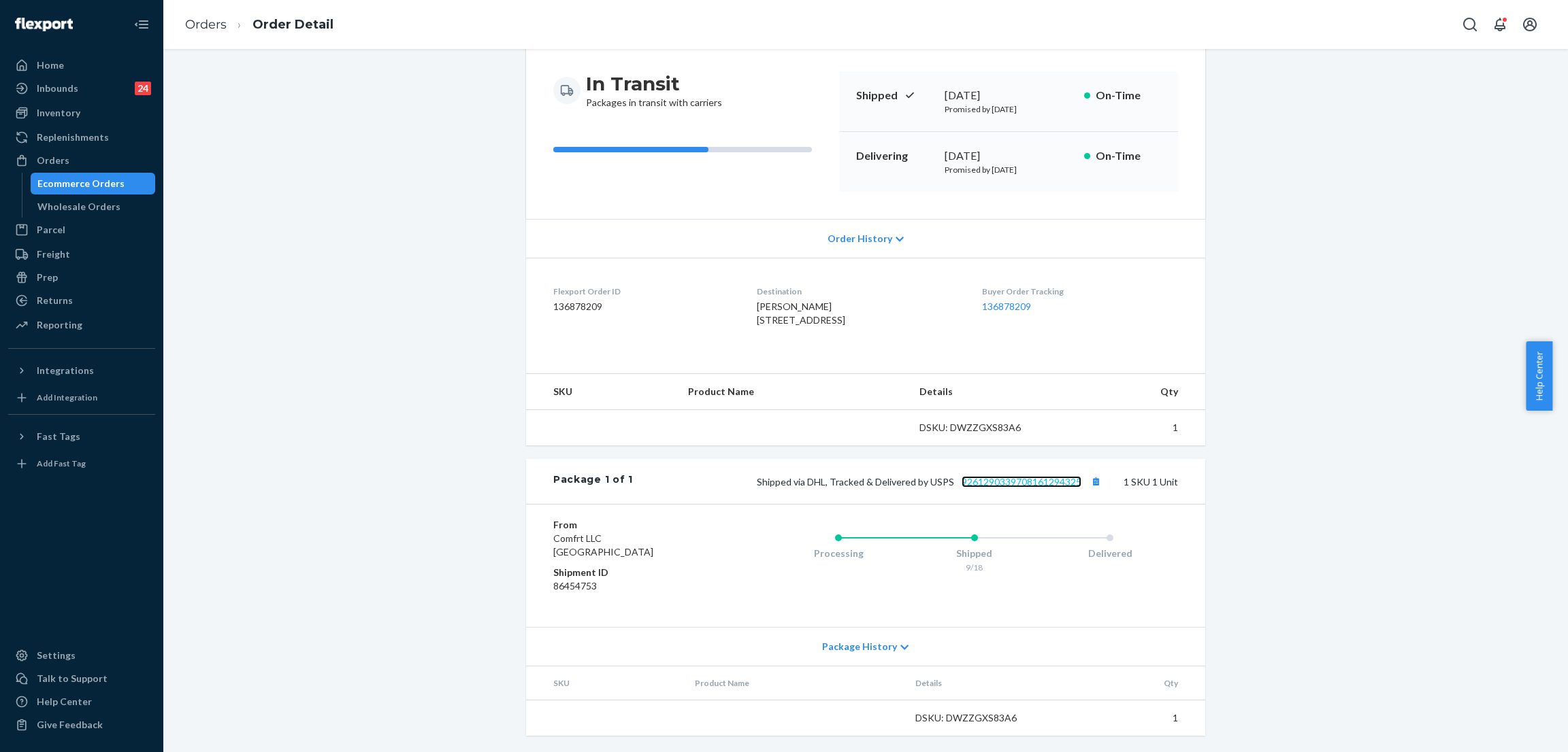
click at [1015, 476] on link "9261290339708161294325" at bounding box center [1021, 482] width 120 height 11
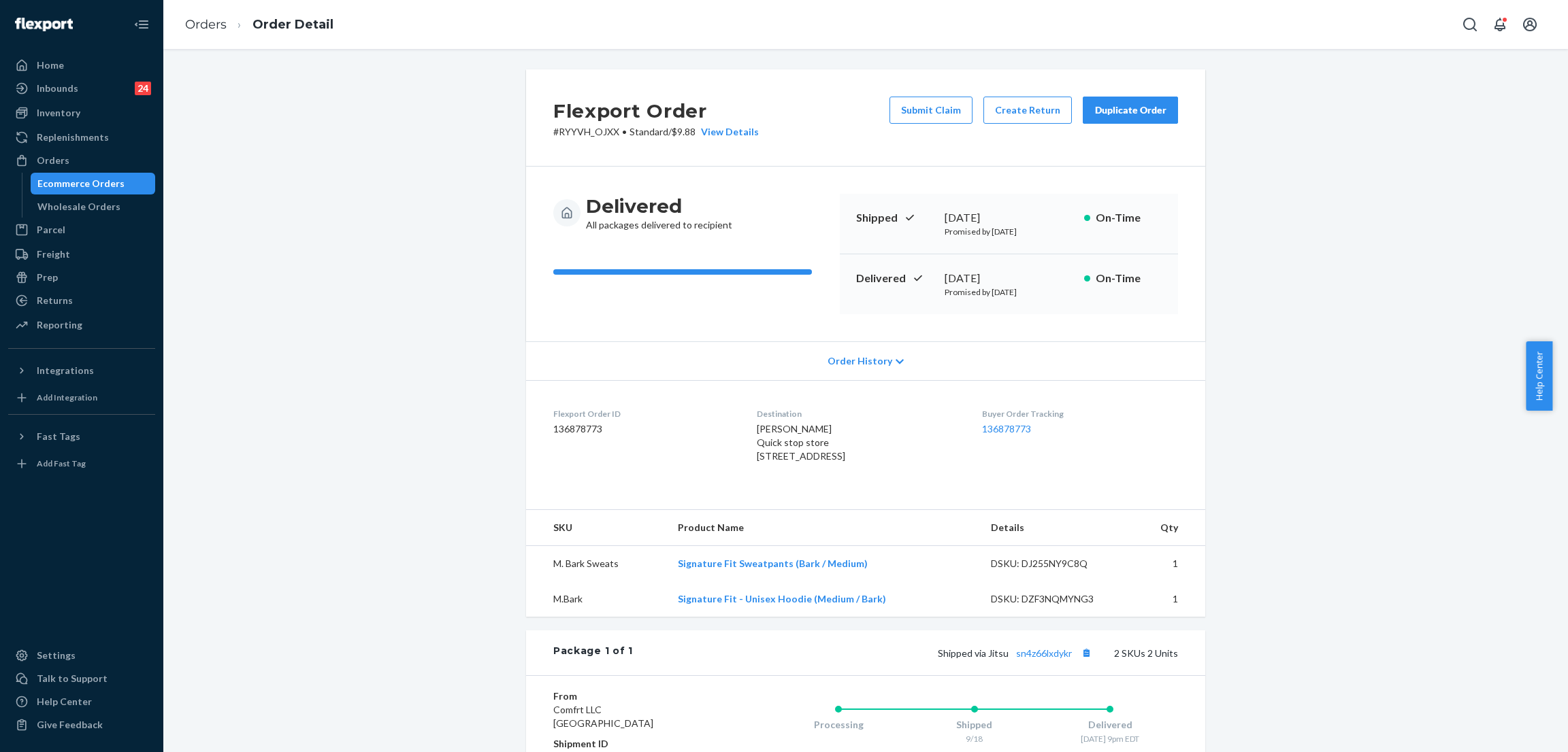
scroll to position [204, 0]
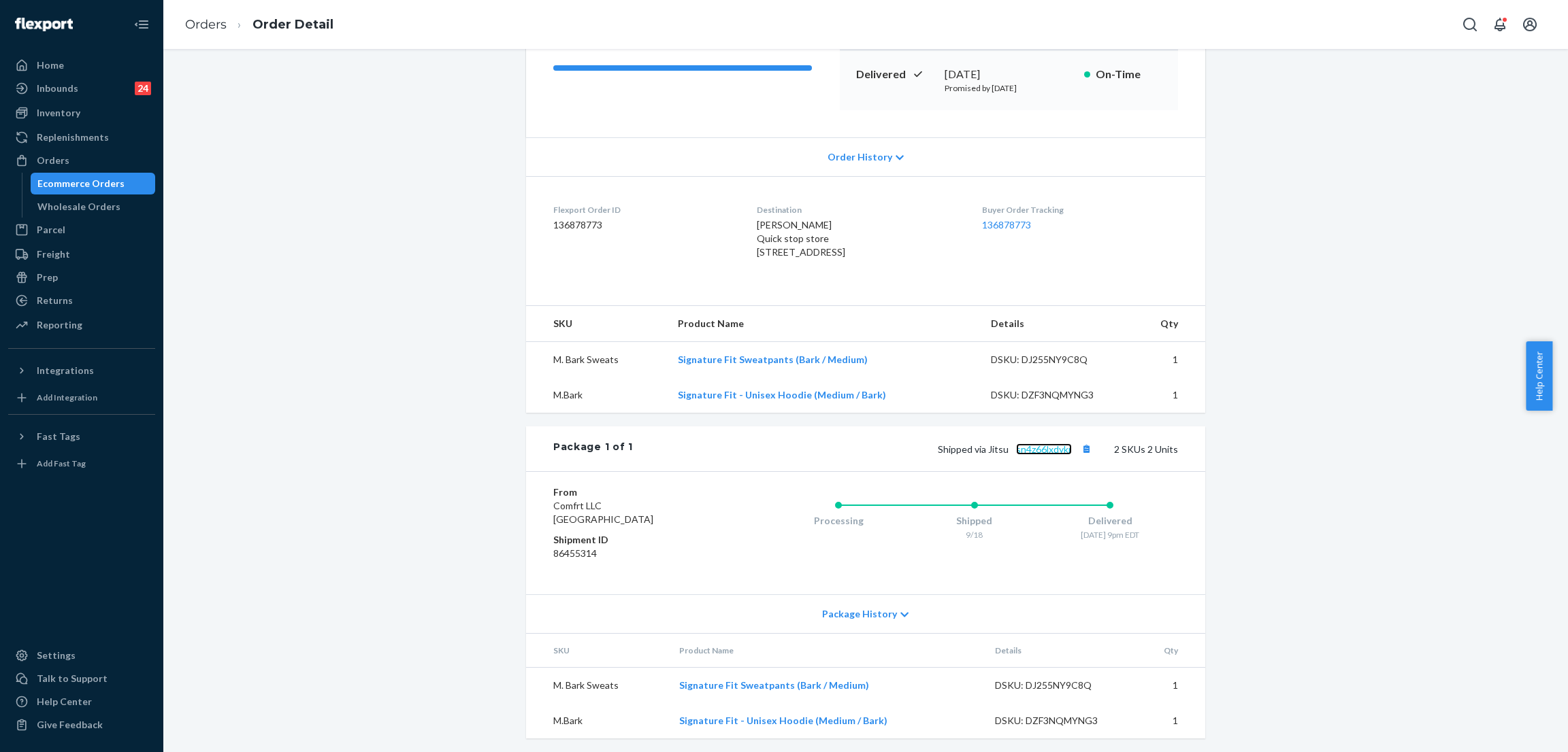
click at [1025, 455] on link "sn4z66lxdykr" at bounding box center [1044, 449] width 56 height 11
drag, startPoint x: 782, startPoint y: 295, endPoint x: 715, endPoint y: 226, distance: 96.2
click at [715, 226] on dl "Flexport Order ID 136878773 Destination Heather Ault Quick stop store 2518 Fran…" at bounding box center [866, 234] width 679 height 116
copy dl "Destination Heather Ault Quick stop store 2518 Frankford Ave Philadelphia, PA 1…"
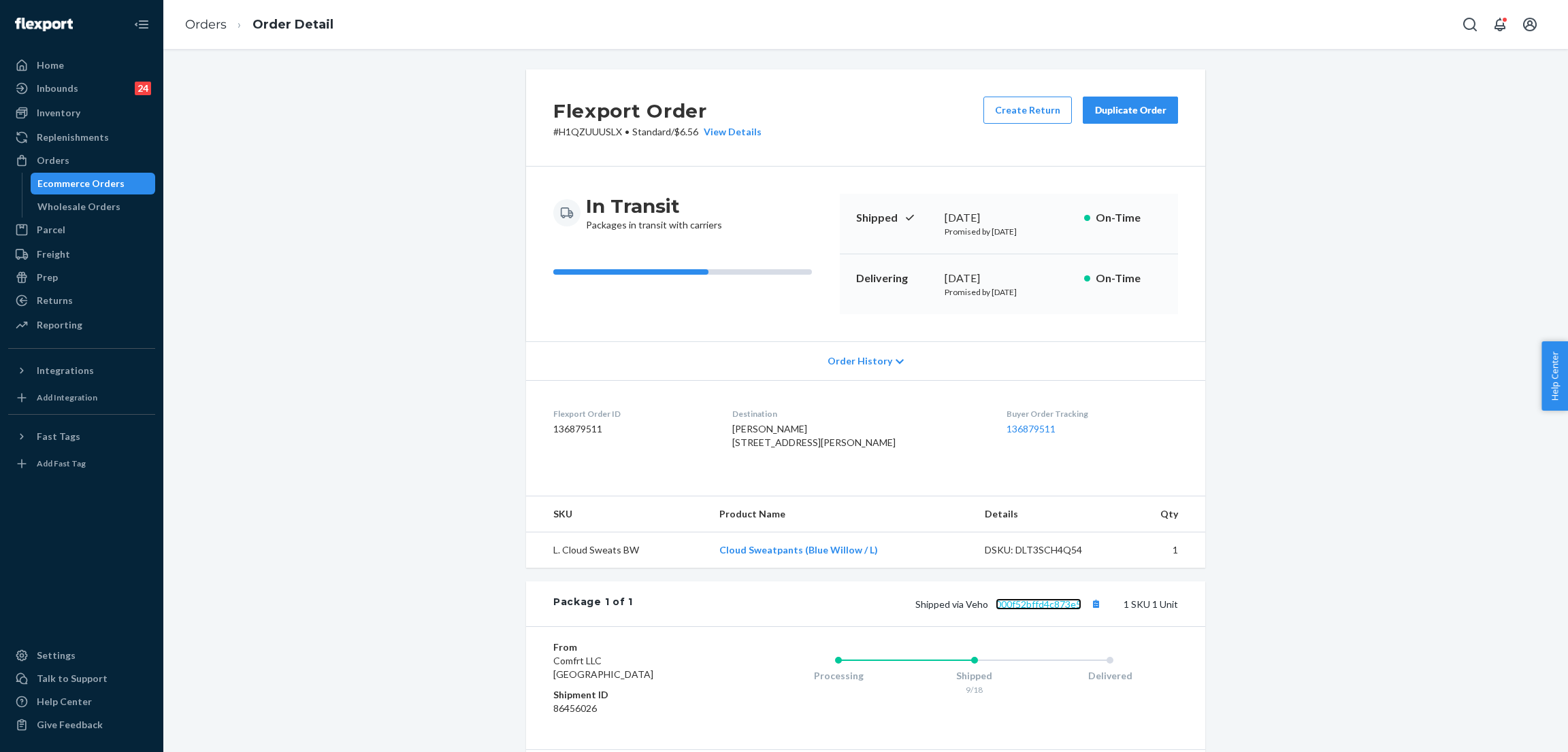
click at [1055, 610] on link "000f52bffd4c873e5" at bounding box center [1038, 604] width 86 height 11
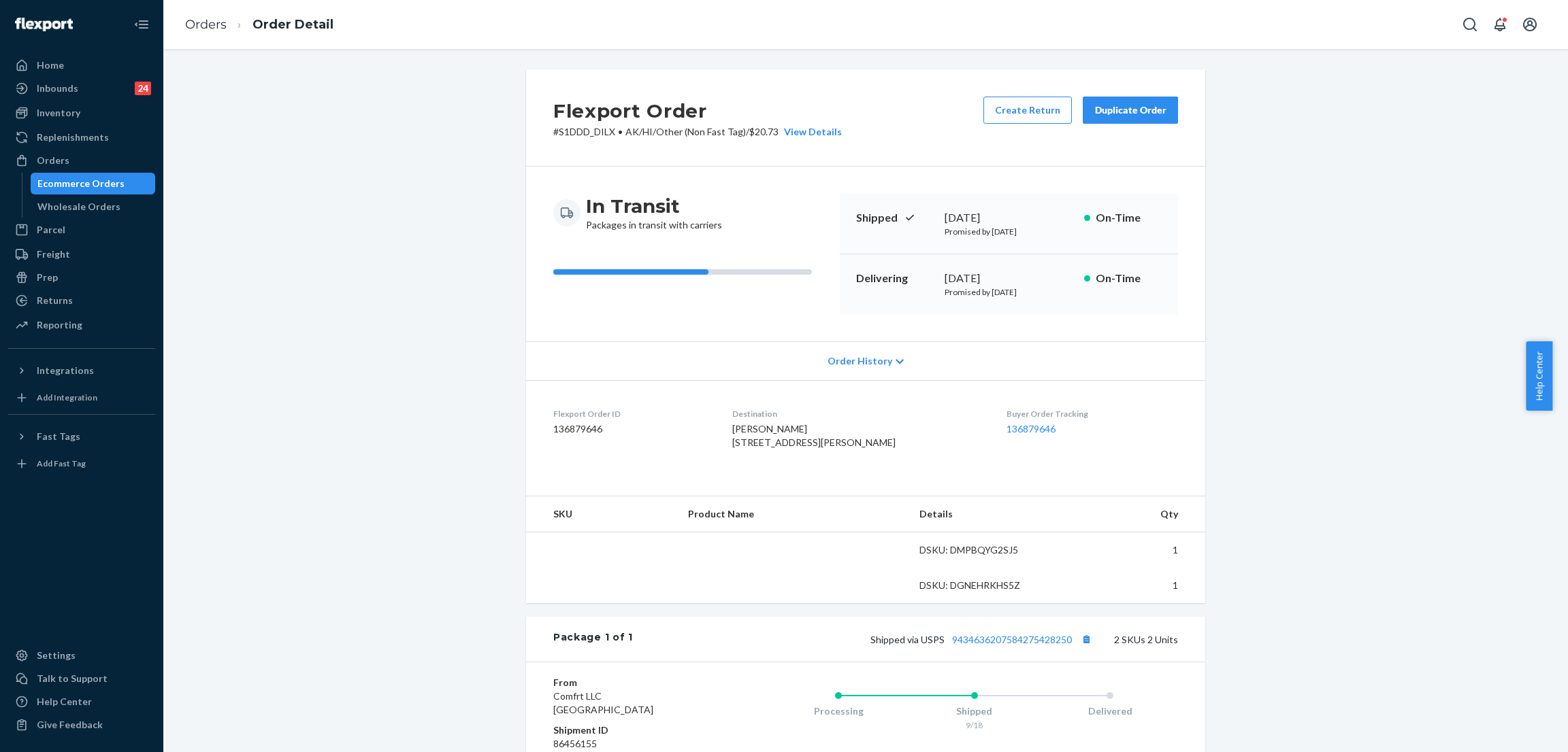
scroll to position [182, 0]
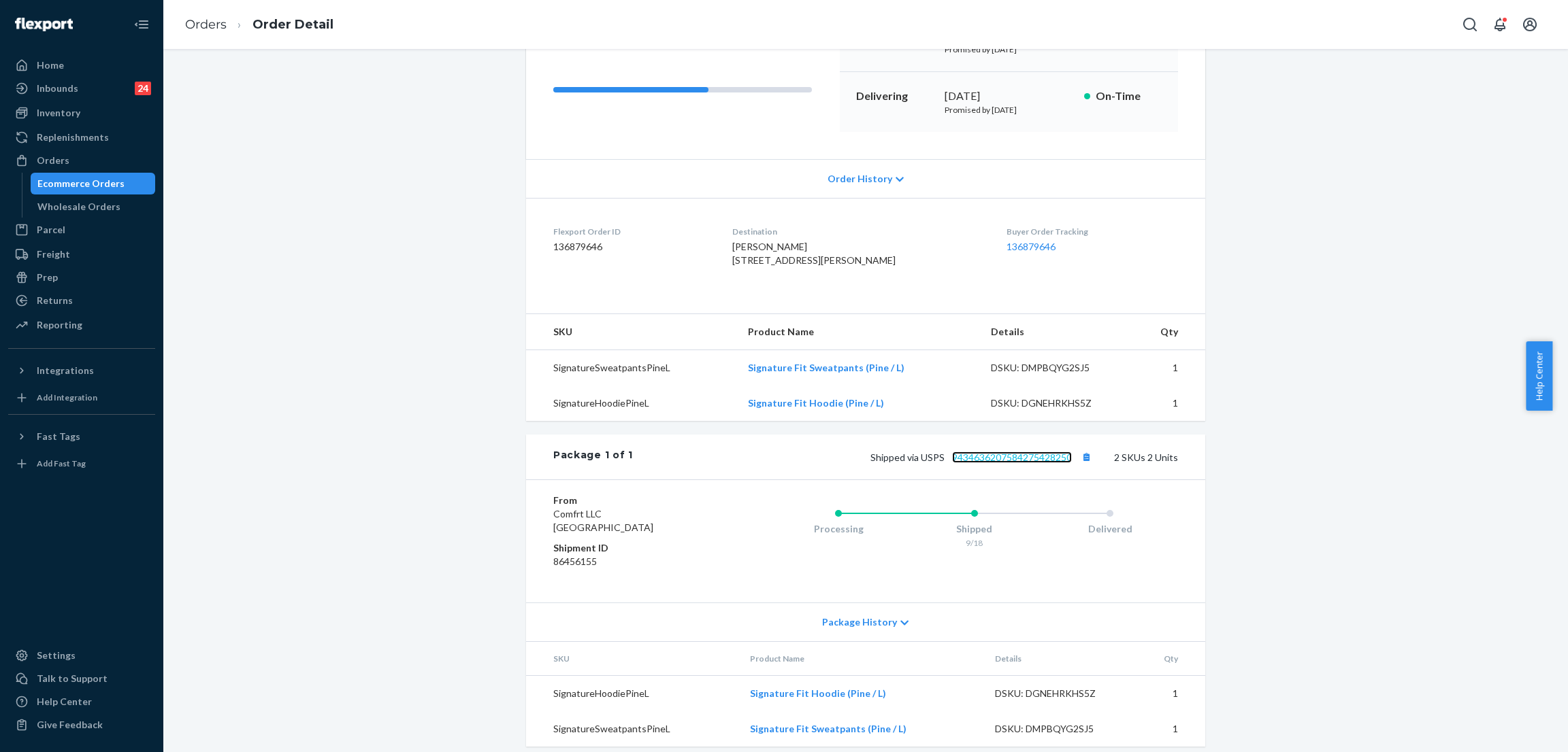
click at [1025, 463] on link "9434636207584275428250" at bounding box center [1012, 457] width 120 height 11
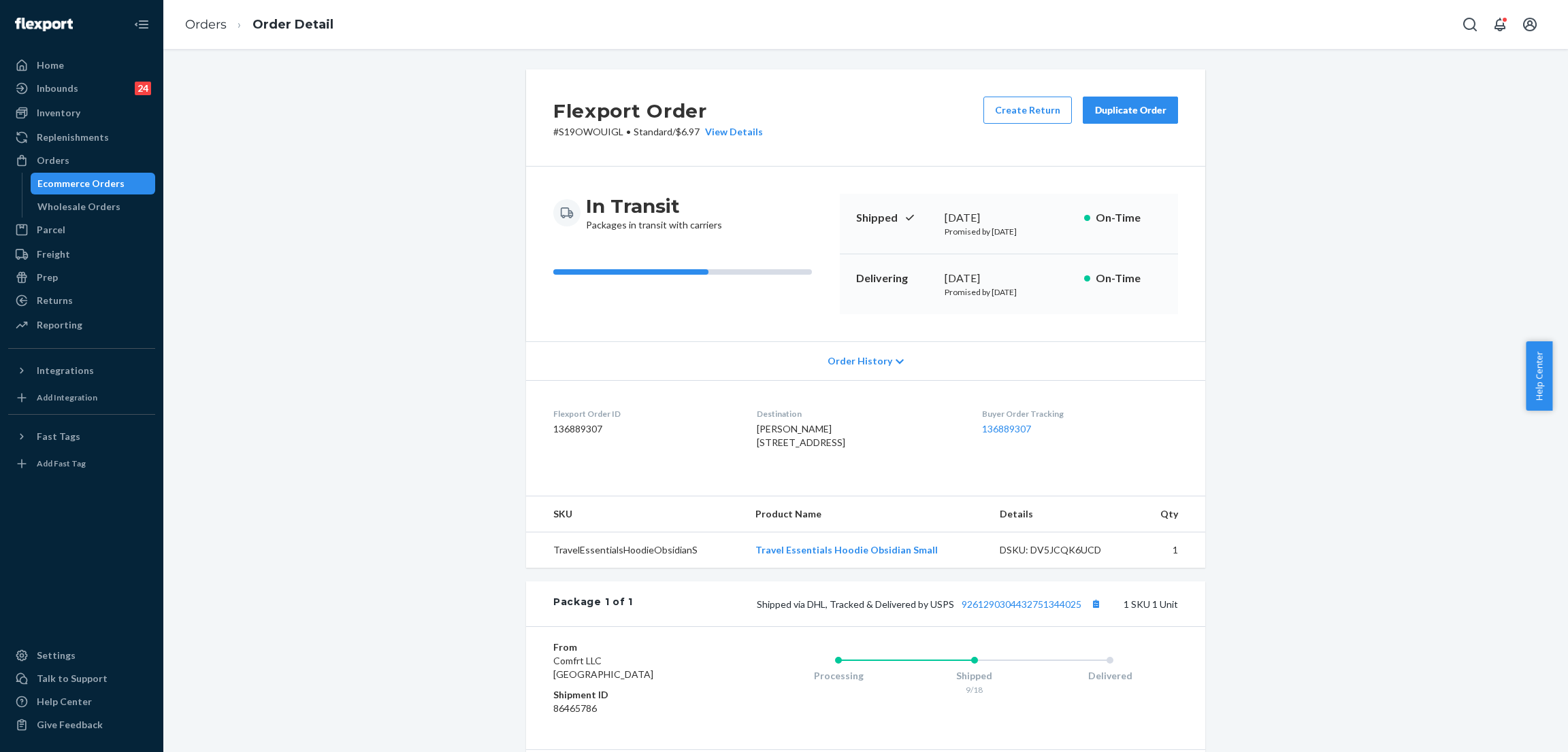
scroll to position [112, 0]
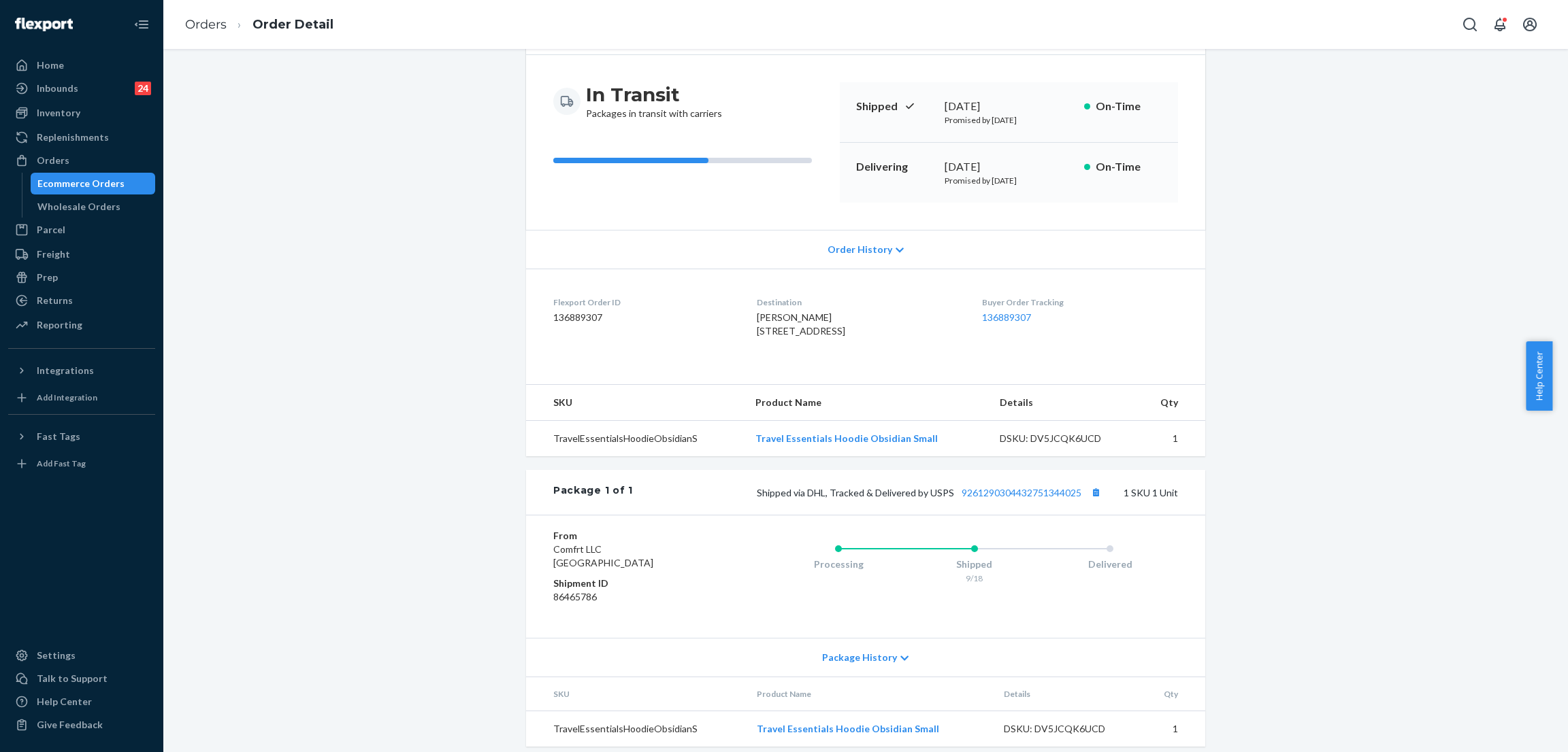
click at [1027, 510] on div "Package 1 of 1 Shipped via DHL, Tracked & Delivered by USPS 9261290304432751344…" at bounding box center [866, 492] width 679 height 45
click at [1025, 501] on div "Shipped via DHL, Tracked & Delivered by USPS 9261290304432751344025 1 SKU 1 Unit" at bounding box center [905, 492] width 545 height 18
drag, startPoint x: 1297, startPoint y: 528, endPoint x: 1231, endPoint y: 541, distance: 67.3
click at [1297, 529] on div "Flexport Order # S19OWOUIGL • Standard / $6.97 View Details Create Return Dupli…" at bounding box center [865, 360] width 1384 height 805
click at [1032, 499] on link "9261290304432751344025" at bounding box center [1021, 492] width 120 height 11
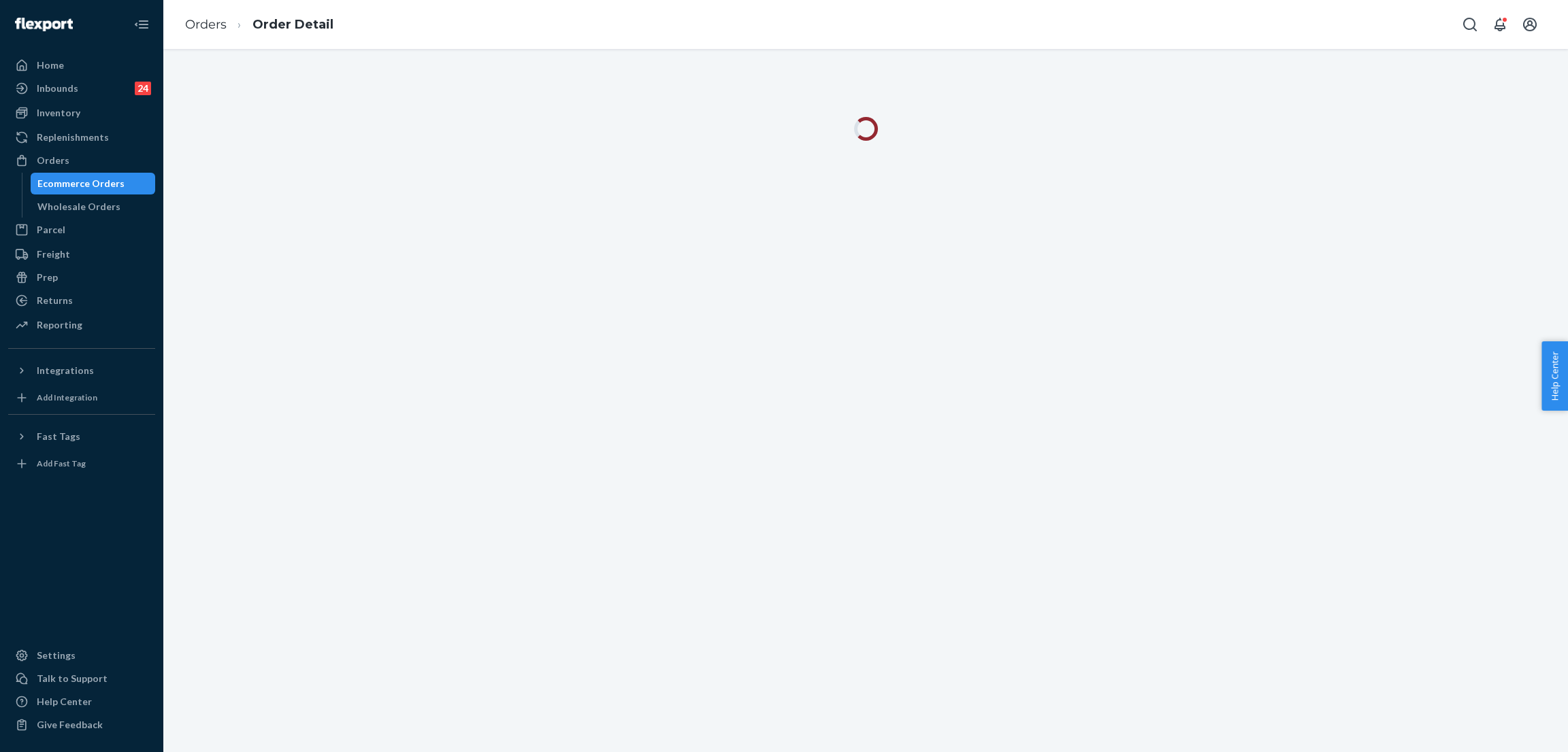
click at [437, 21] on div "Orders Order Detail" at bounding box center [866, 24] width 1405 height 49
click at [500, 28] on div "Orders Order Detail" at bounding box center [866, 24] width 1405 height 49
click at [505, 26] on div "Orders Order Detail" at bounding box center [866, 24] width 1405 height 49
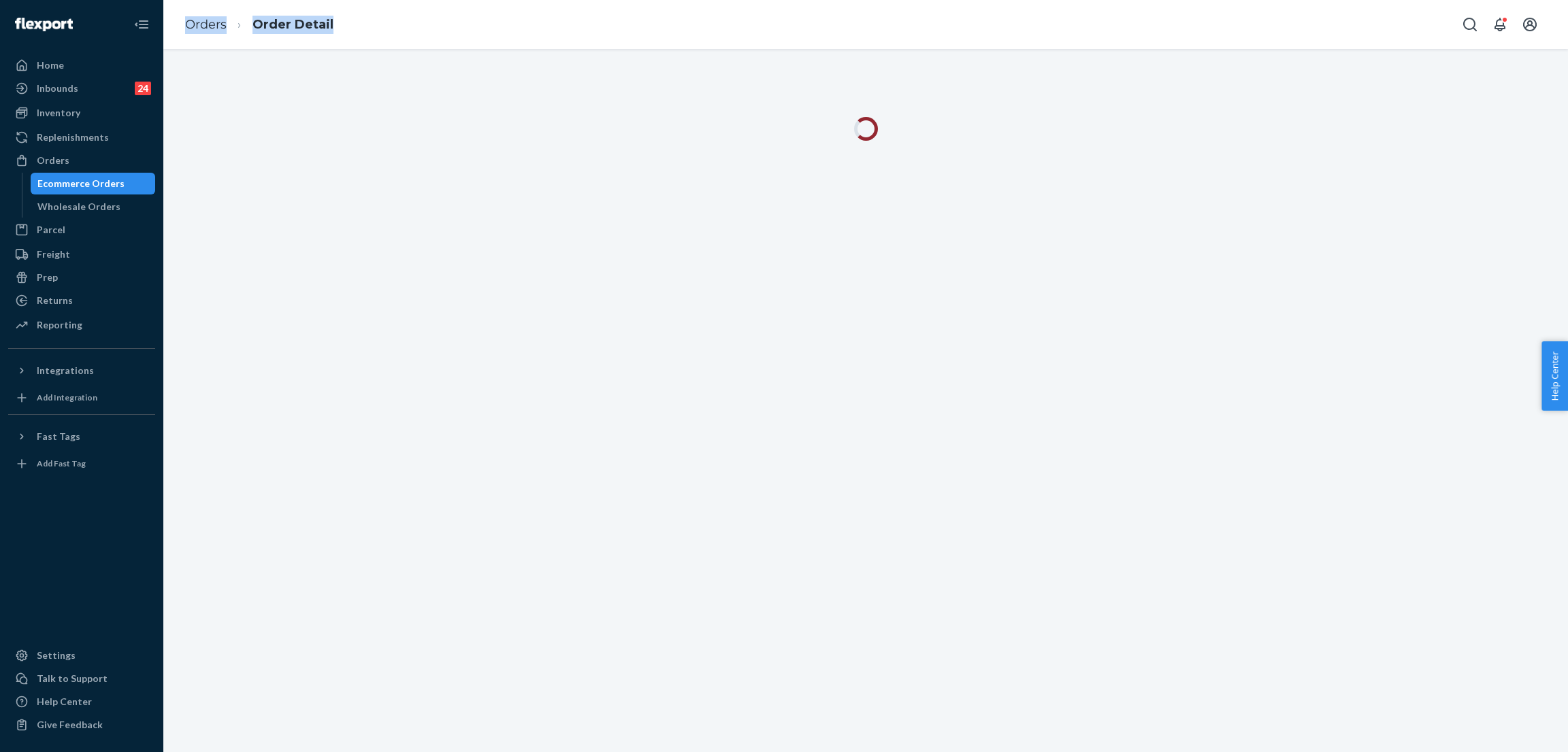
click at [505, 26] on div "Orders Order Detail" at bounding box center [866, 24] width 1405 height 49
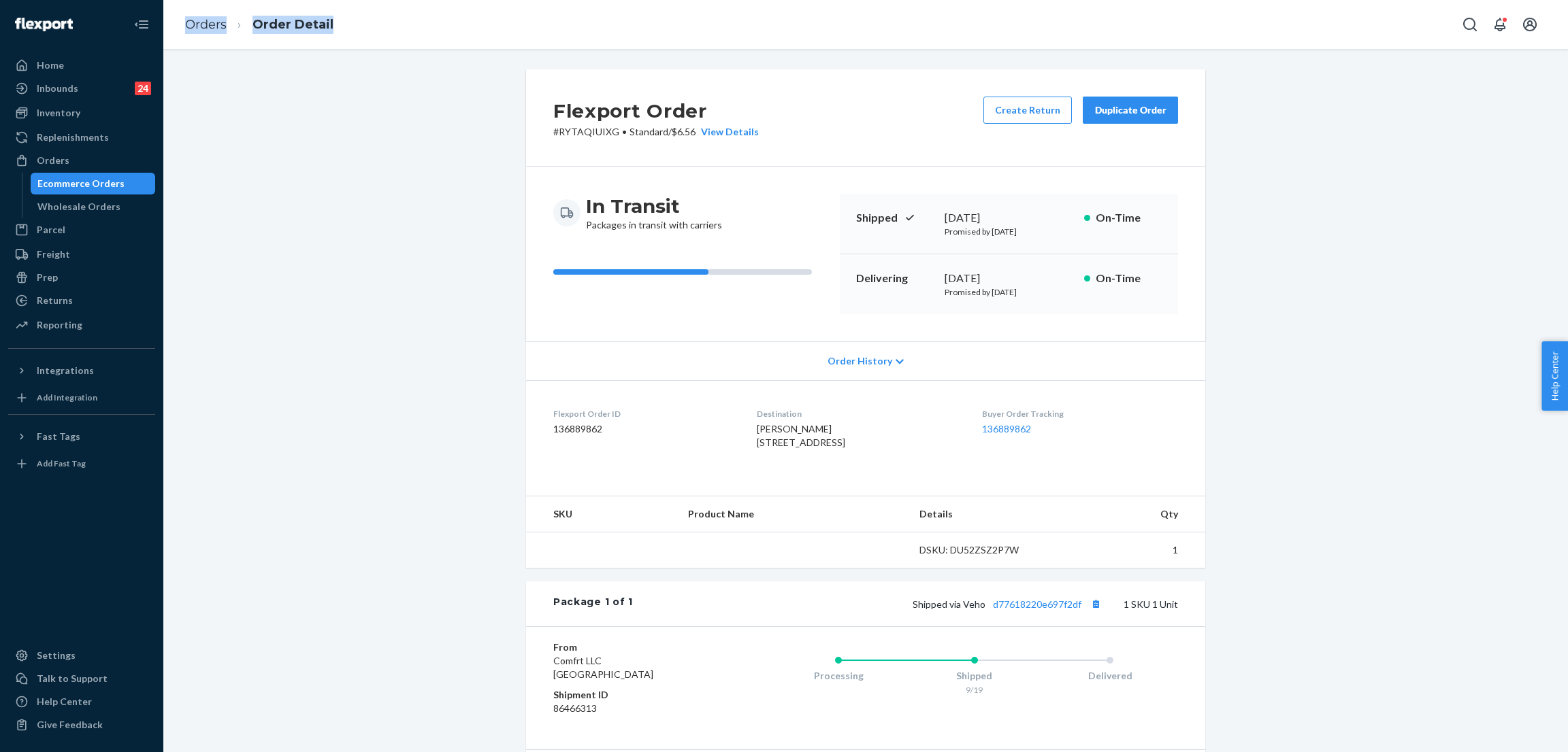
click at [540, 16] on div "Orders Order Detail" at bounding box center [866, 24] width 1405 height 49
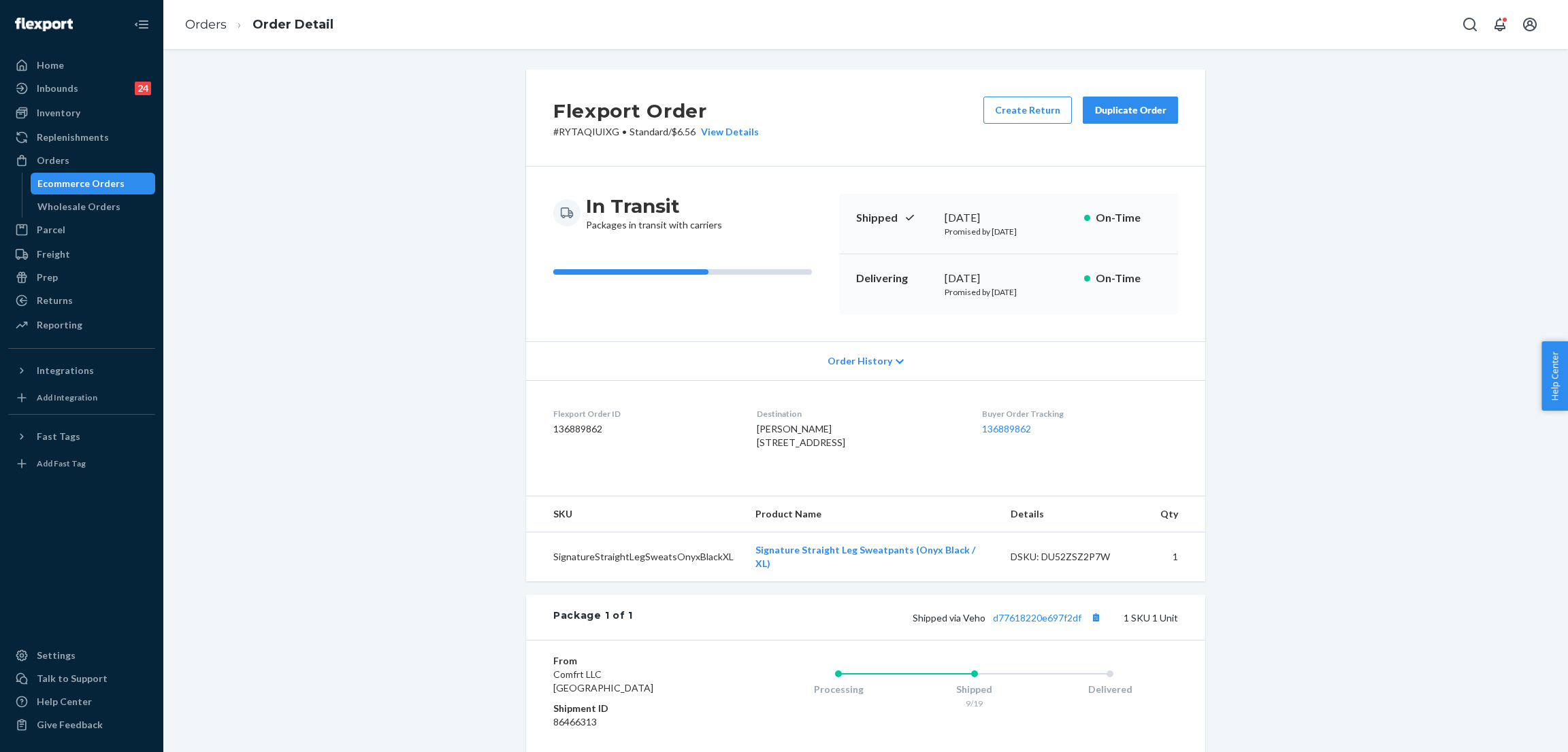
scroll to position [150, 0]
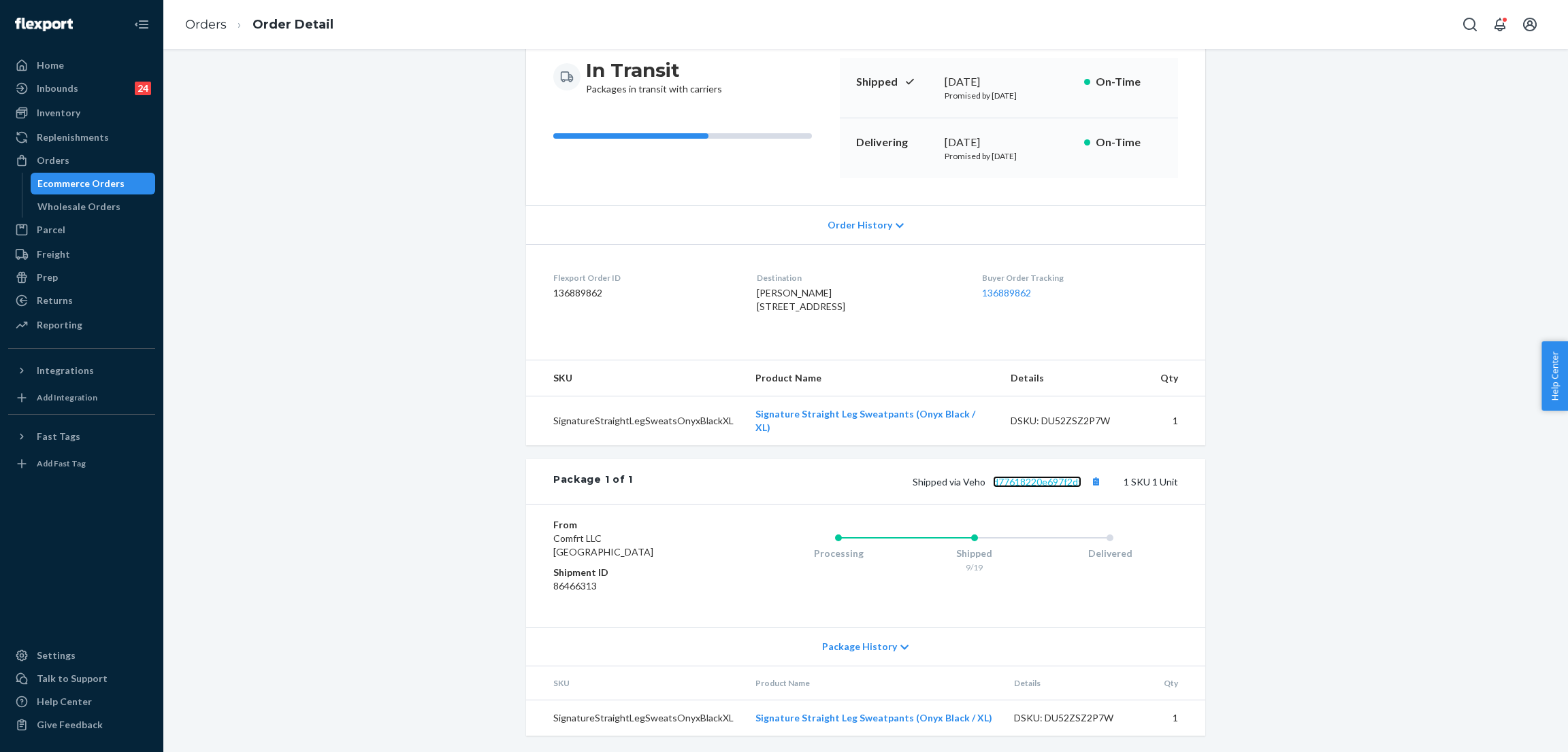
click at [1027, 478] on link "d77618220e697f2df" at bounding box center [1037, 482] width 89 height 11
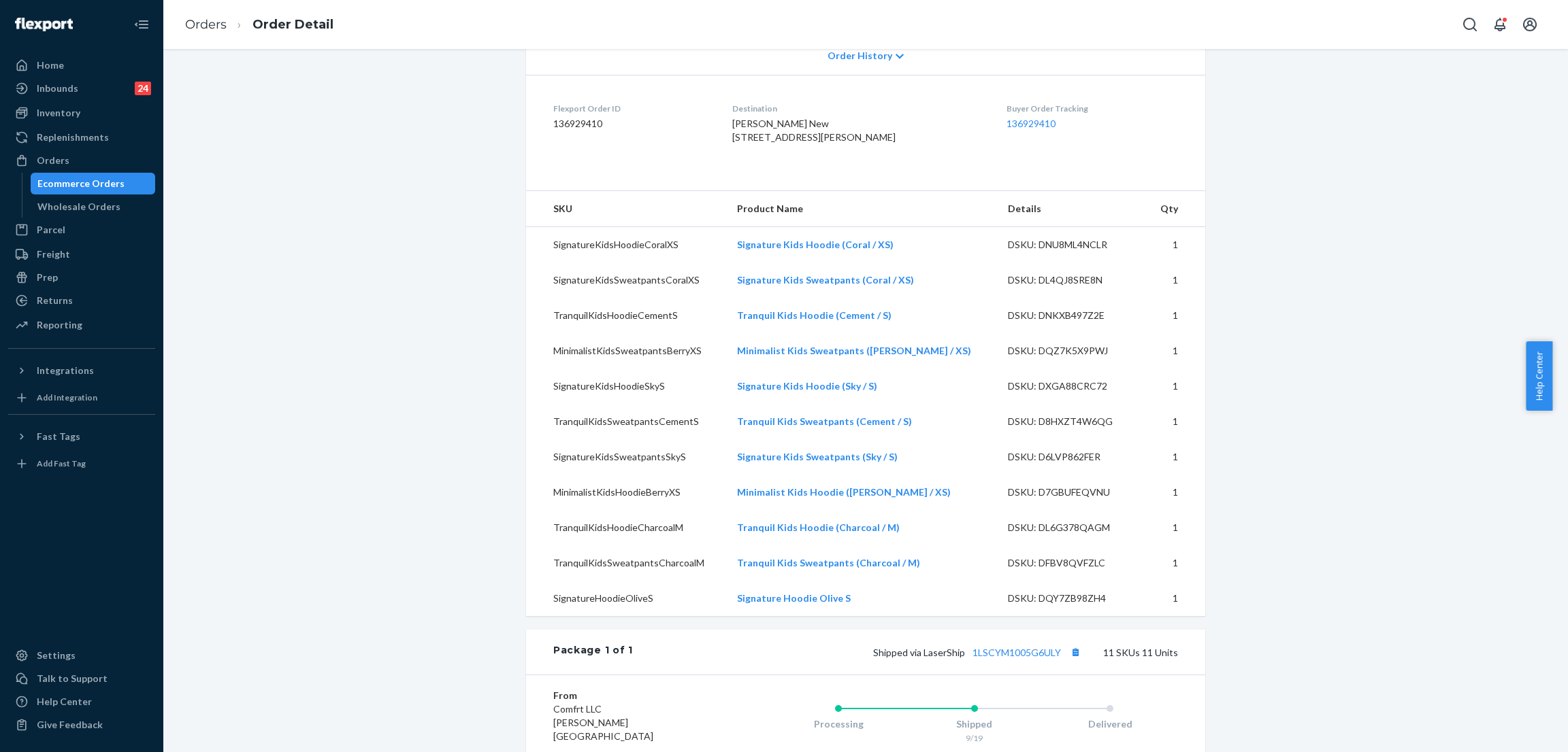
scroll to position [408, 0]
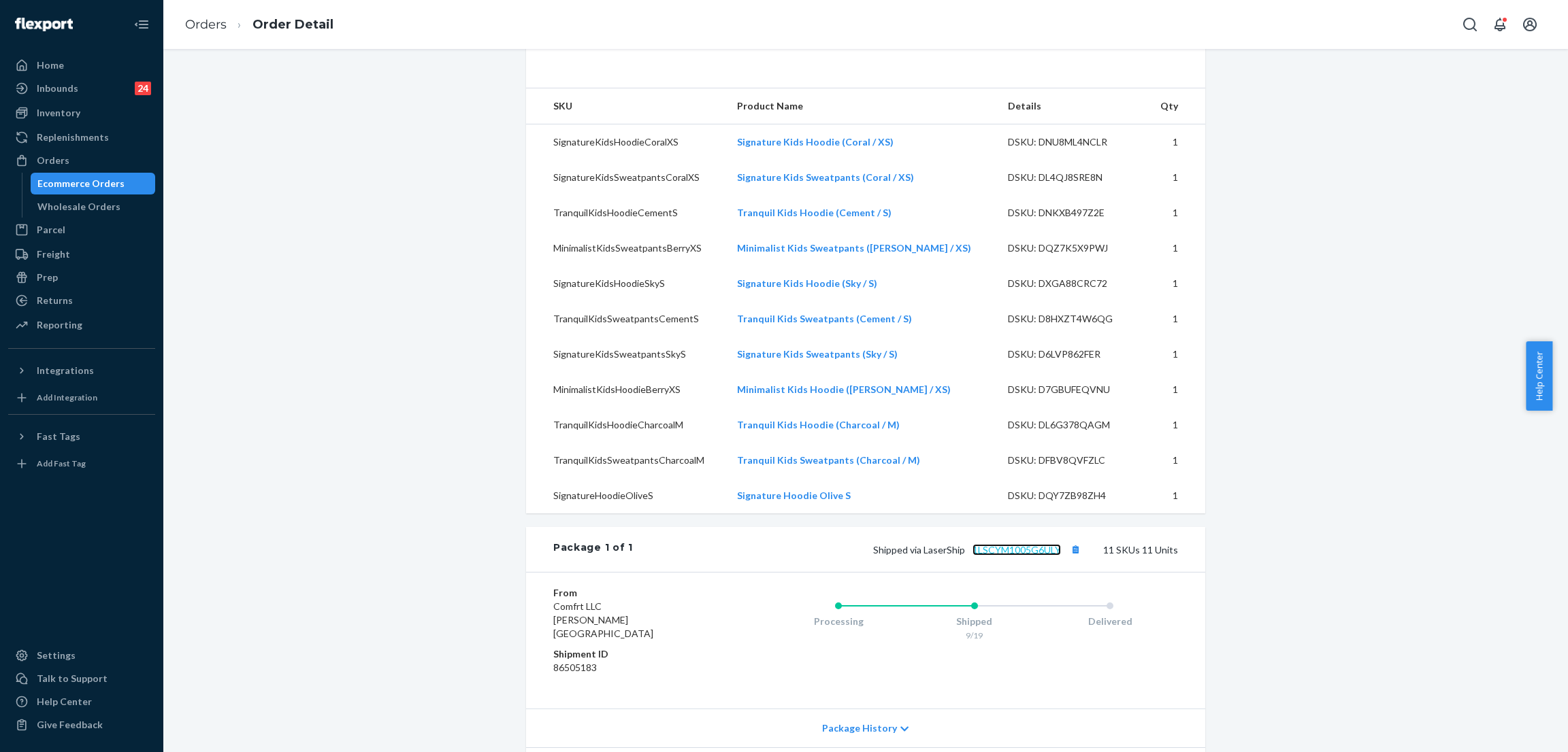
click at [1020, 555] on link "1LSCYM1005G6ULY" at bounding box center [1017, 550] width 89 height 11
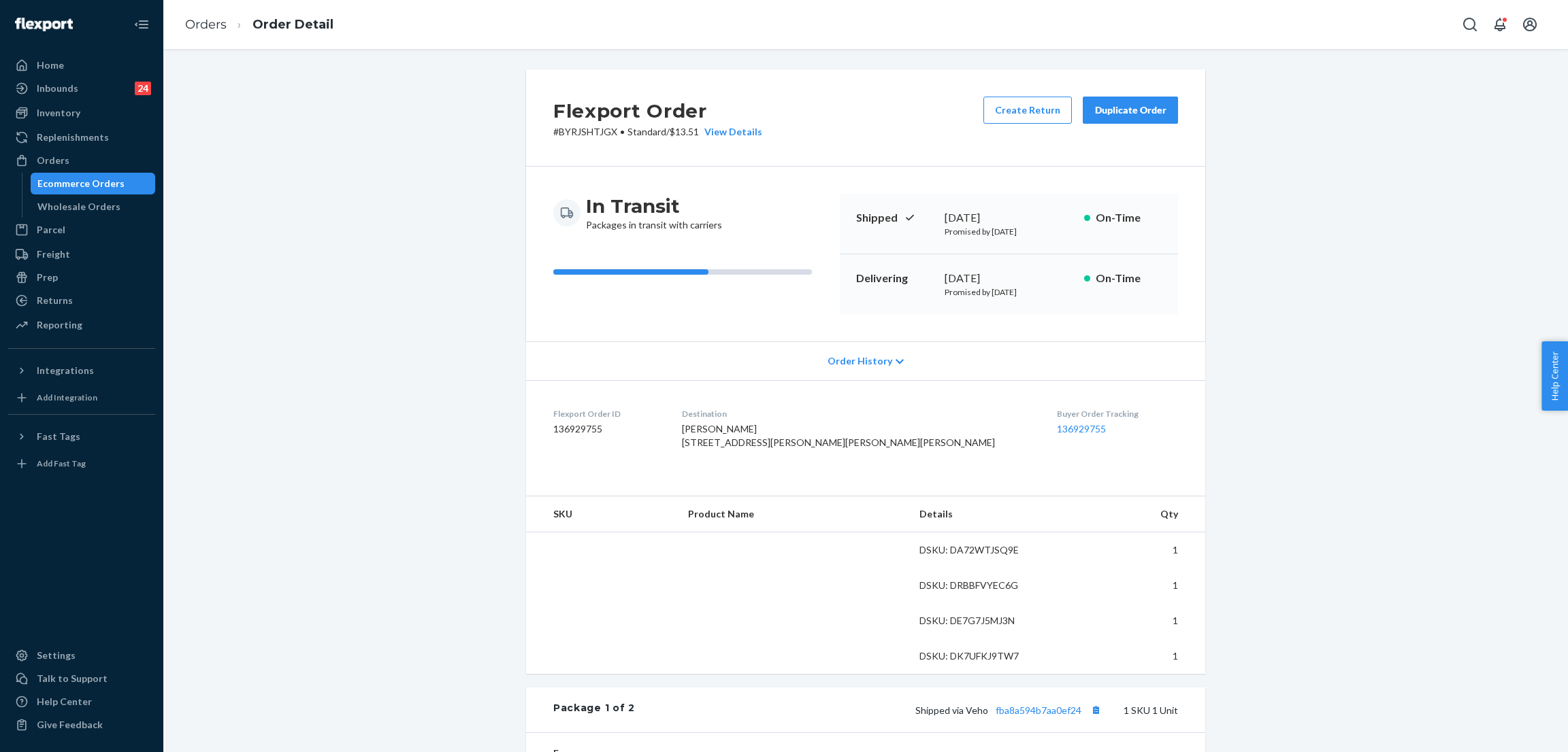
scroll to position [408, 0]
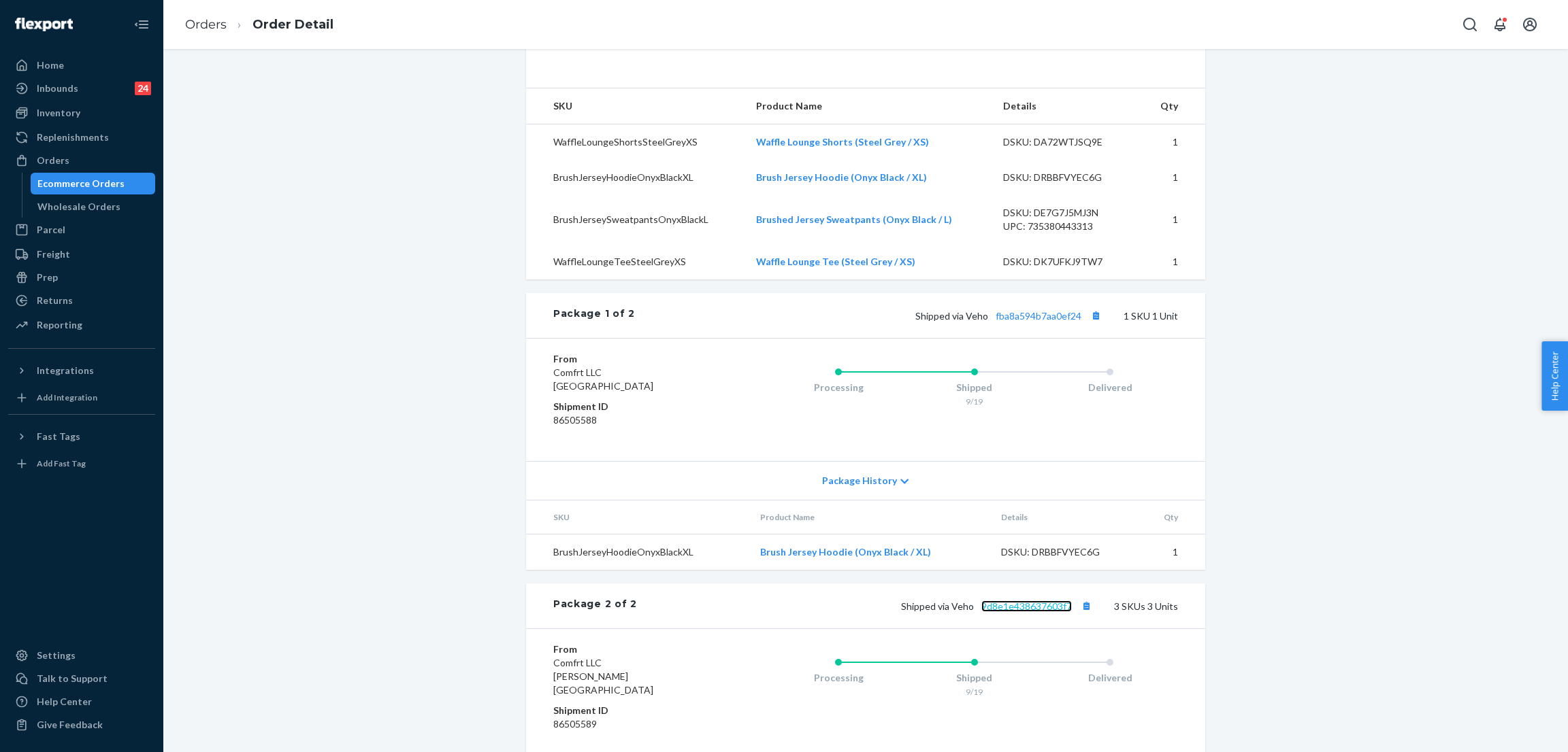
click at [1026, 612] on link "9d8e1e438637603f7" at bounding box center [1026, 606] width 90 height 11
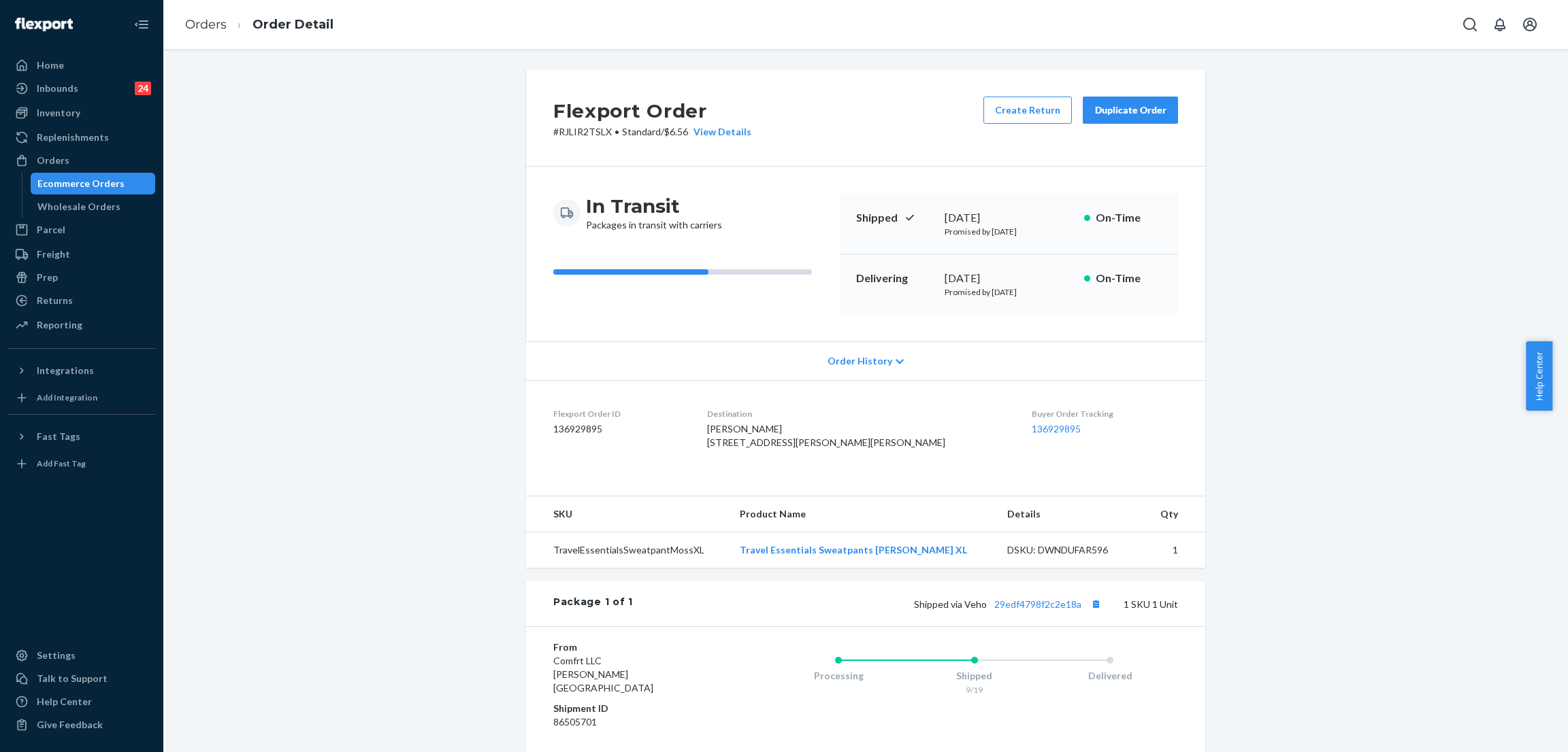
scroll to position [150, 0]
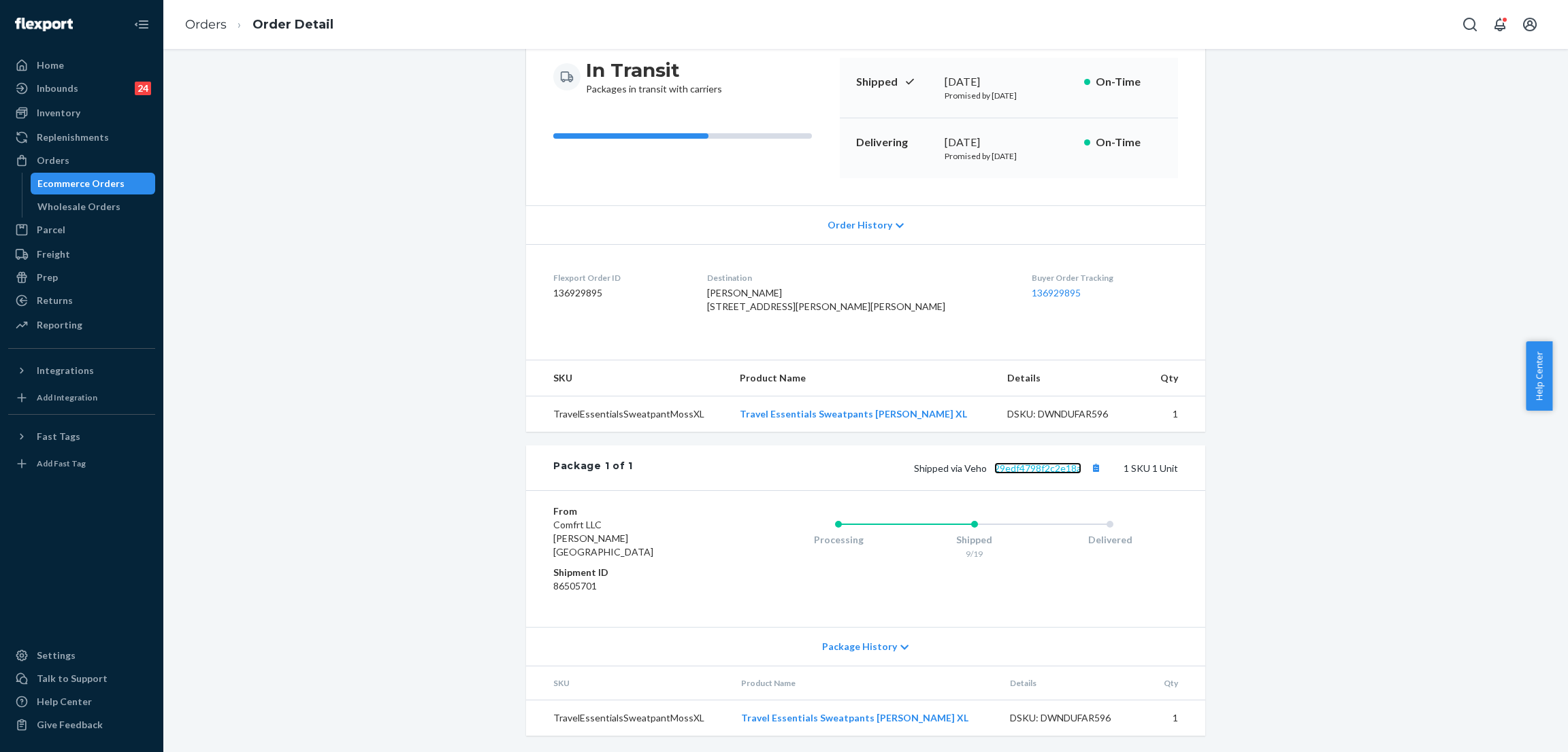
click at [1032, 474] on link "29edf4798f2c2e18a" at bounding box center [1038, 468] width 87 height 11
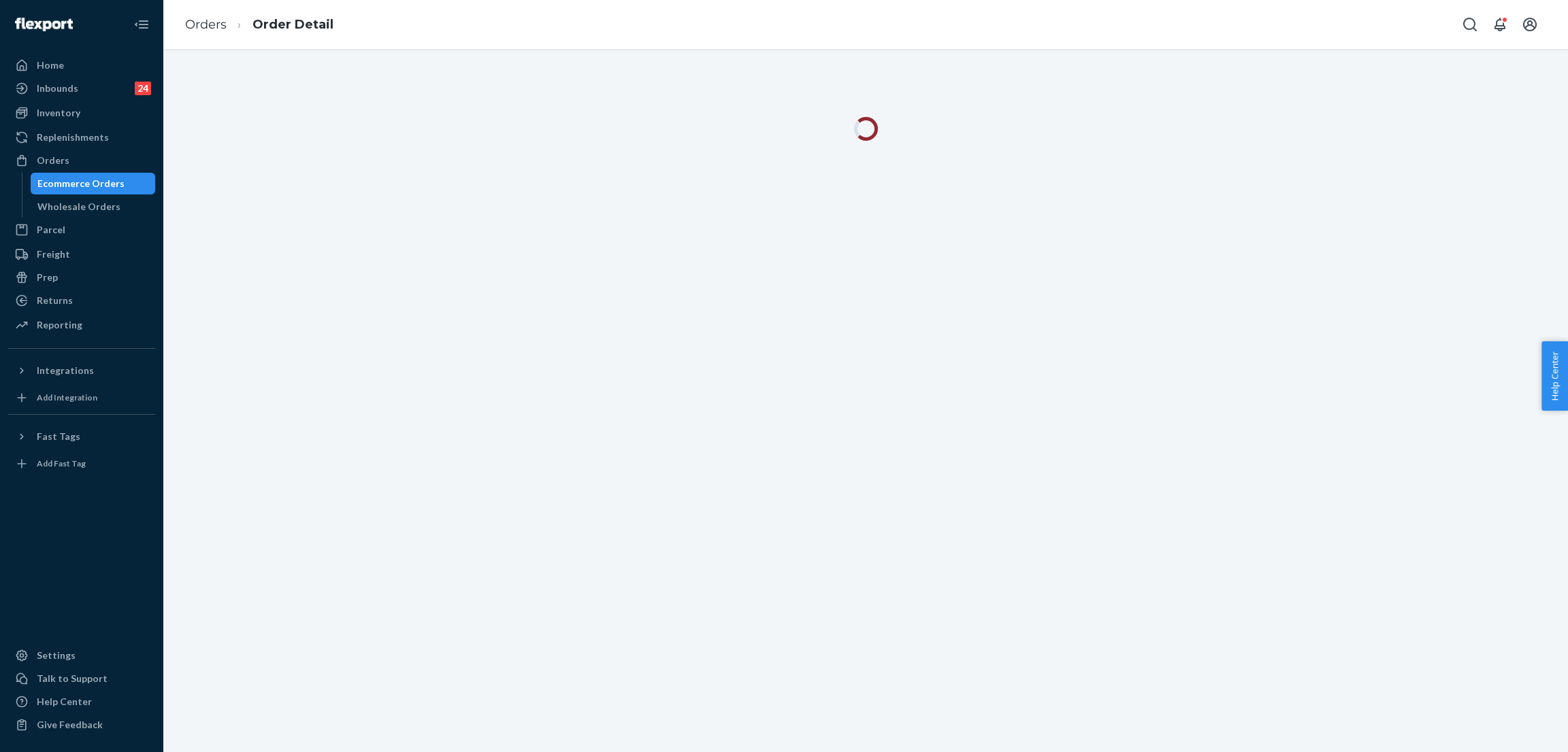
click at [442, 37] on div "Orders Order Detail" at bounding box center [866, 24] width 1405 height 49
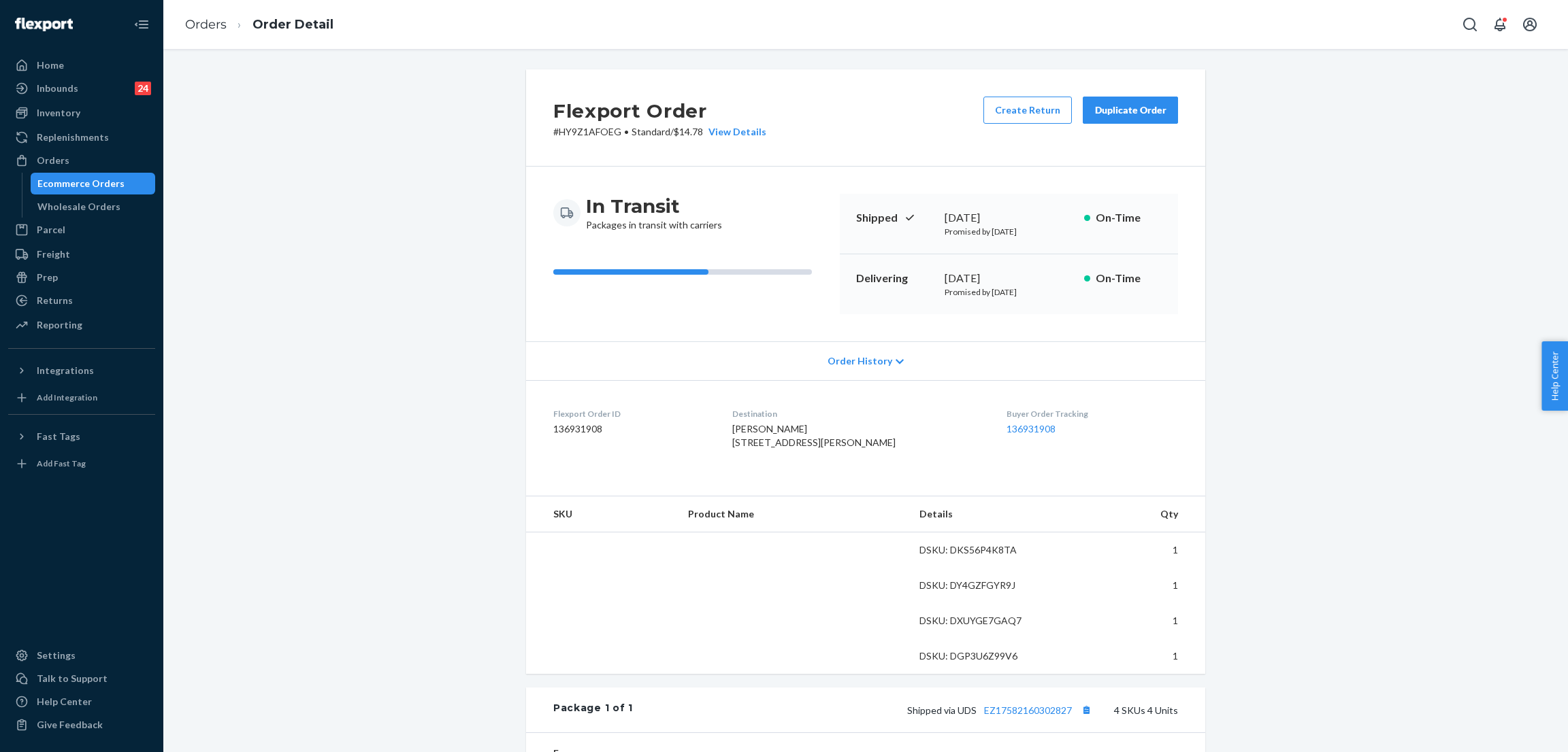
scroll to position [306, 0]
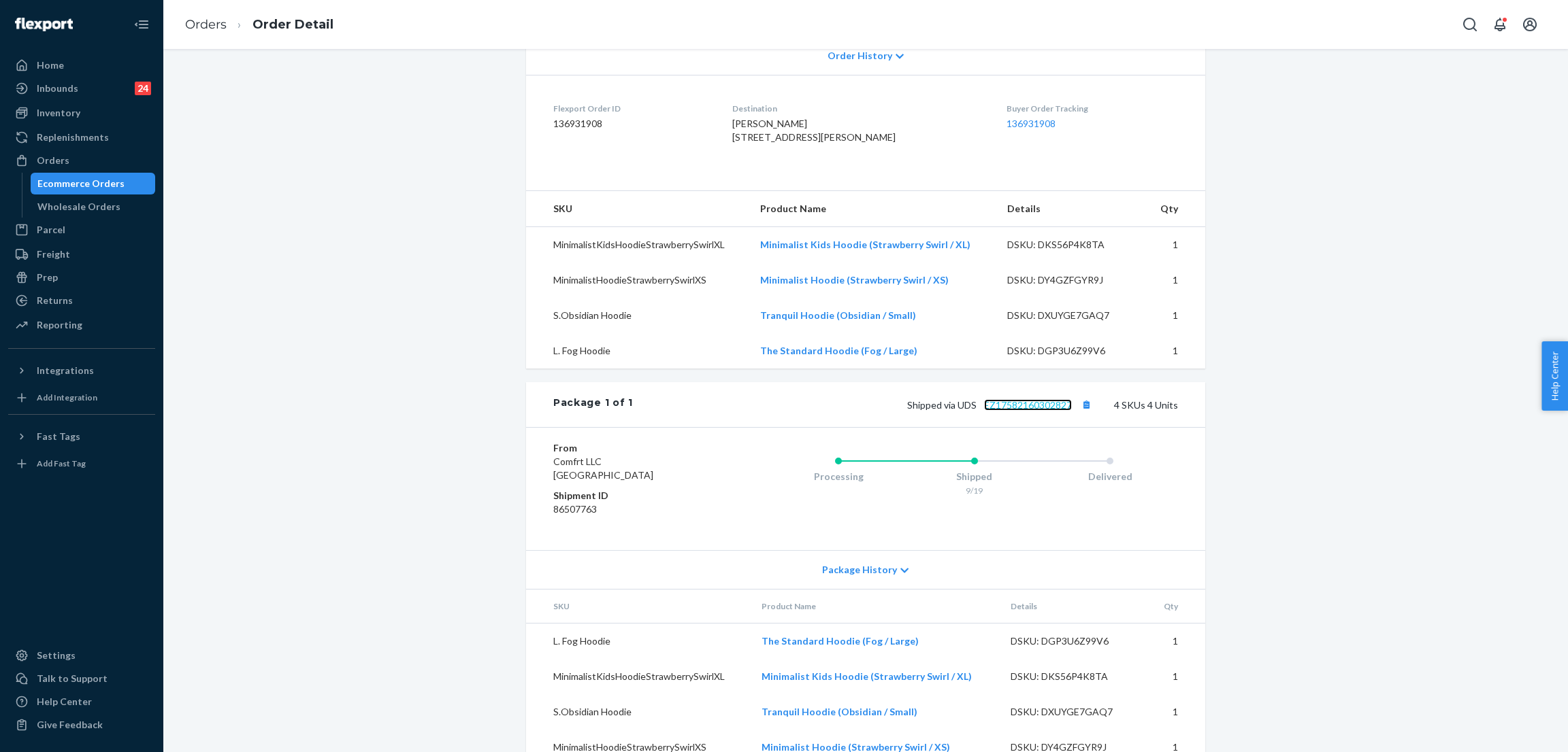
click at [1011, 411] on link "EZ17582160302827" at bounding box center [1027, 405] width 88 height 11
click at [1085, 414] on button "Copy tracking number" at bounding box center [1085, 404] width 18 height 18
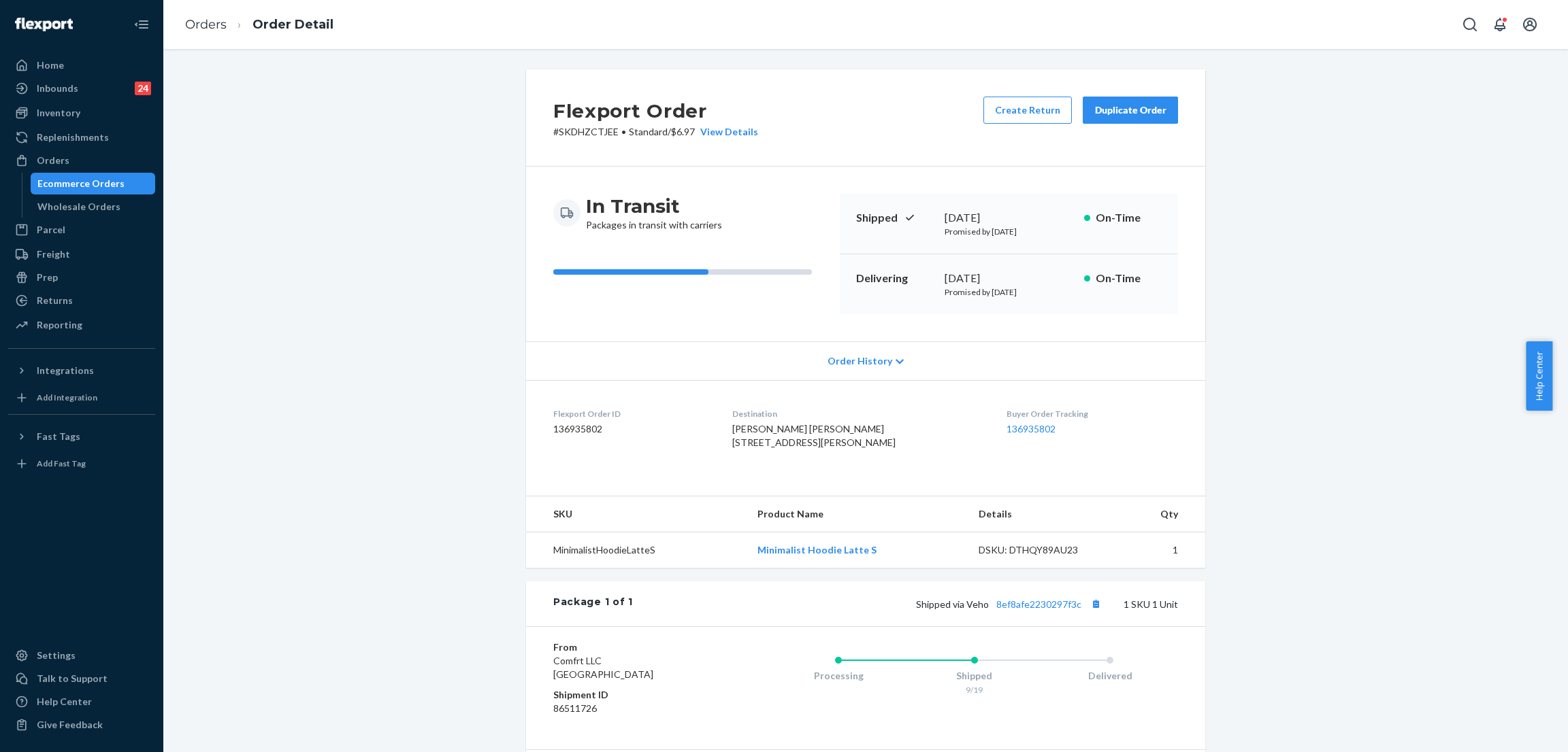
scroll to position [150, 0]
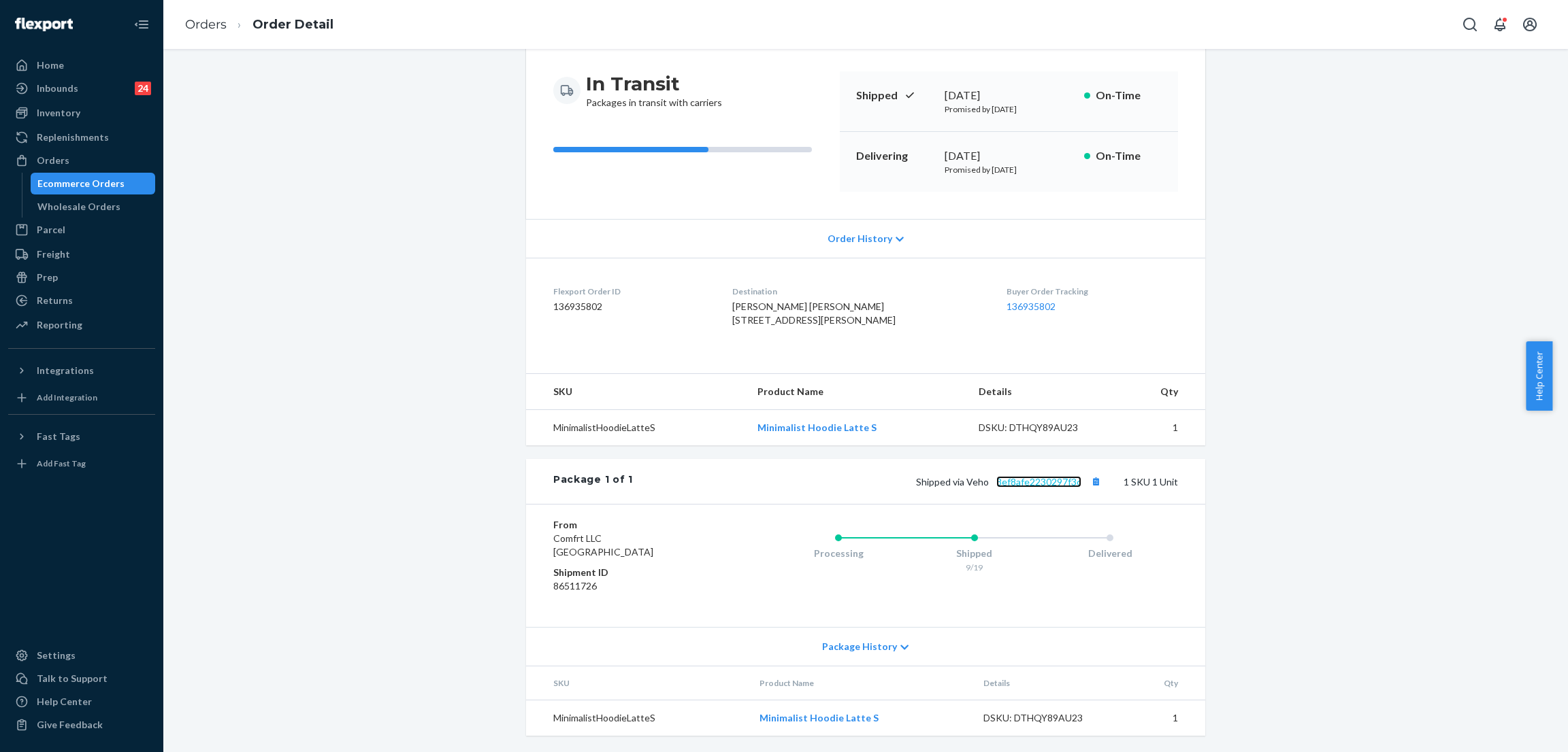
click at [1045, 476] on link "8ef8afe2230297f3c" at bounding box center [1038, 482] width 85 height 11
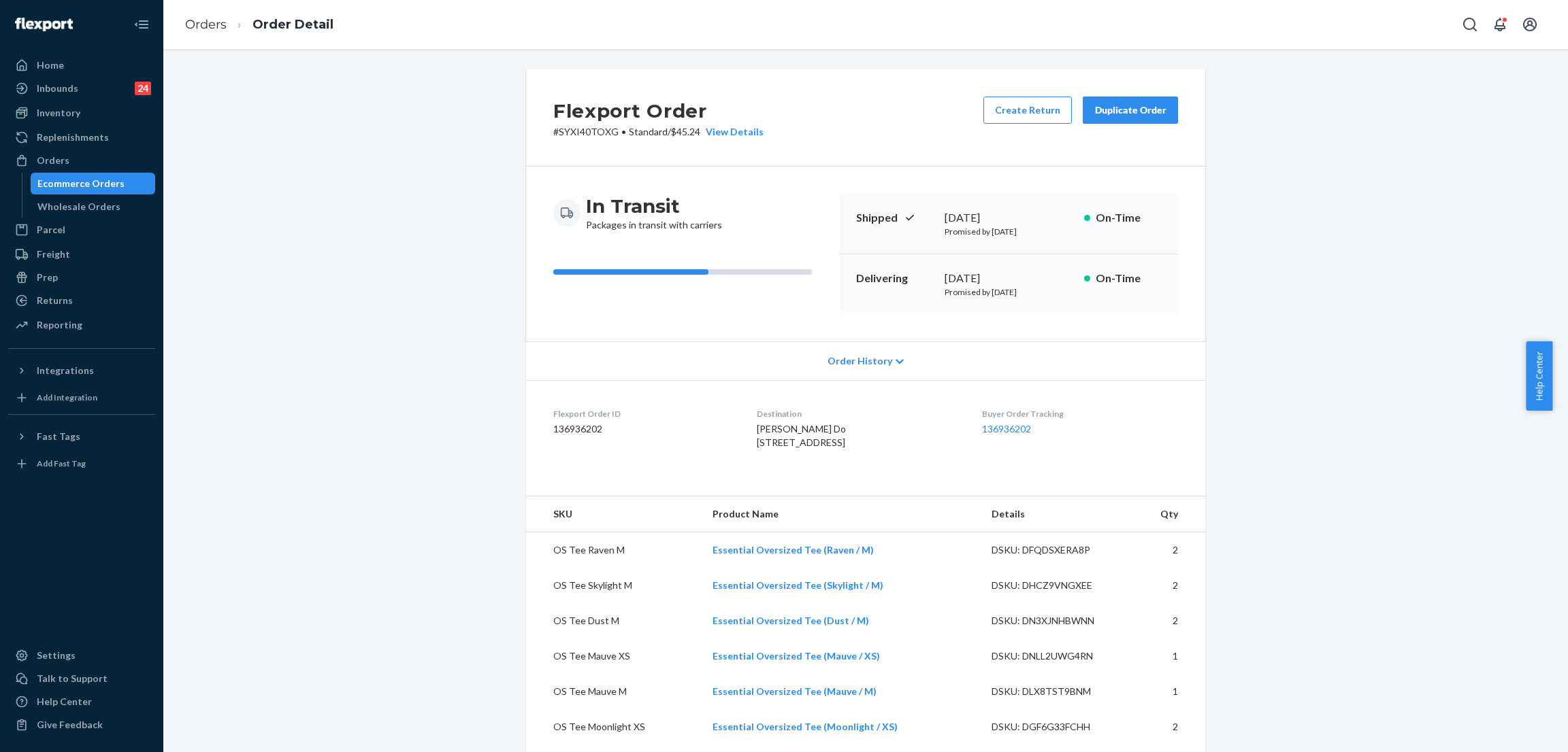
scroll to position [306, 0]
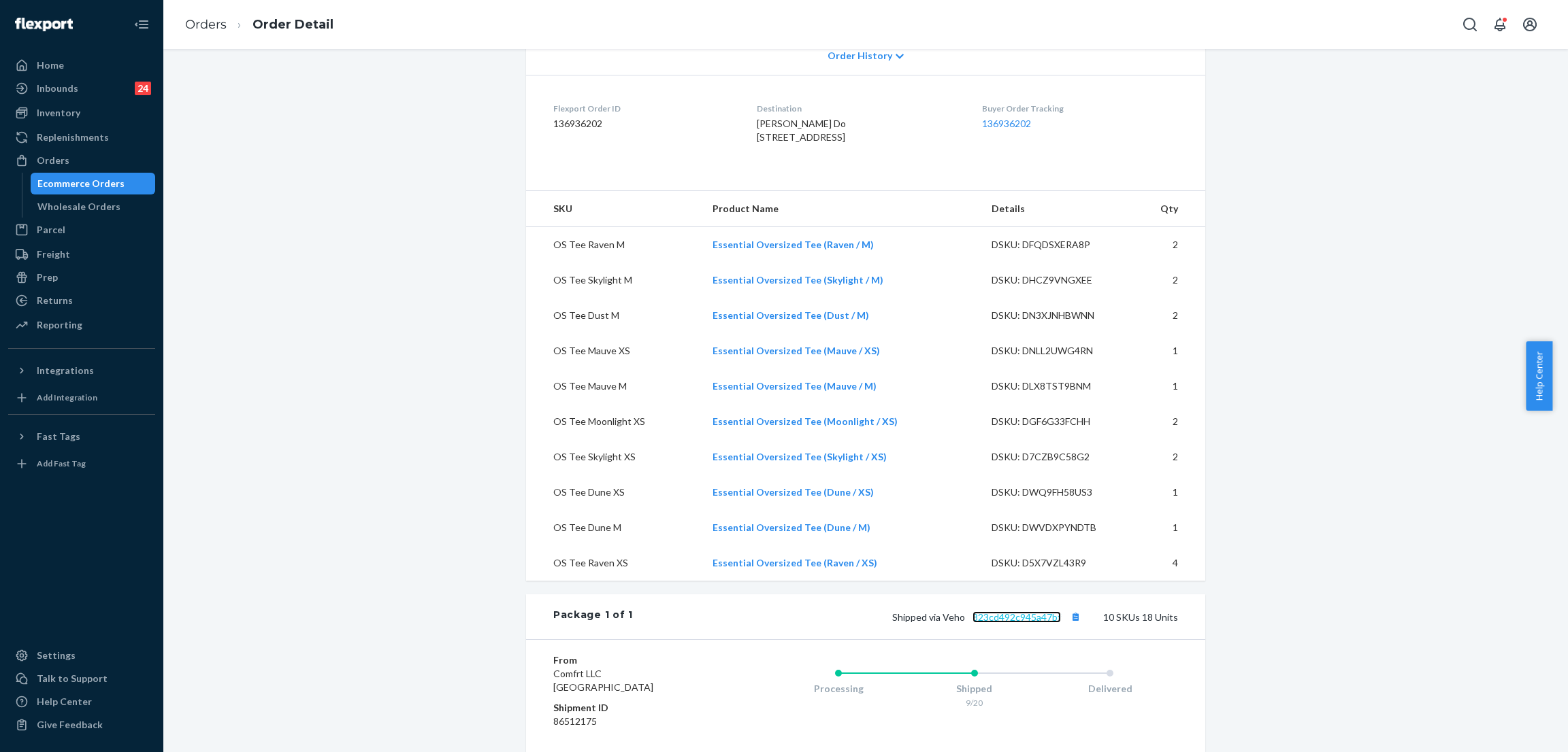
click at [1010, 623] on link "823cd492c945a47bf" at bounding box center [1017, 617] width 89 height 11
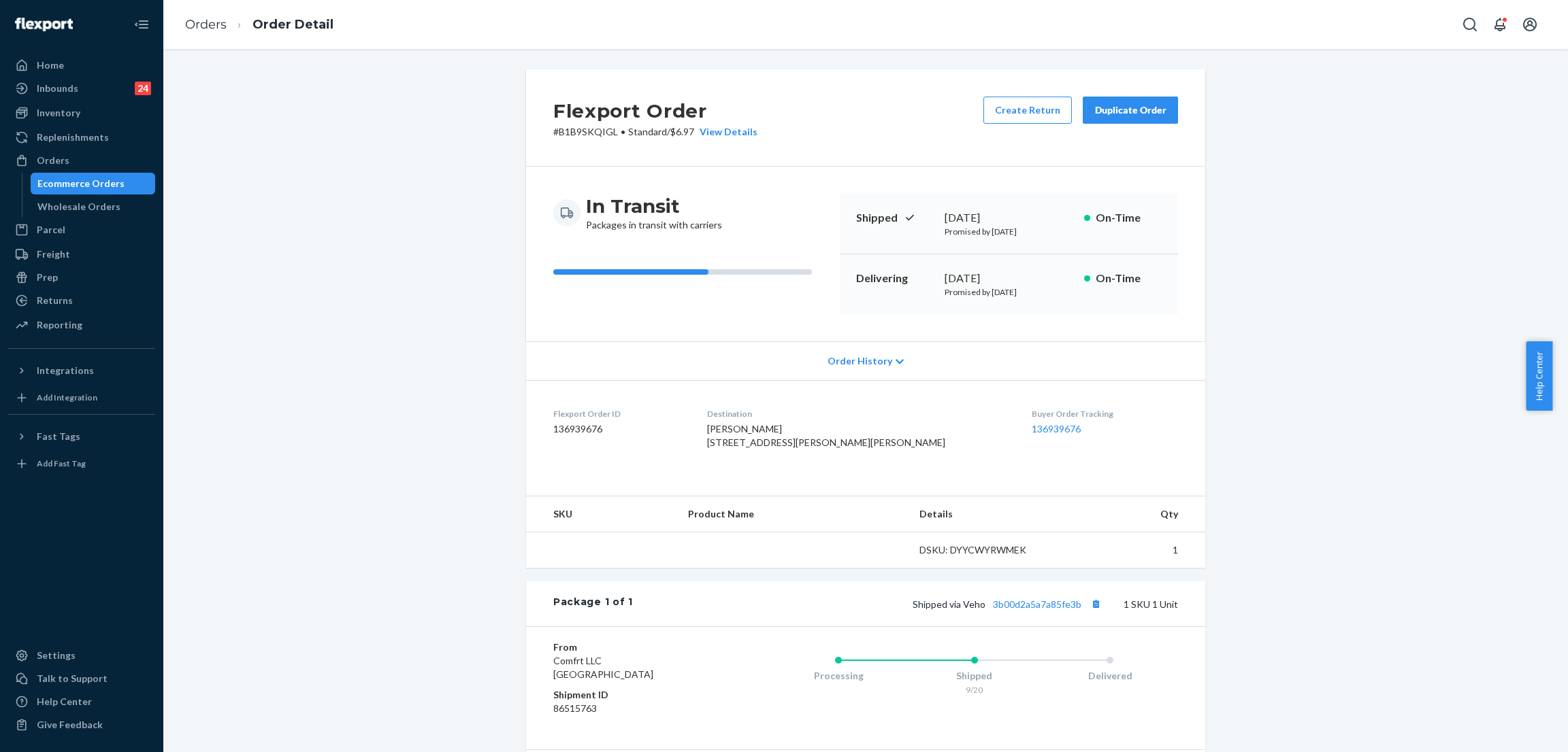
scroll to position [150, 0]
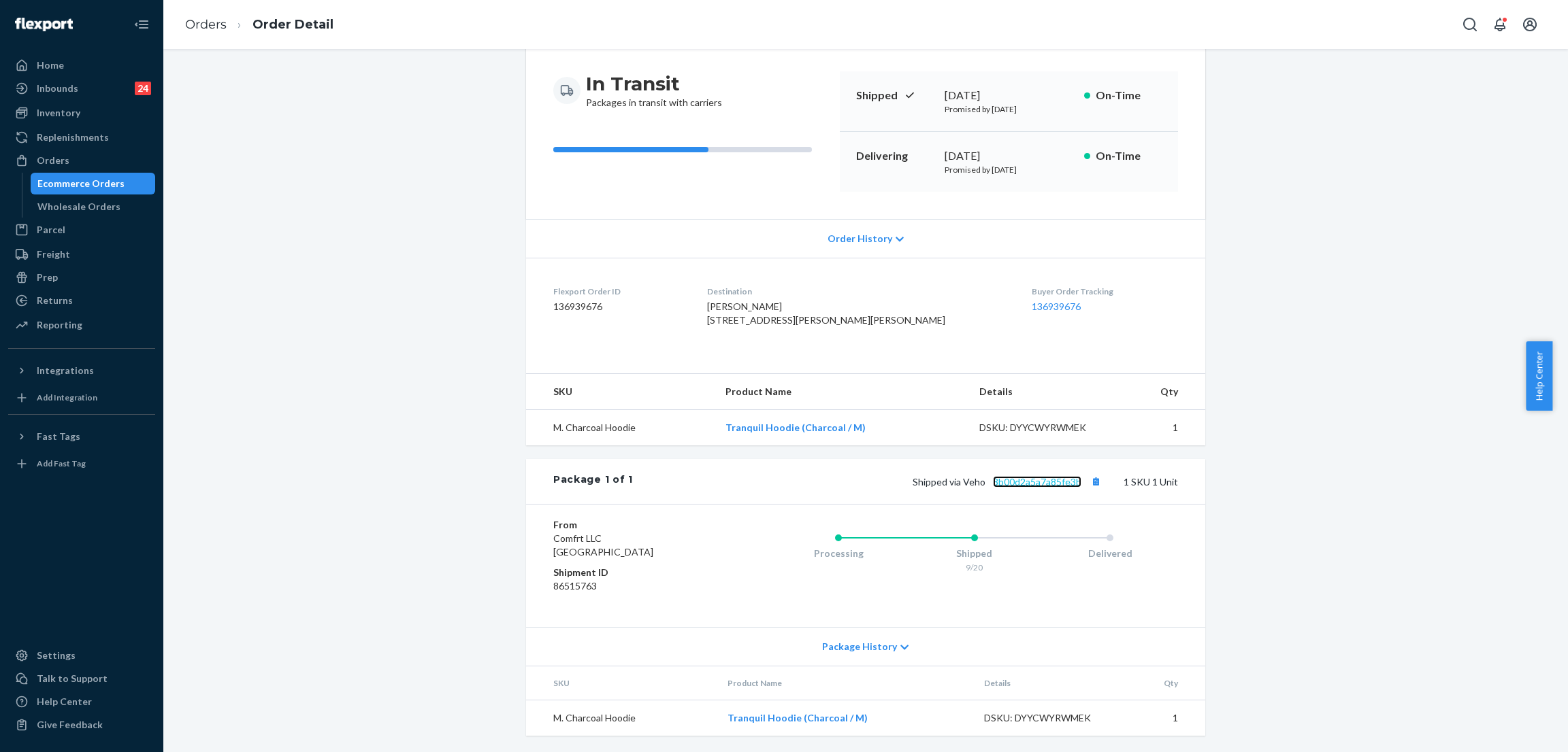
click at [1031, 479] on link "3b00d2a5a7a85fe3b" at bounding box center [1037, 482] width 89 height 11
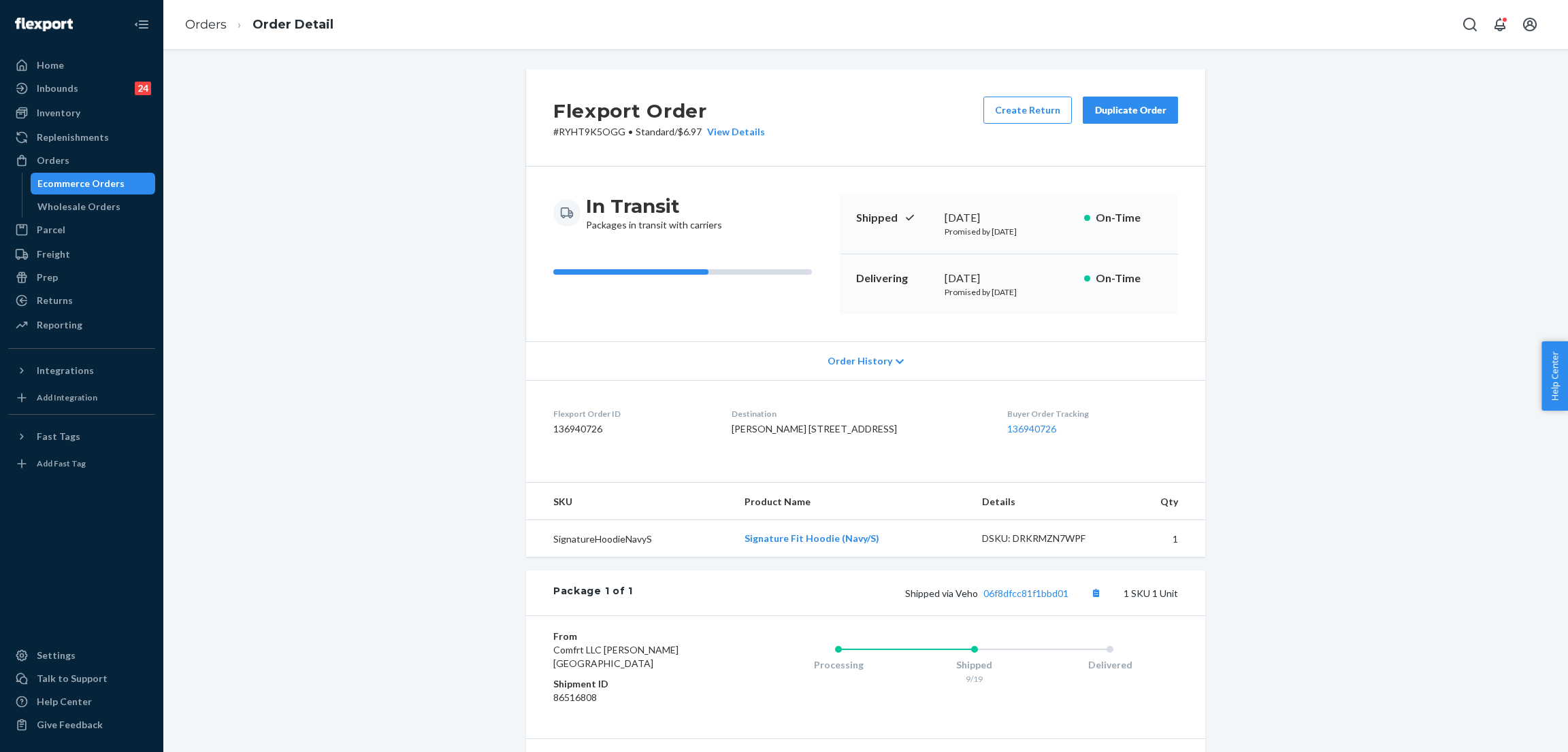
scroll to position [104, 0]
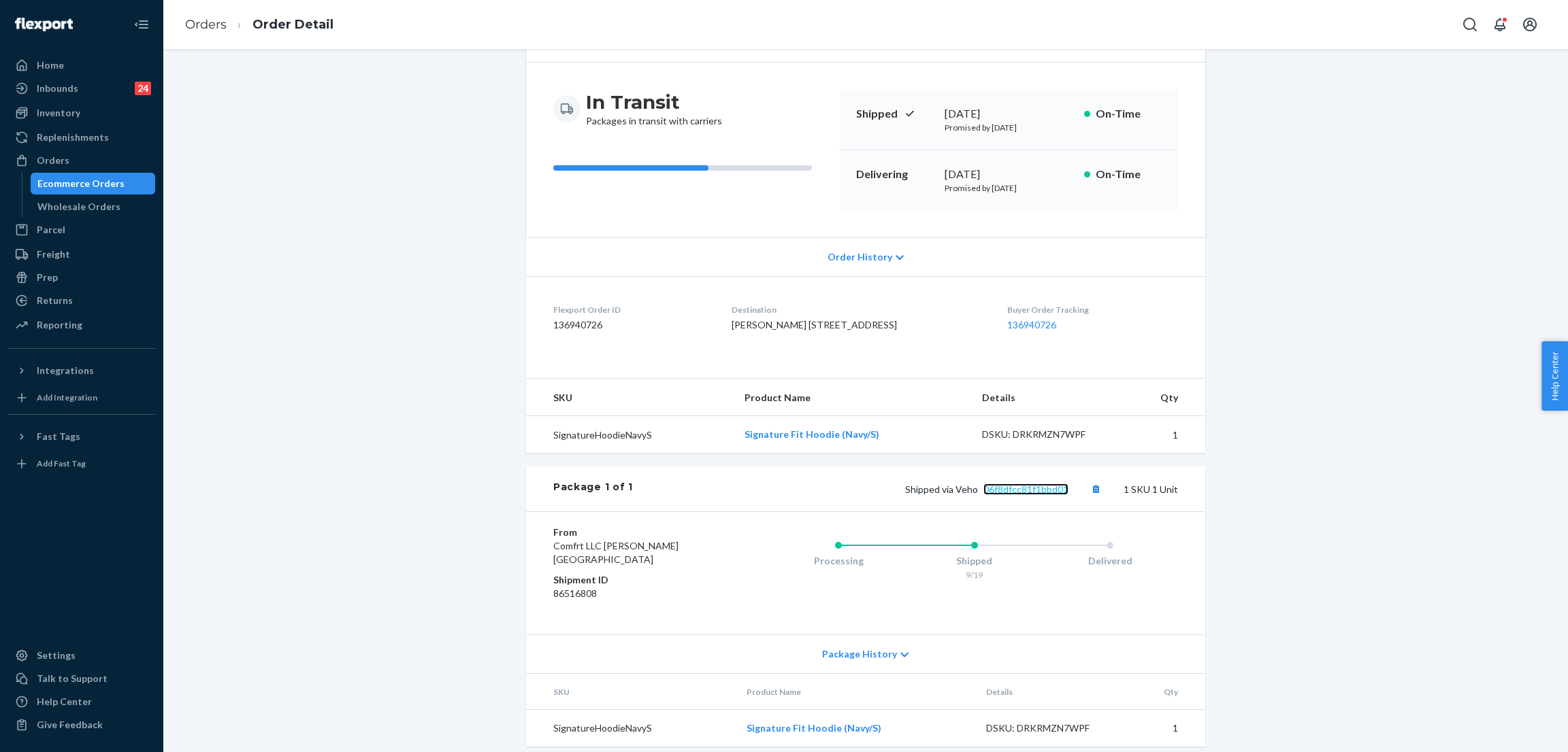
click at [1025, 485] on font "06f8dfcc81f1bbd01" at bounding box center [1025, 489] width 85 height 11
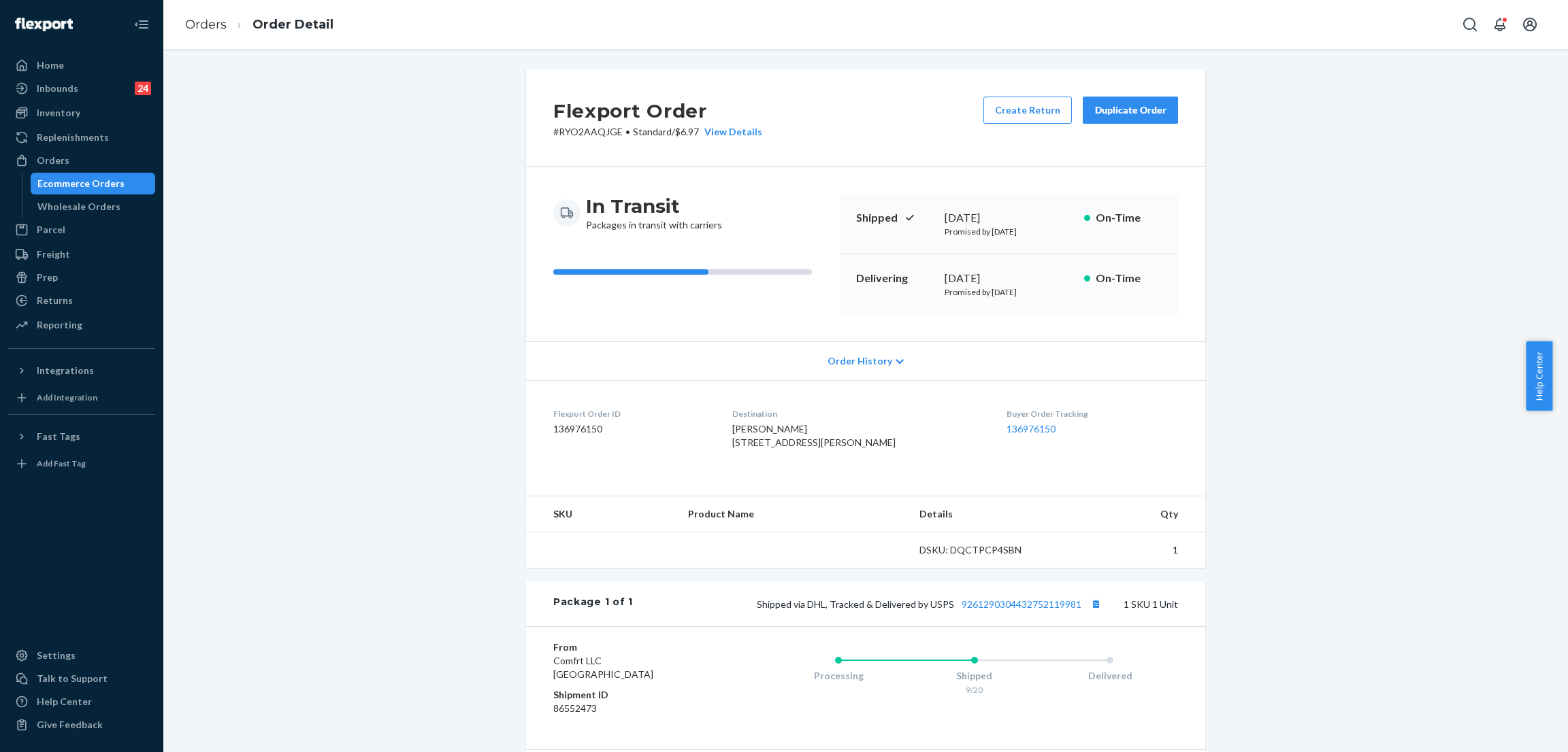
scroll to position [112, 0]
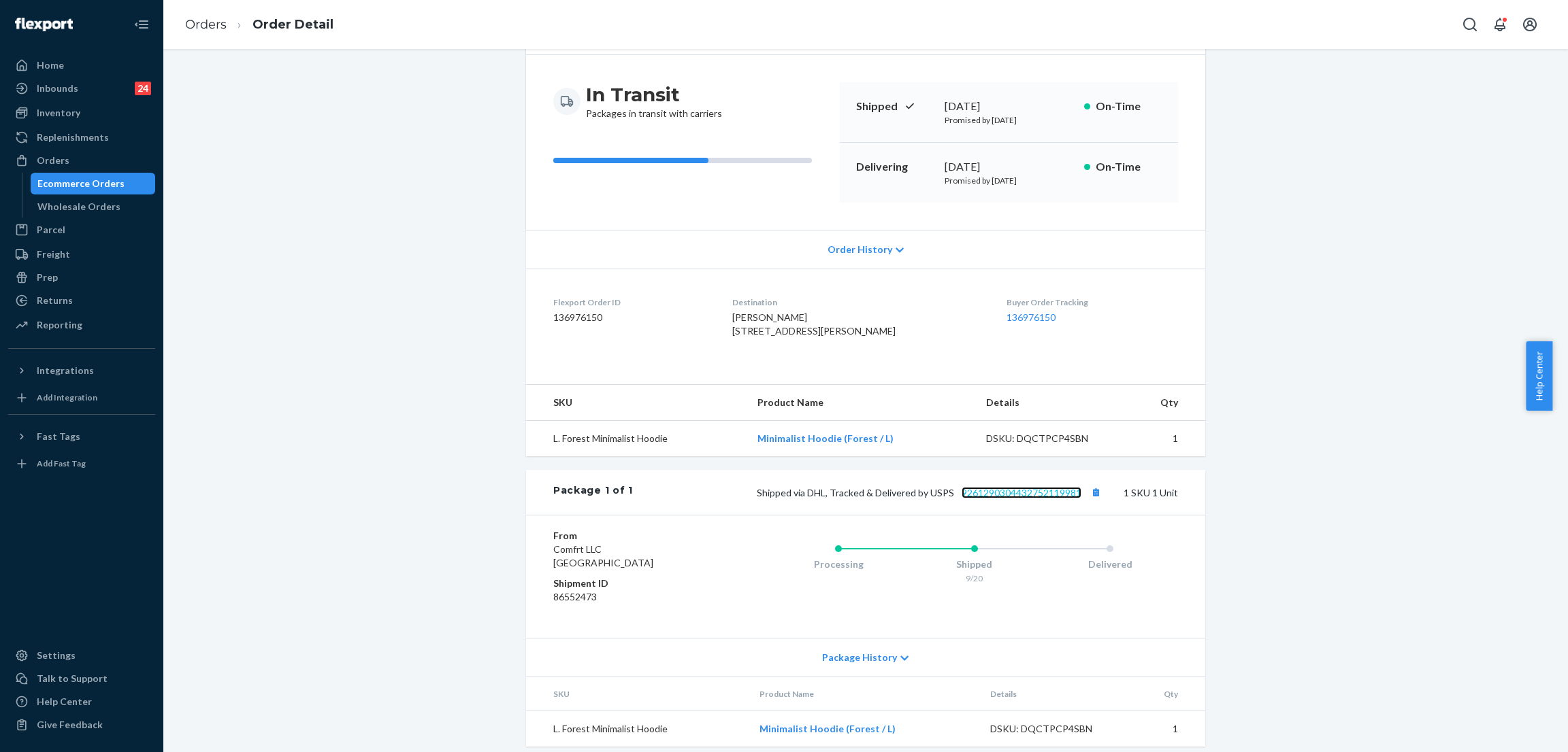
click at [1028, 499] on link "9261290304432752119981" at bounding box center [1021, 492] width 120 height 11
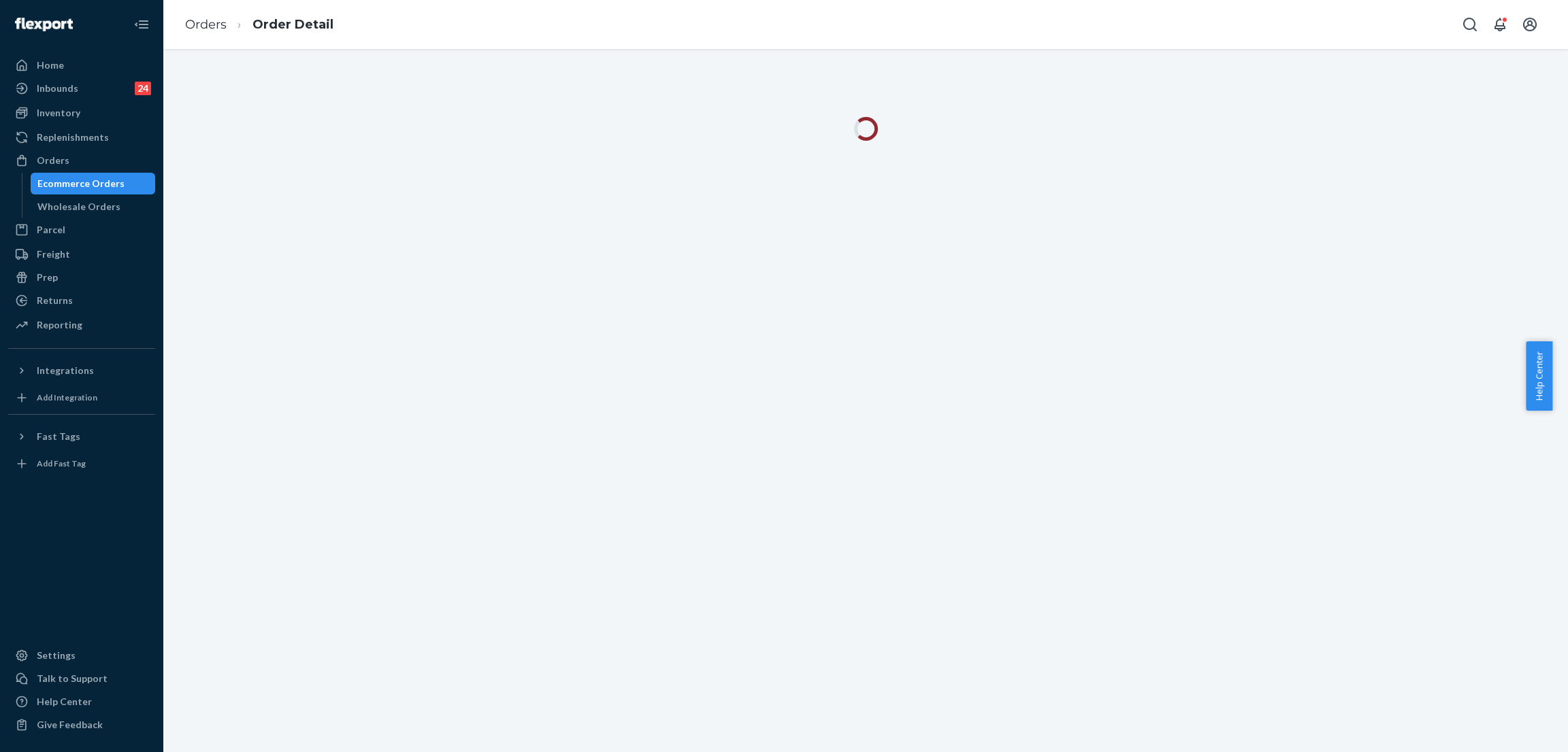
click at [723, 621] on div at bounding box center [866, 400] width 1405 height 703
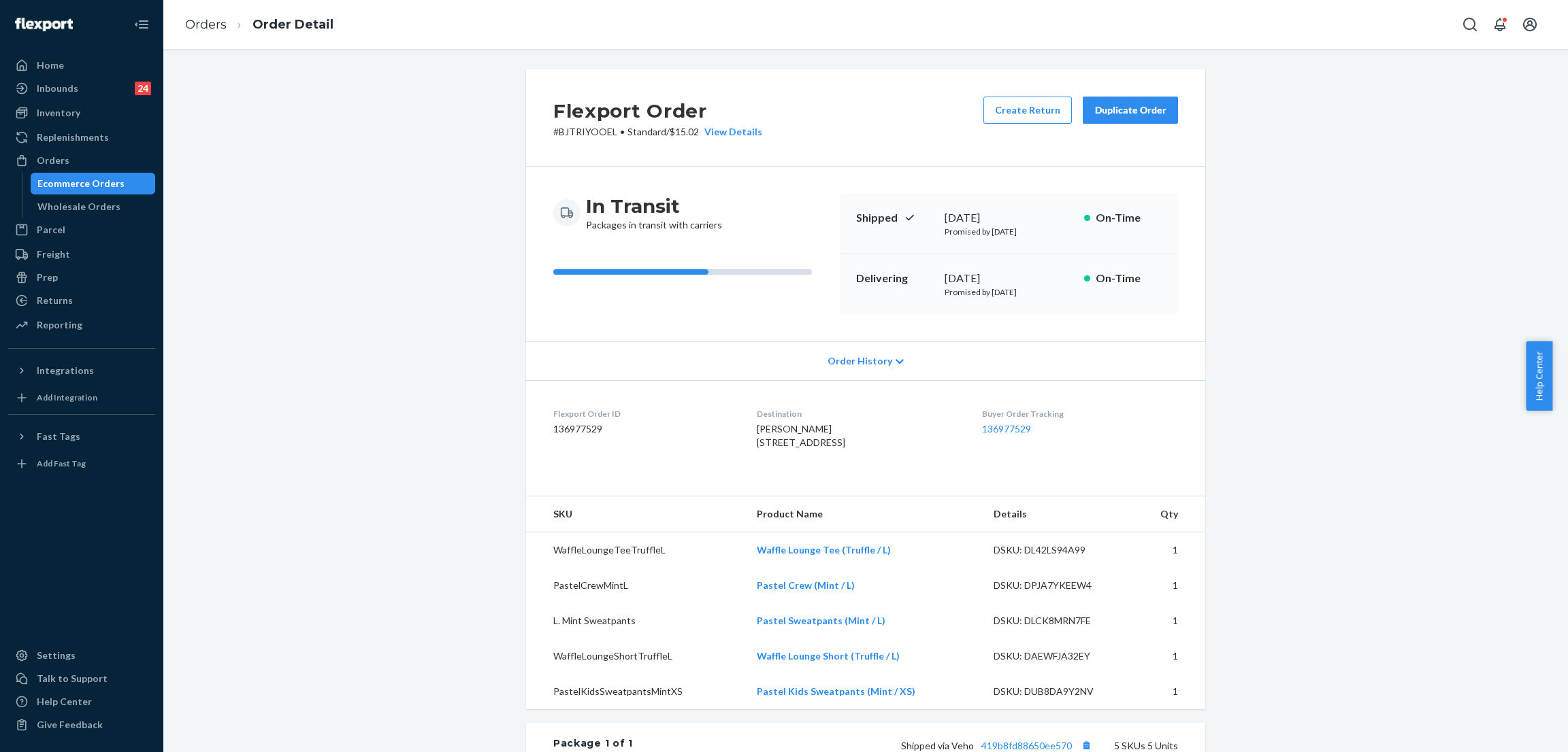
scroll to position [306, 0]
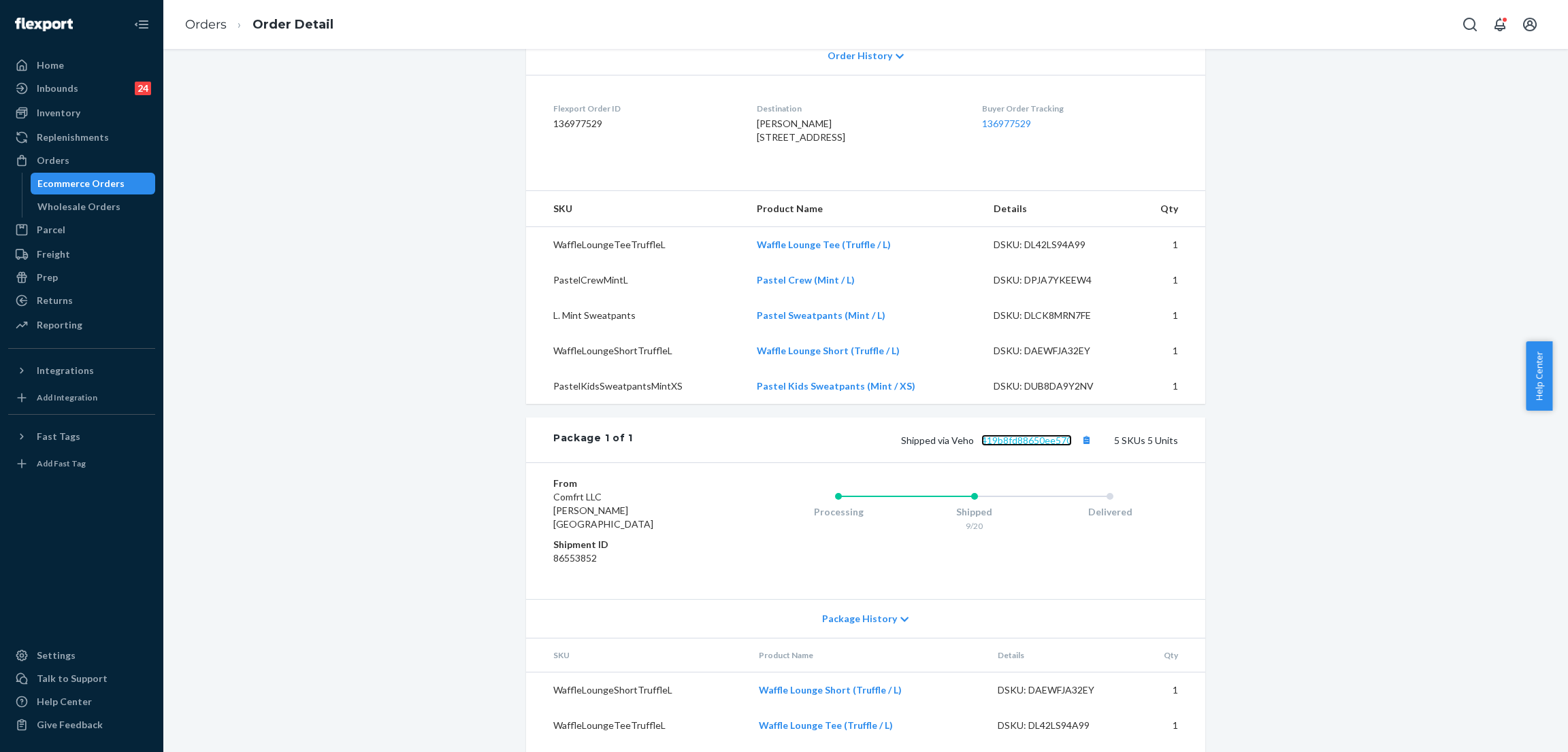
click at [1015, 446] on link "419b8fd88650ee570" at bounding box center [1026, 440] width 90 height 11
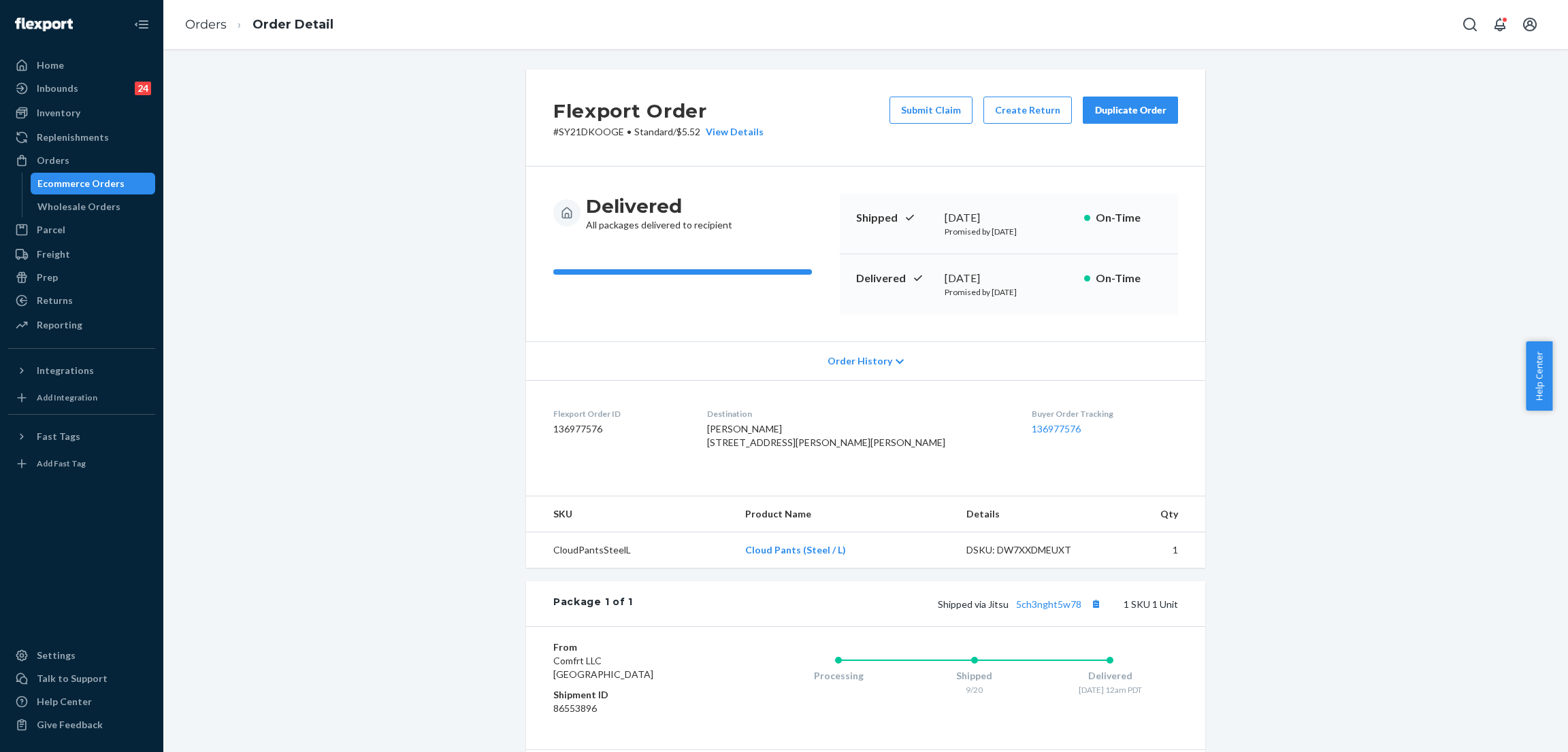
scroll to position [150, 0]
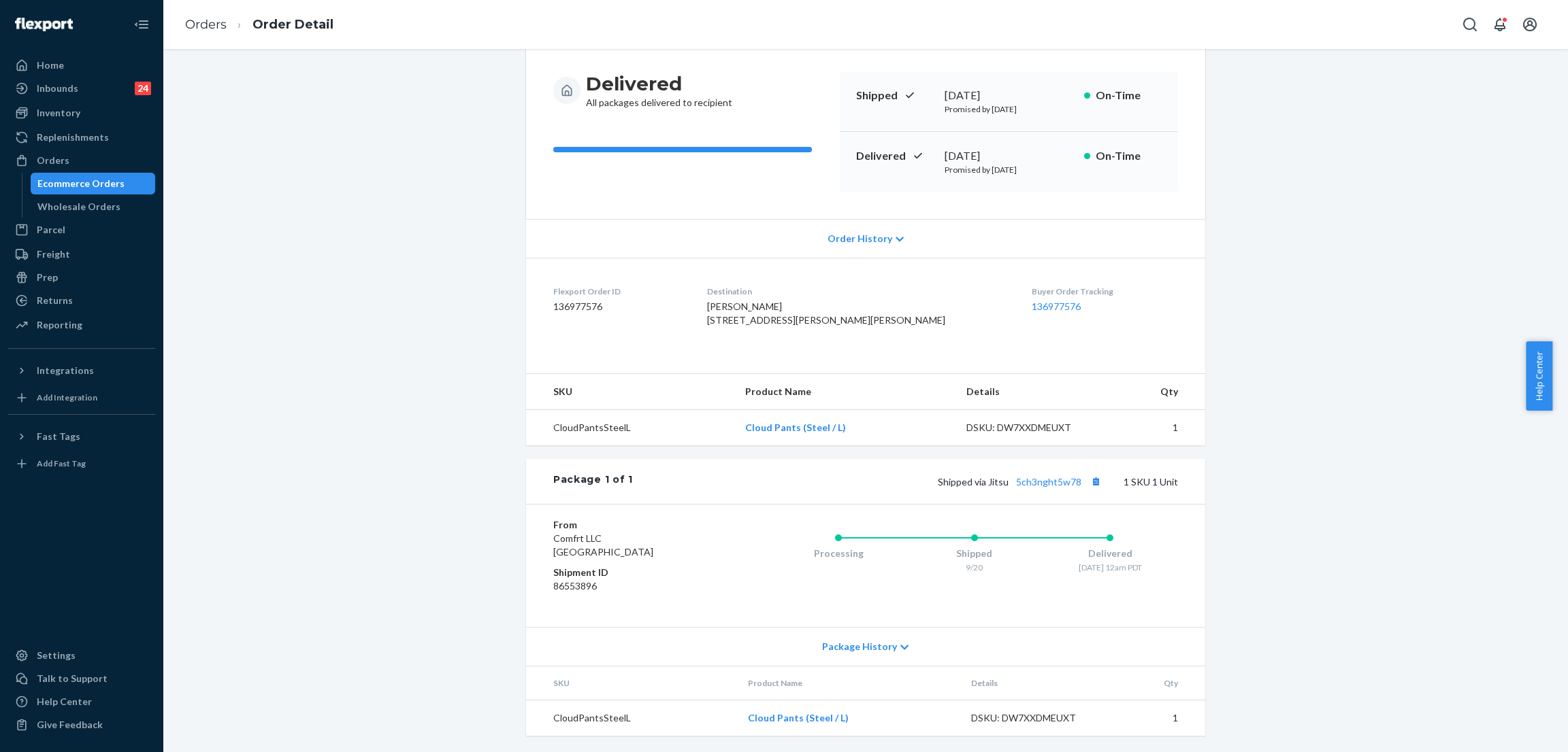
click at [1015, 470] on div "Package 1 of 1 Shipped via Jitsu 5ch3nght5w78 1 SKU 1 Unit" at bounding box center [866, 482] width 679 height 45
click at [1044, 490] on div "Package 1 of 1 Shipped via Jitsu 5ch3nght5w78 1 SKU 1 Unit" at bounding box center [866, 482] width 679 height 45
click at [1032, 484] on link "5ch3nght5w78" at bounding box center [1048, 482] width 65 height 11
drag, startPoint x: 774, startPoint y: 330, endPoint x: 734, endPoint y: 278, distance: 65.6
click at [734, 278] on dl "Flexport Order ID 136977576 Destination Joy Vosburg 1943 Rodney Dr Apt 101 Los …" at bounding box center [866, 308] width 679 height 102
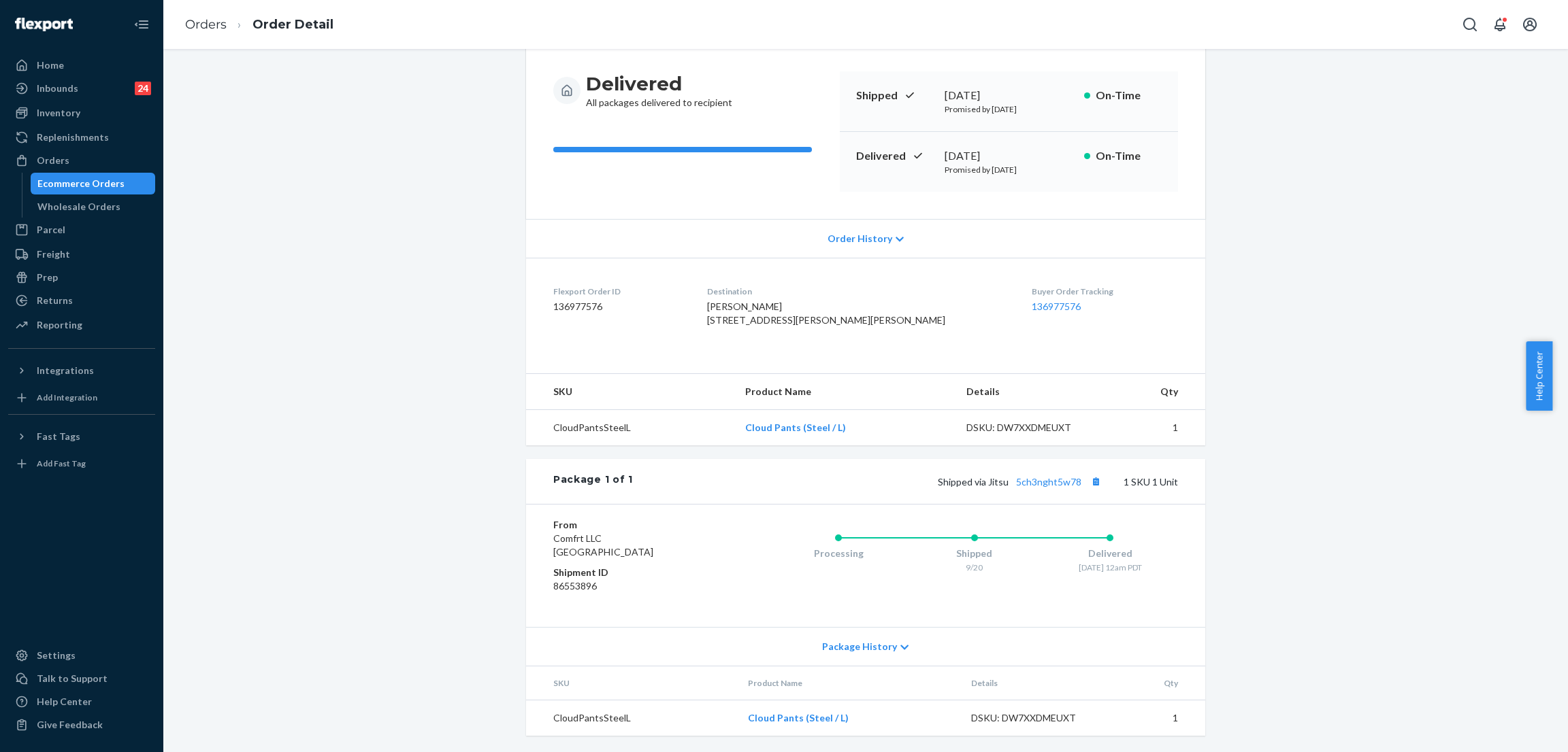
copy span "Joy Vosburg 1943 Rodney Dr Apt 101 Los Angeles, CA 90027-3137 US"
